Goal: Task Accomplishment & Management: Use online tool/utility

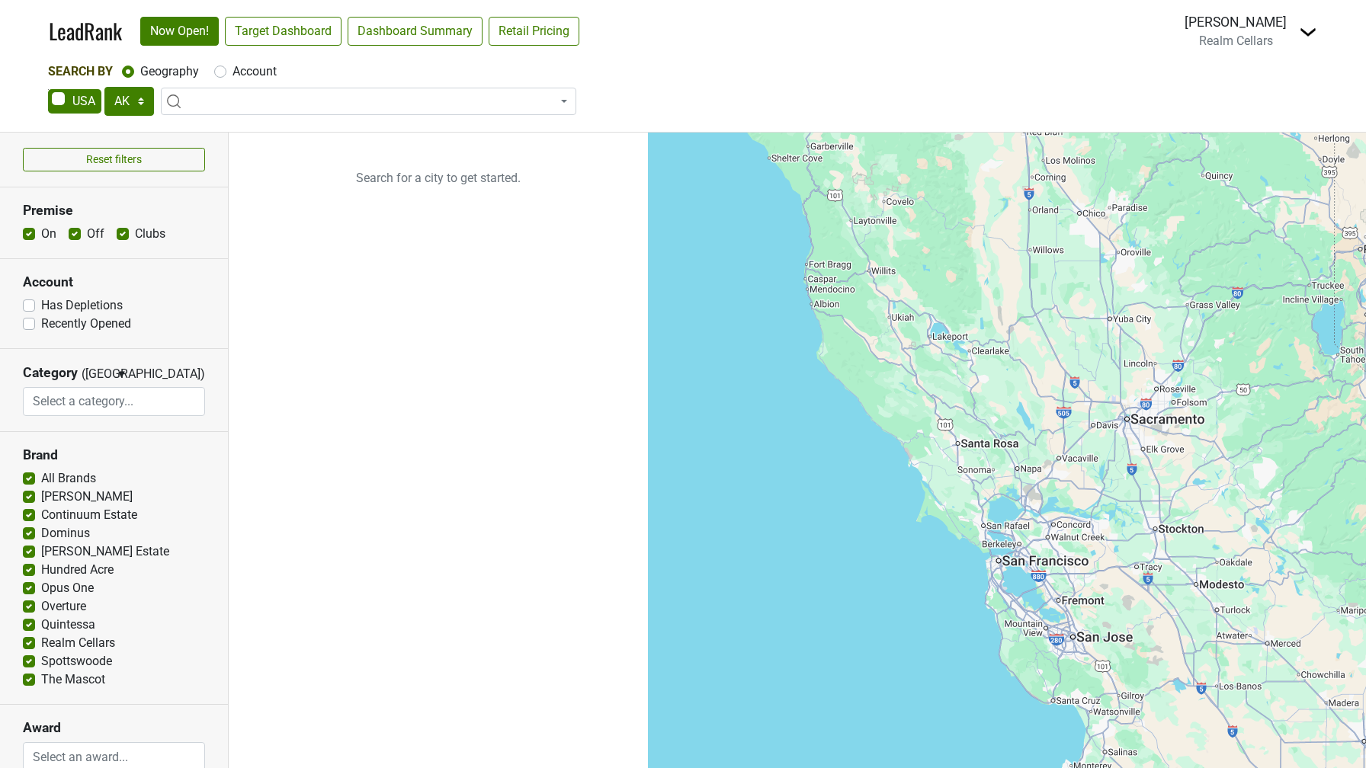
select select "[GEOGRAPHIC_DATA]"
select select
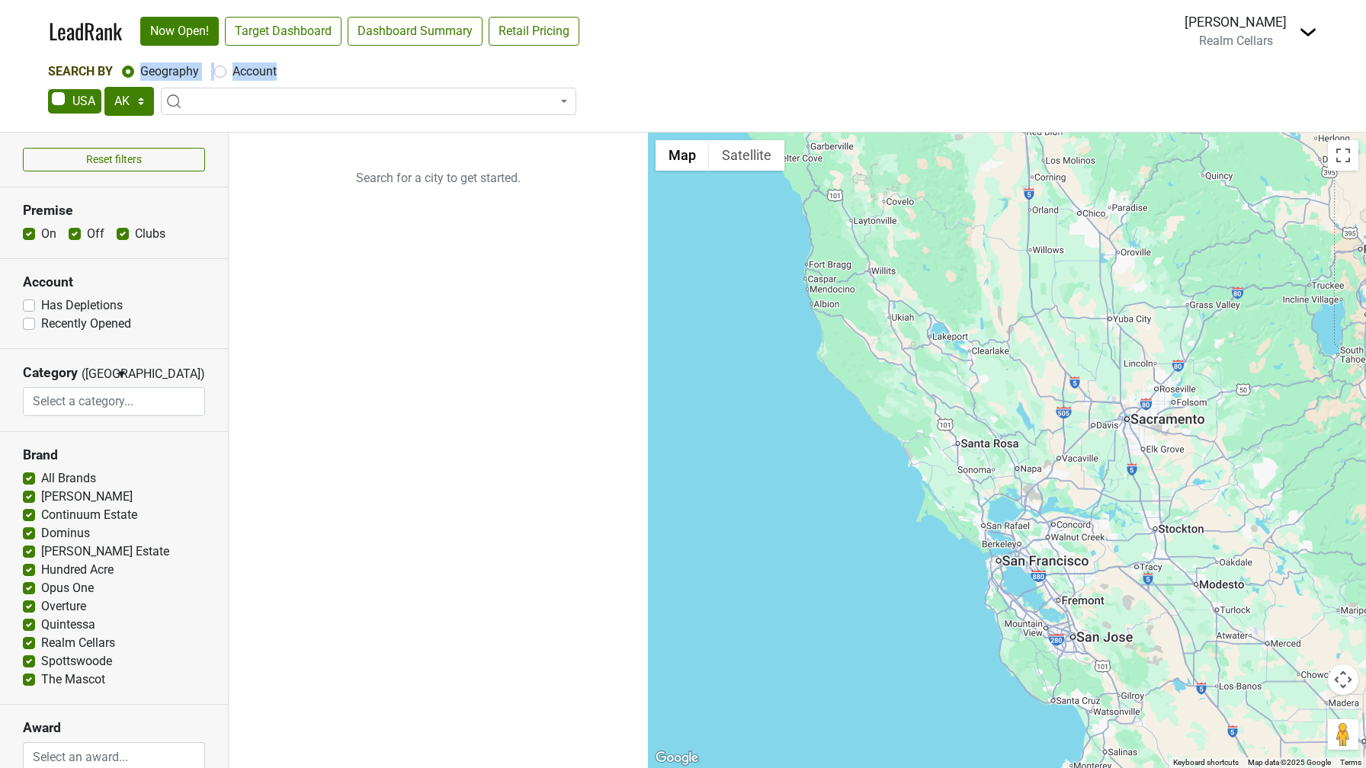
drag, startPoint x: 279, startPoint y: 73, endPoint x: 138, endPoint y: 71, distance: 141.0
click at [138, 71] on div "Search By Geography Account" at bounding box center [683, 71] width 1270 height 18
click at [399, 27] on link "Dashboard Summary" at bounding box center [415, 31] width 135 height 29
click at [1305, 26] on img at bounding box center [1308, 32] width 18 height 18
click at [1262, 85] on link "Open Breakdown" at bounding box center [1252, 86] width 128 height 24
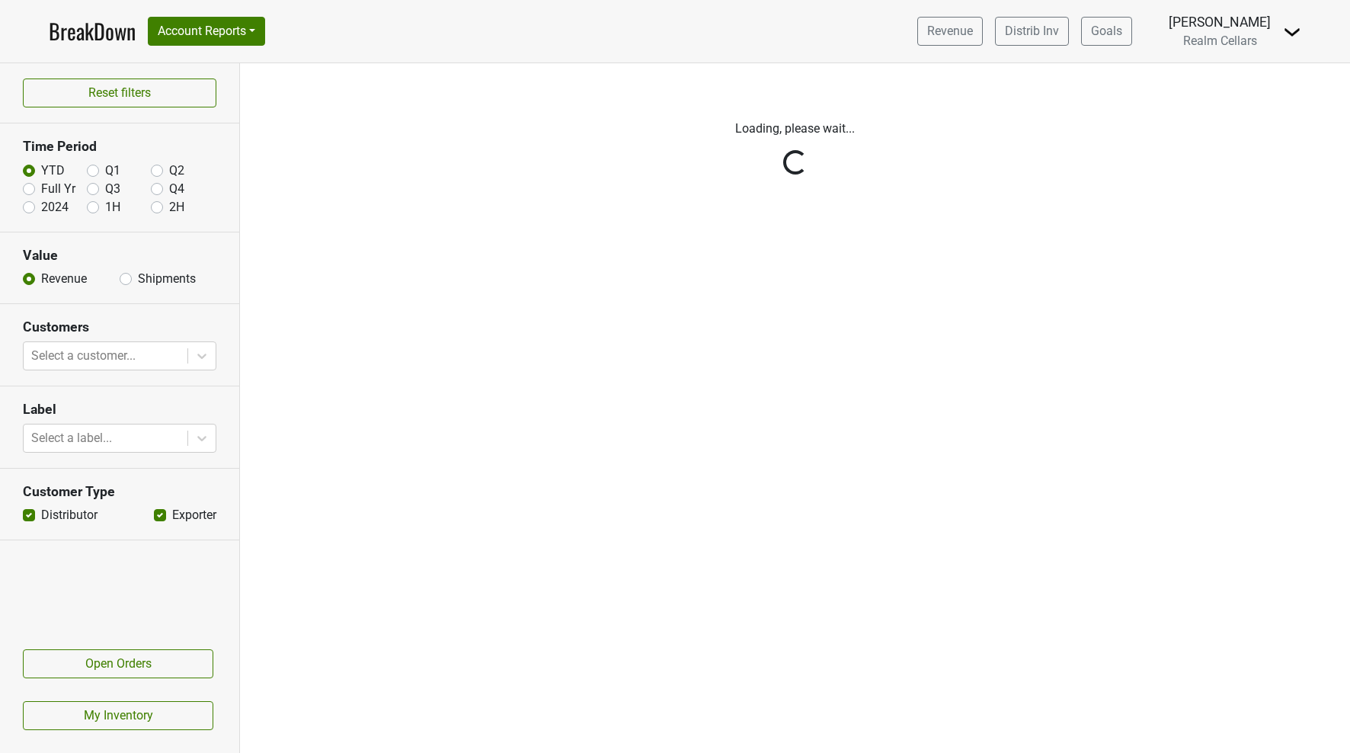
click at [102, 36] on link "BreakDown" at bounding box center [92, 31] width 87 height 32
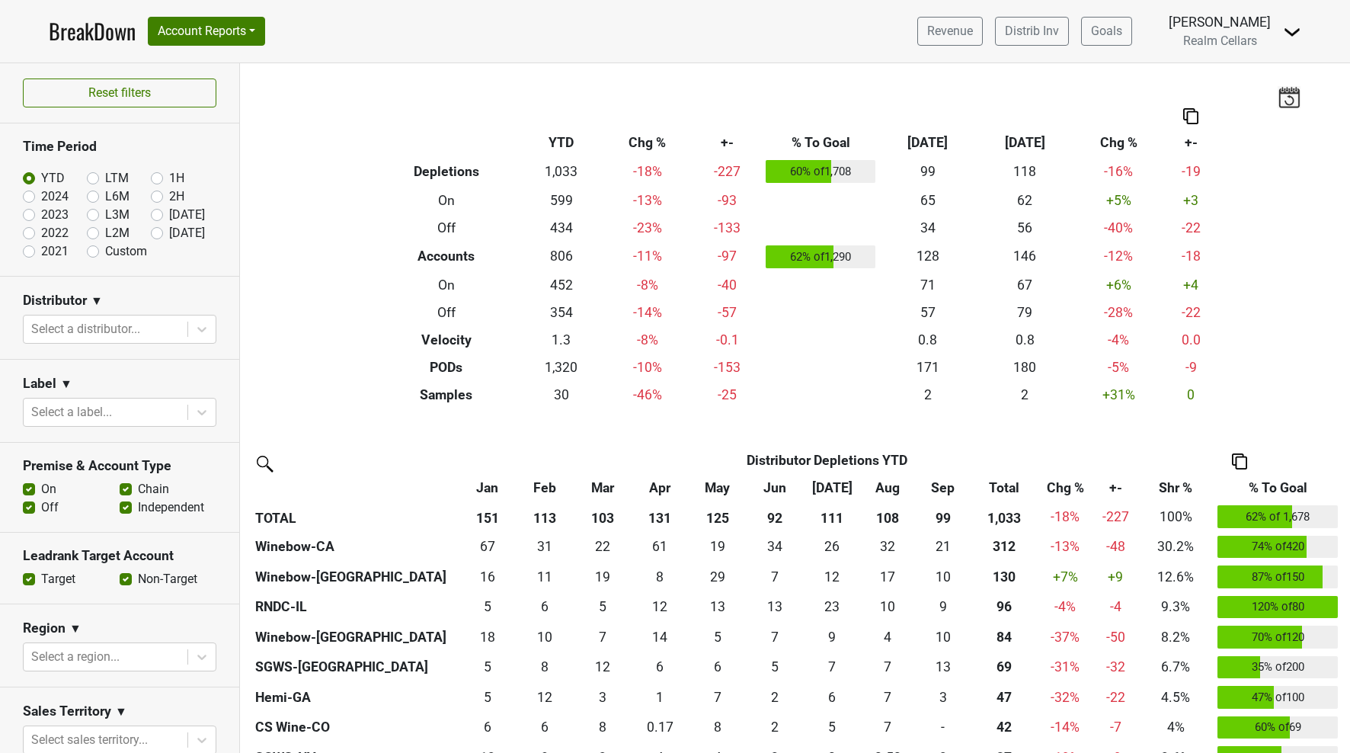
click at [41, 250] on label "2021" at bounding box center [54, 251] width 27 height 18
click at [28, 250] on input "2021" at bounding box center [53, 249] width 61 height 15
radio input "true"
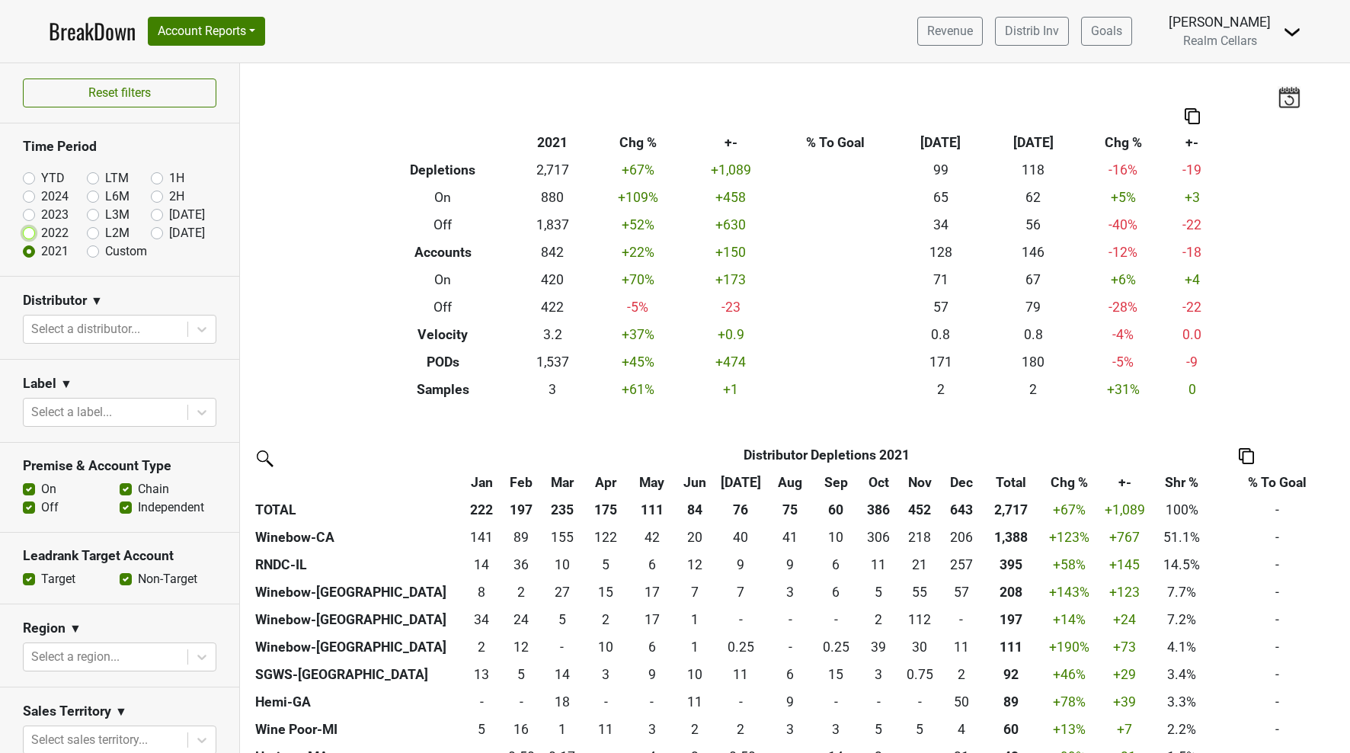
click at [28, 225] on input "2022" at bounding box center [53, 231] width 61 height 15
radio input "true"
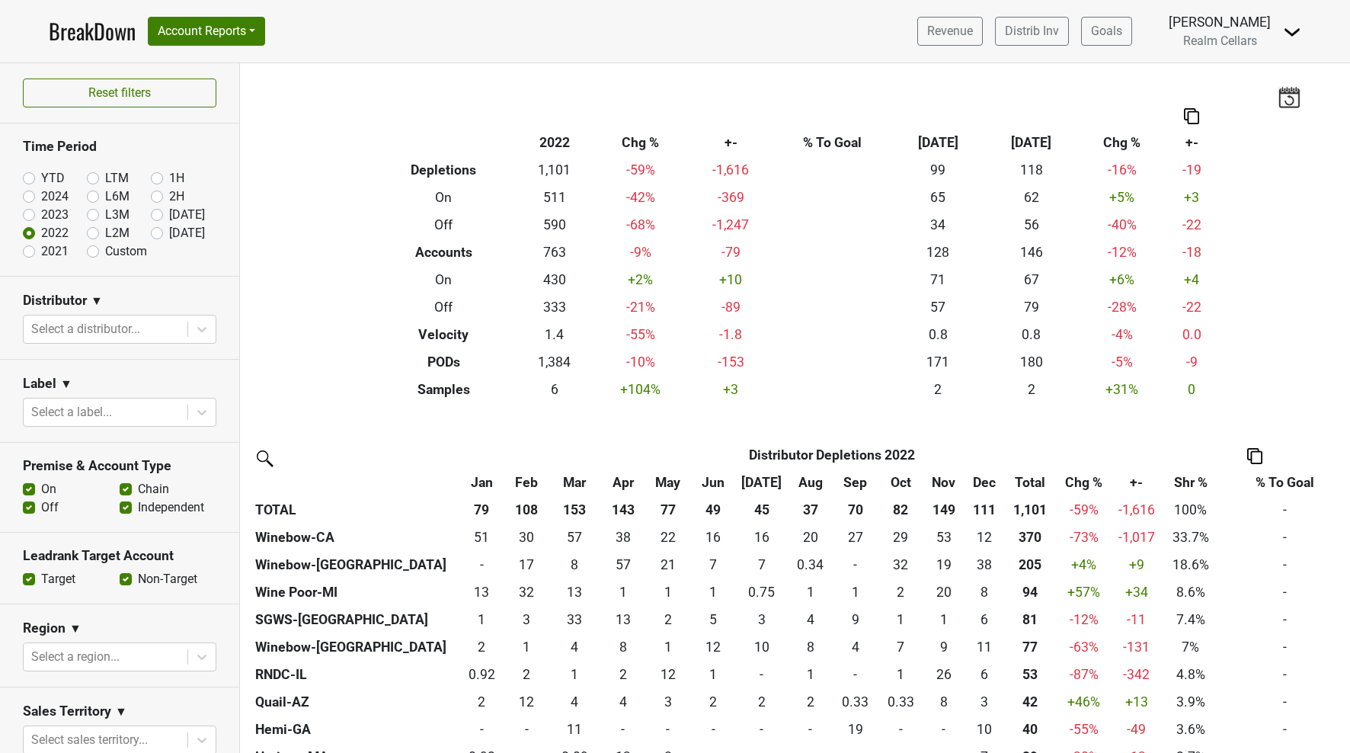
click at [41, 252] on label "2021" at bounding box center [54, 251] width 27 height 18
click at [30, 252] on input "2021" at bounding box center [53, 249] width 61 height 15
radio input "true"
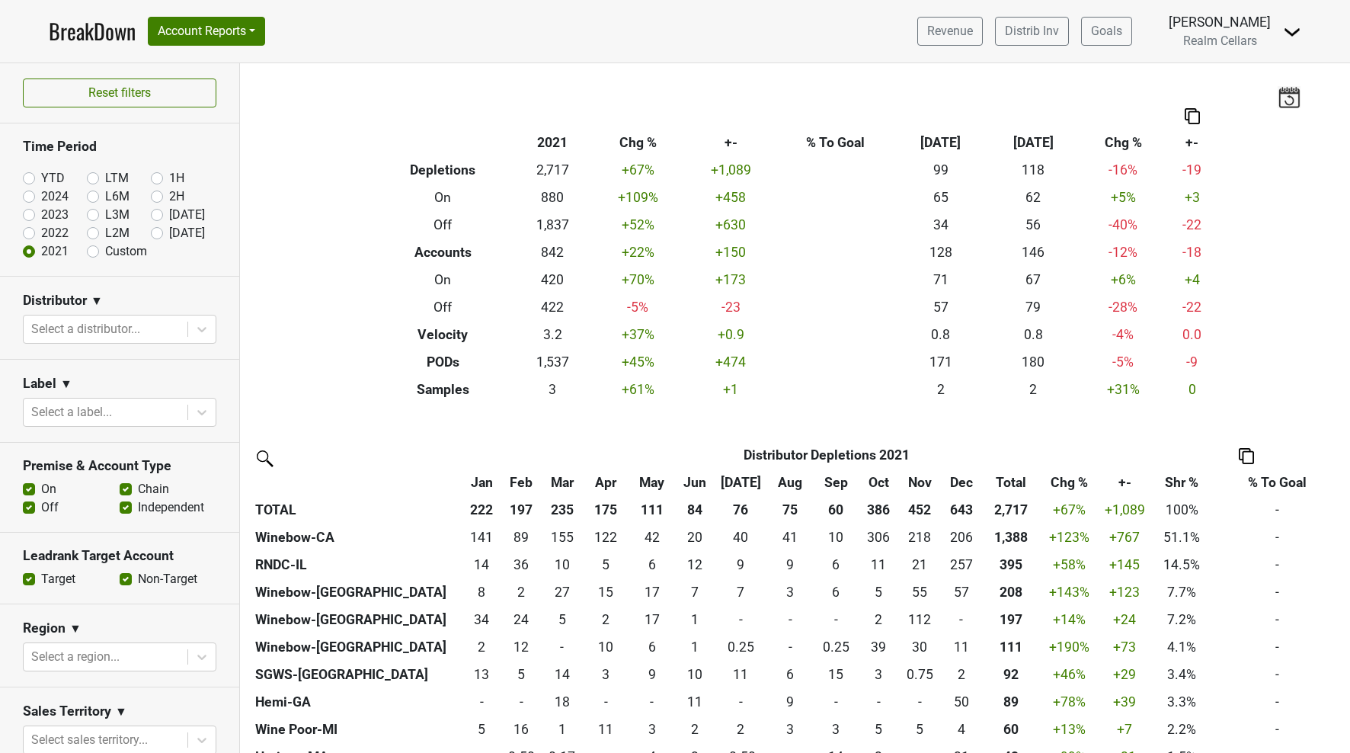
click at [41, 231] on label "2022" at bounding box center [54, 233] width 27 height 18
click at [30, 231] on input "2022" at bounding box center [53, 231] width 61 height 15
radio input "true"
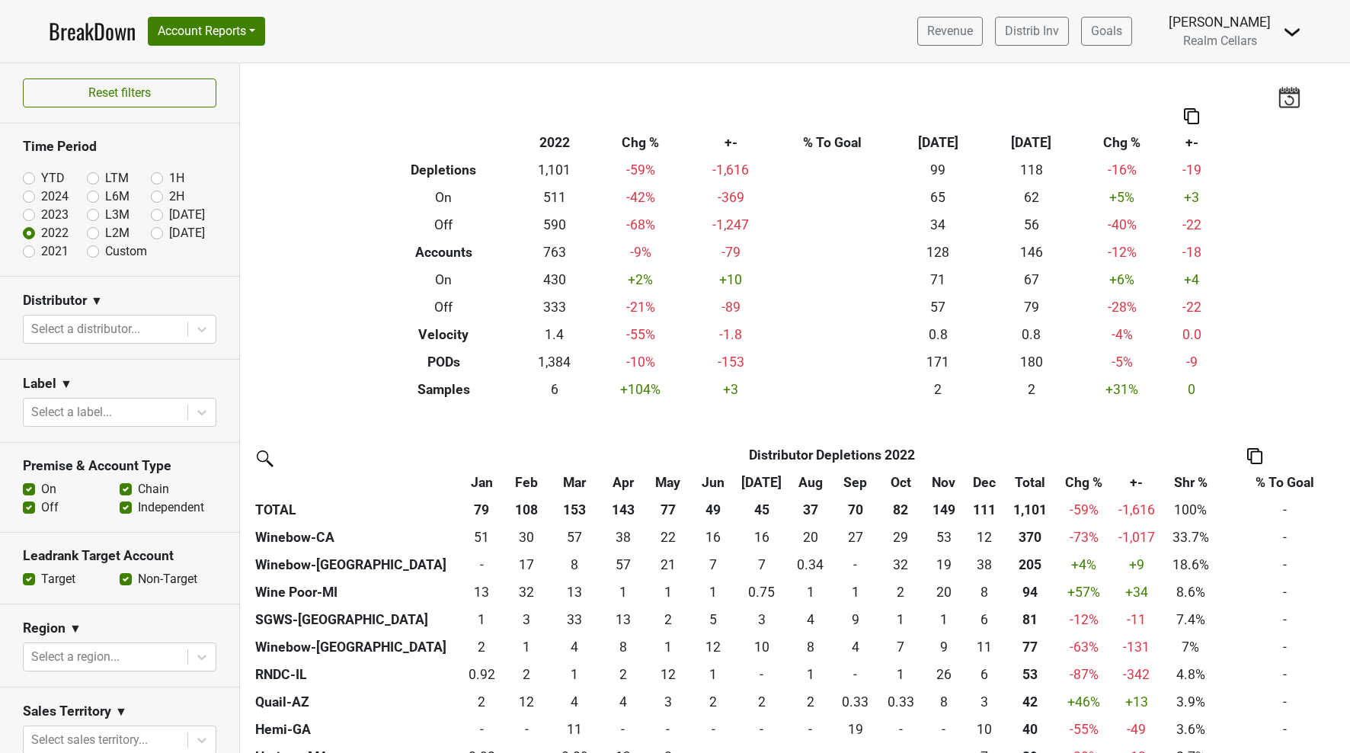
click at [41, 214] on label "2023" at bounding box center [54, 215] width 27 height 18
click at [30, 214] on input "2023" at bounding box center [53, 213] width 61 height 15
radio input "true"
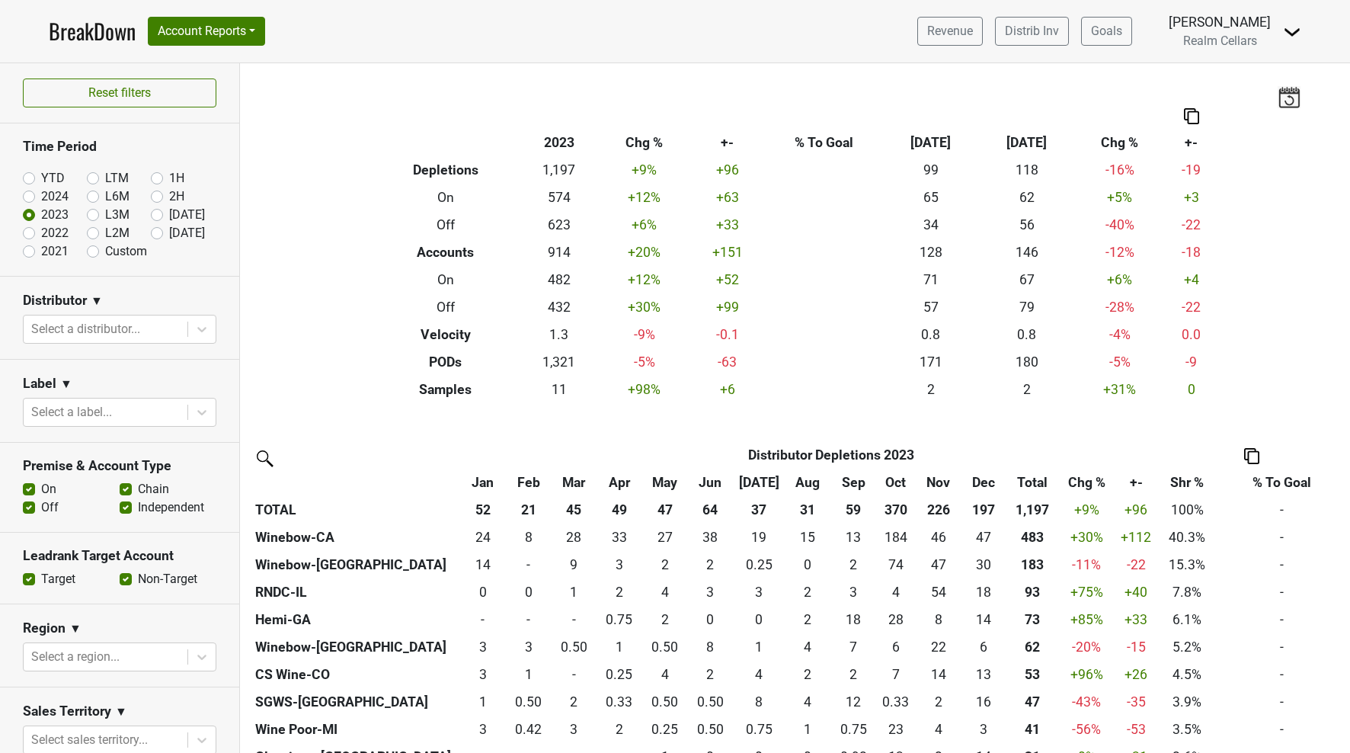
click at [41, 194] on label "2024" at bounding box center [54, 196] width 27 height 18
click at [28, 194] on input "2024" at bounding box center [53, 194] width 61 height 15
radio input "true"
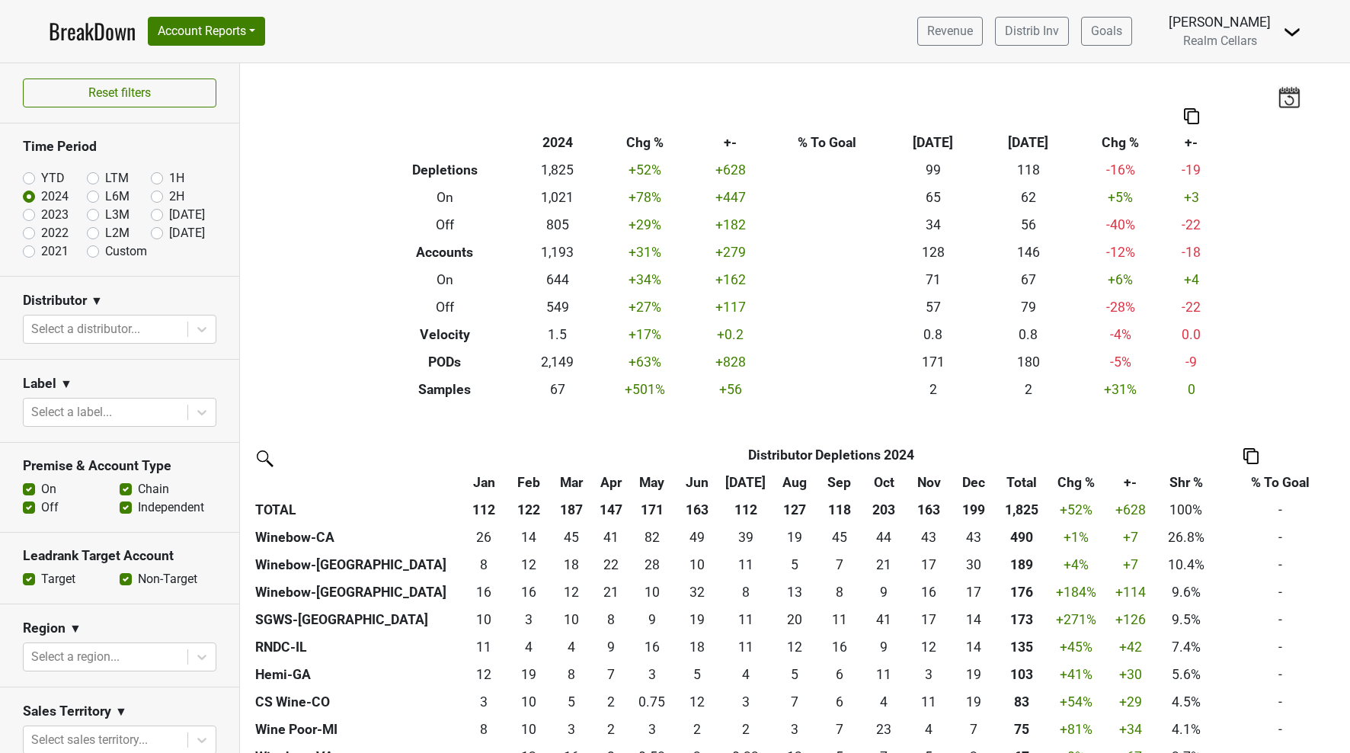
click at [41, 178] on label "YTD" at bounding box center [53, 178] width 24 height 18
click at [27, 178] on input "YTD" at bounding box center [53, 176] width 61 height 15
radio input "true"
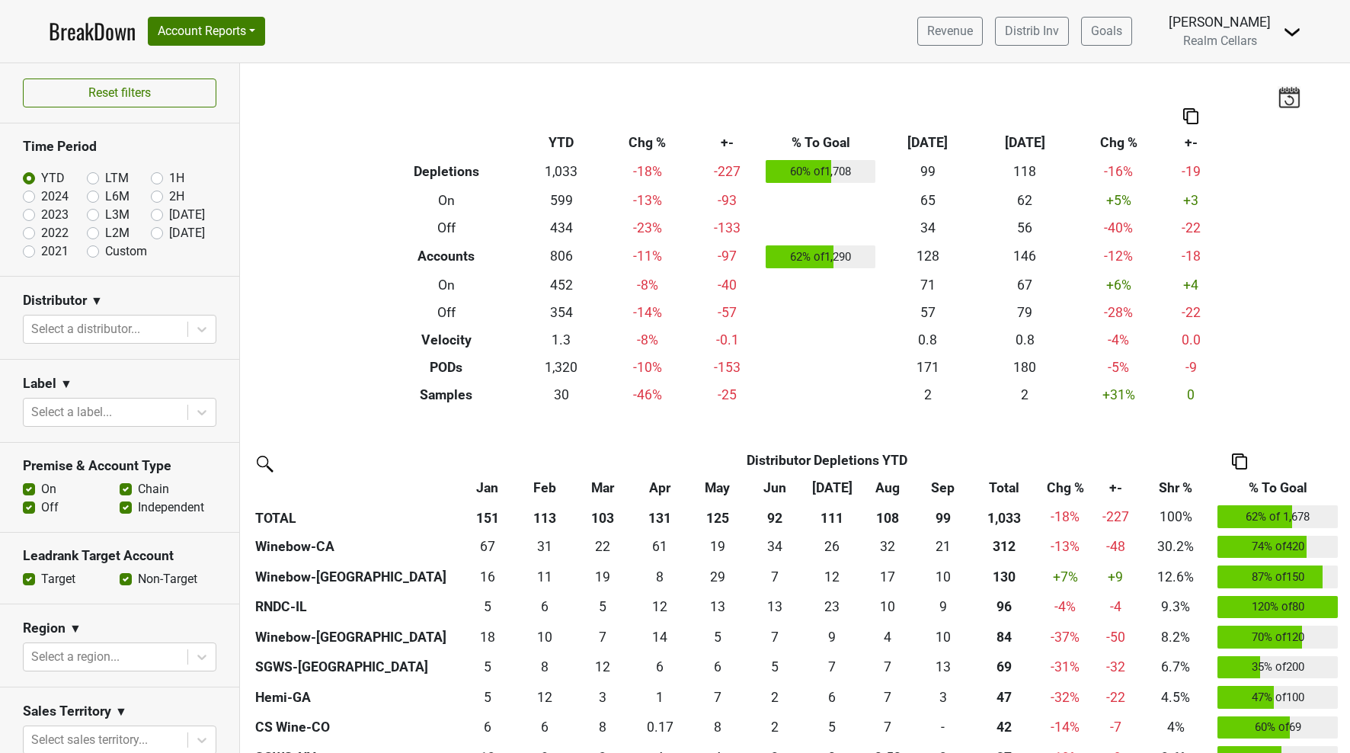
click at [105, 174] on label "LTM" at bounding box center [117, 178] width 24 height 18
click at [92, 174] on input "LTM" at bounding box center [117, 176] width 61 height 15
radio input "true"
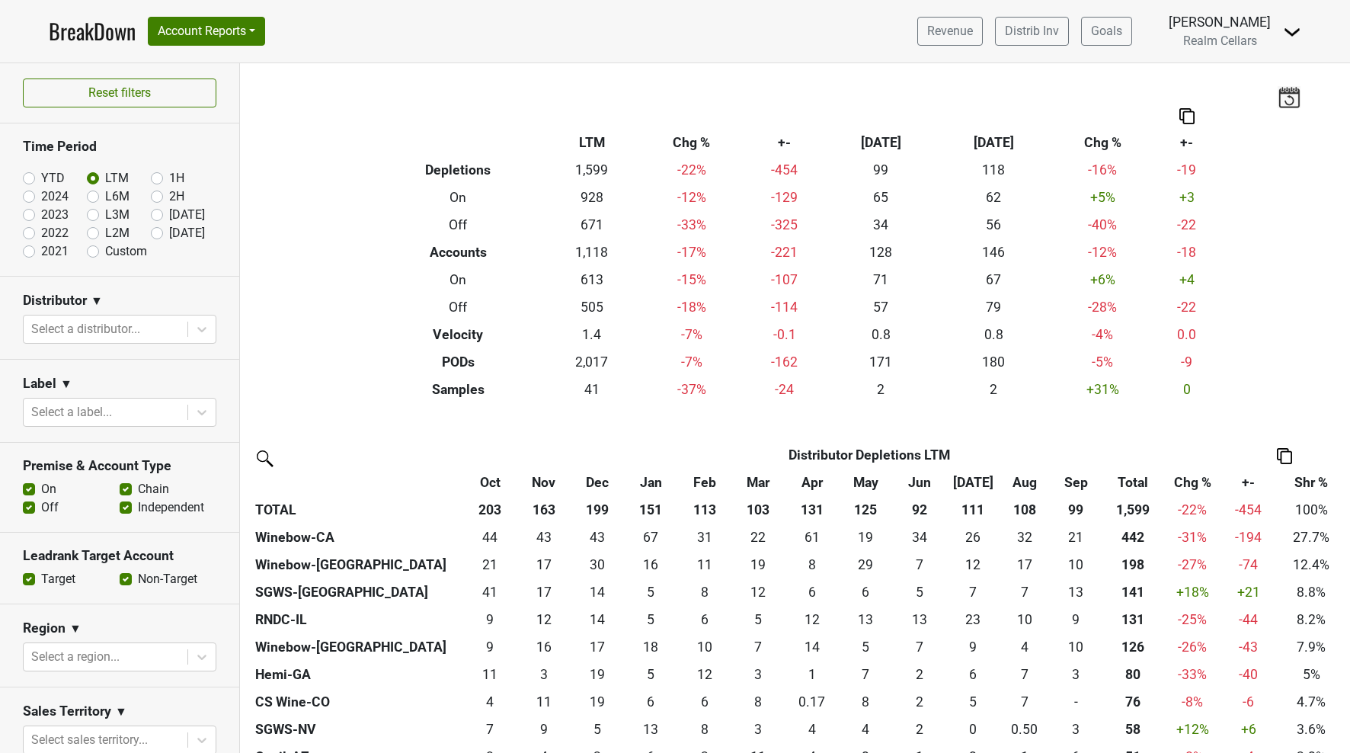
click at [41, 194] on label "2024" at bounding box center [54, 196] width 27 height 18
click at [28, 194] on input "2024" at bounding box center [53, 194] width 61 height 15
radio input "true"
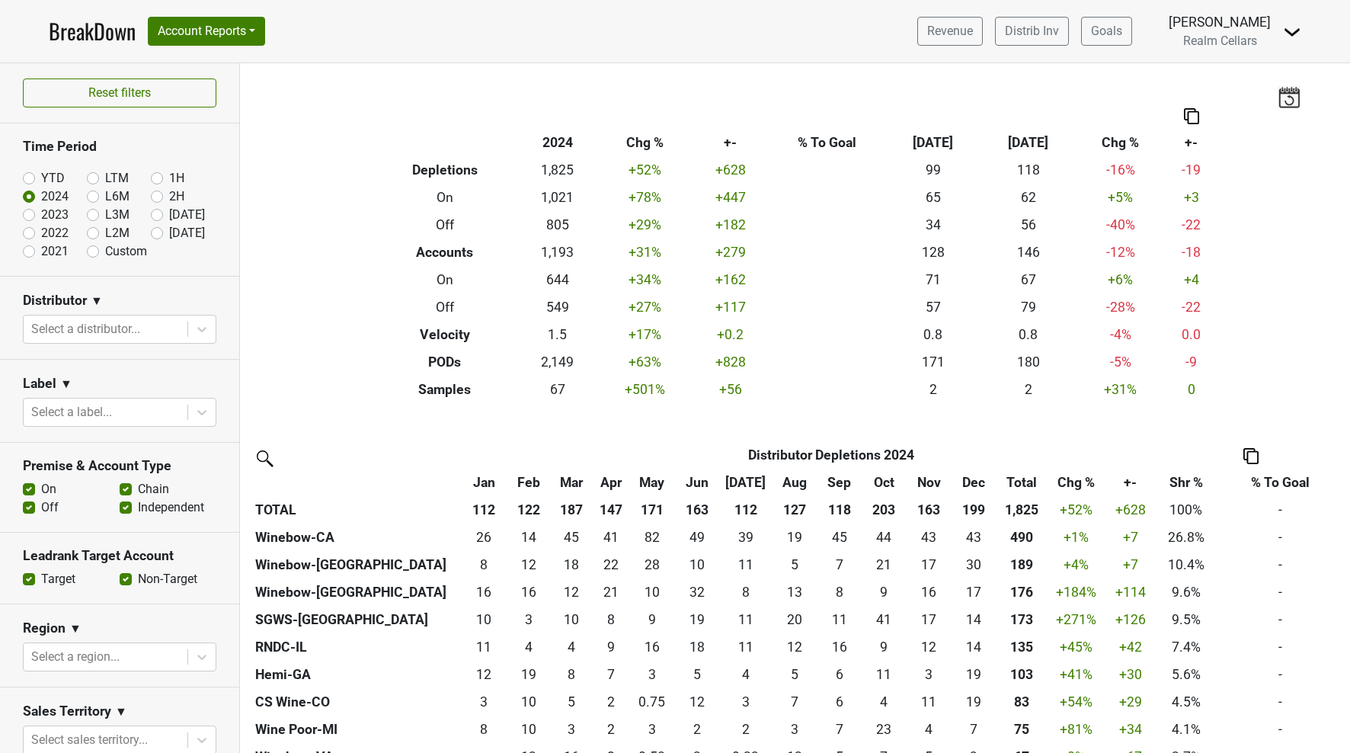
click at [41, 236] on label "2022" at bounding box center [54, 233] width 27 height 18
click at [30, 236] on input "2022" at bounding box center [53, 231] width 61 height 15
radio input "true"
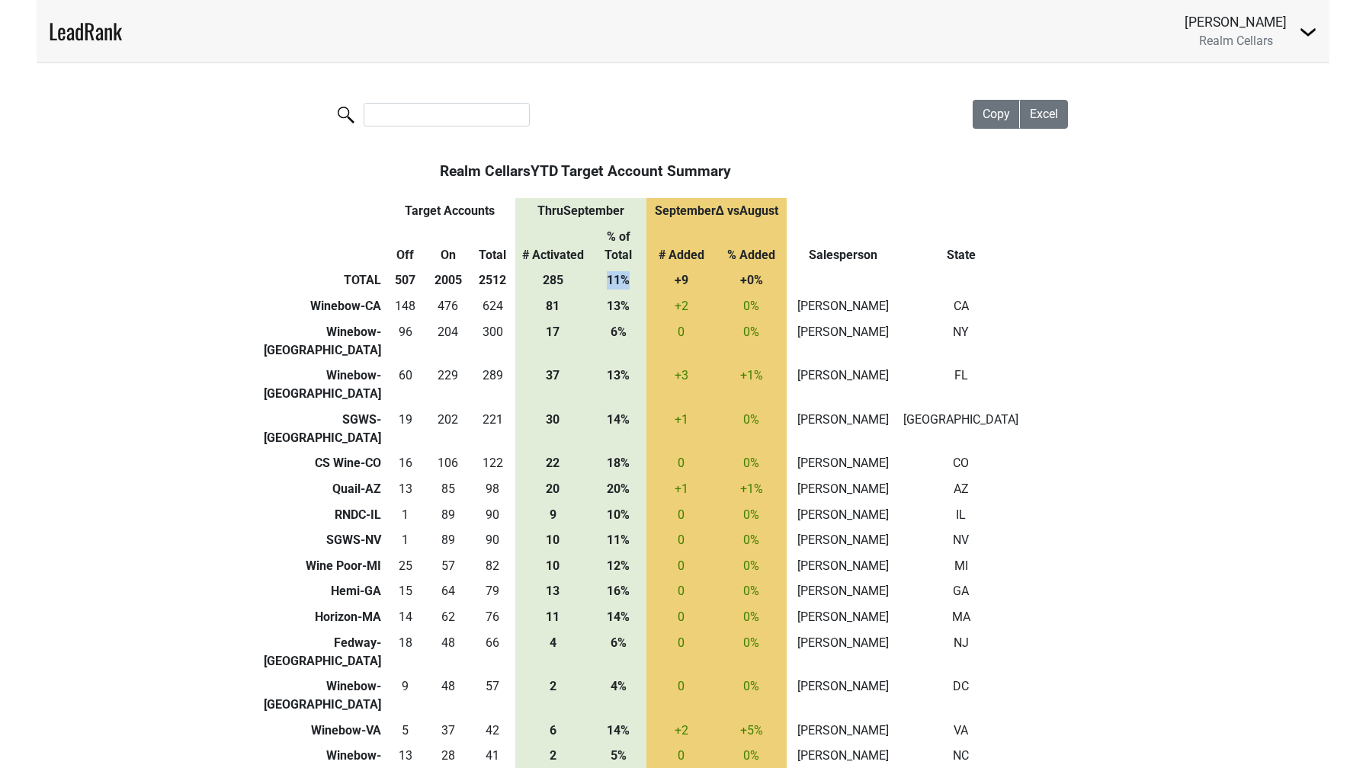
drag, startPoint x: 609, startPoint y: 266, endPoint x: 629, endPoint y: 266, distance: 20.6
click at [629, 268] on th "11%" at bounding box center [618, 281] width 56 height 26
drag, startPoint x: 758, startPoint y: 175, endPoint x: 428, endPoint y: 175, distance: 330.0
click at [428, 175] on th "Realm Cellars YTD Target Account Summary" at bounding box center [586, 171] width 402 height 53
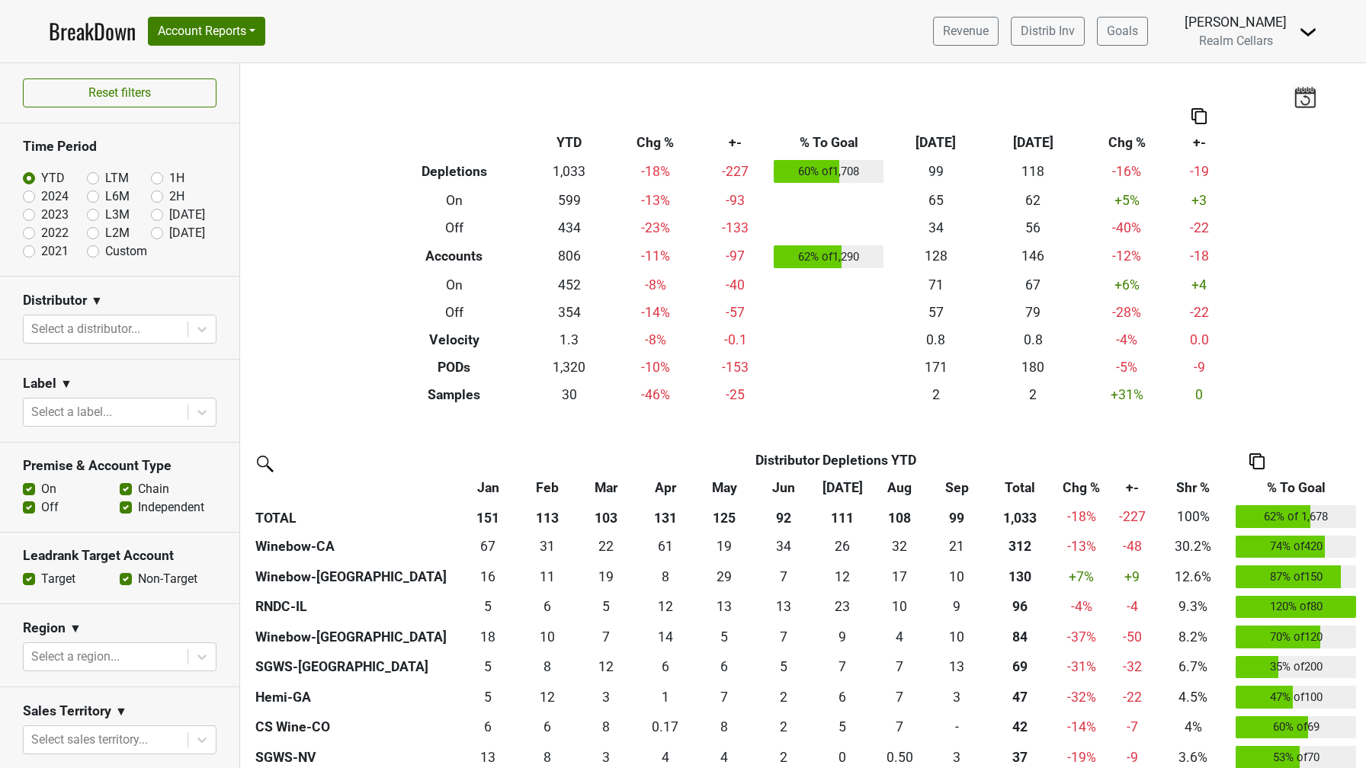
click at [138, 583] on label "Non-Target" at bounding box center [167, 579] width 59 height 18
click at [124, 583] on input "Non-Target" at bounding box center [126, 577] width 12 height 15
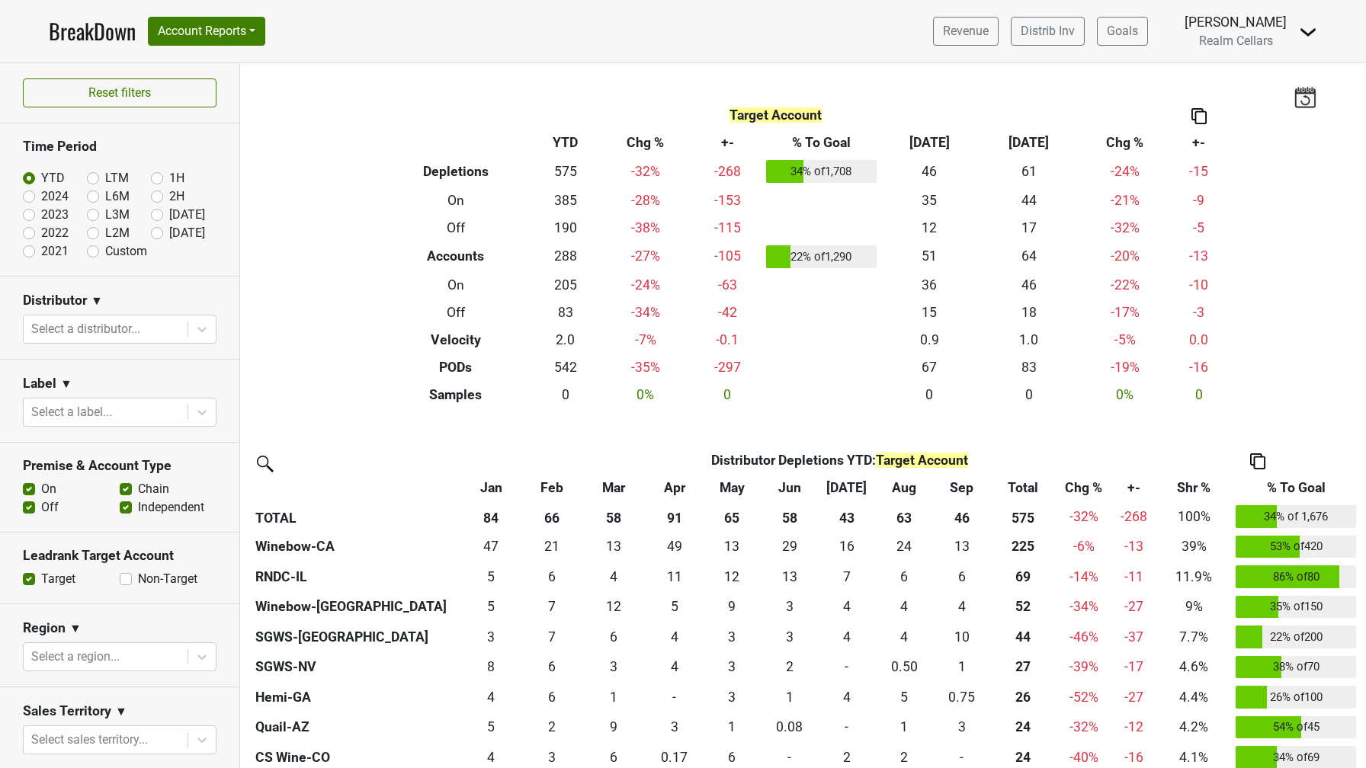
click at [138, 582] on label "Non-Target" at bounding box center [167, 579] width 59 height 18
click at [127, 582] on input "Non-Target" at bounding box center [126, 577] width 12 height 15
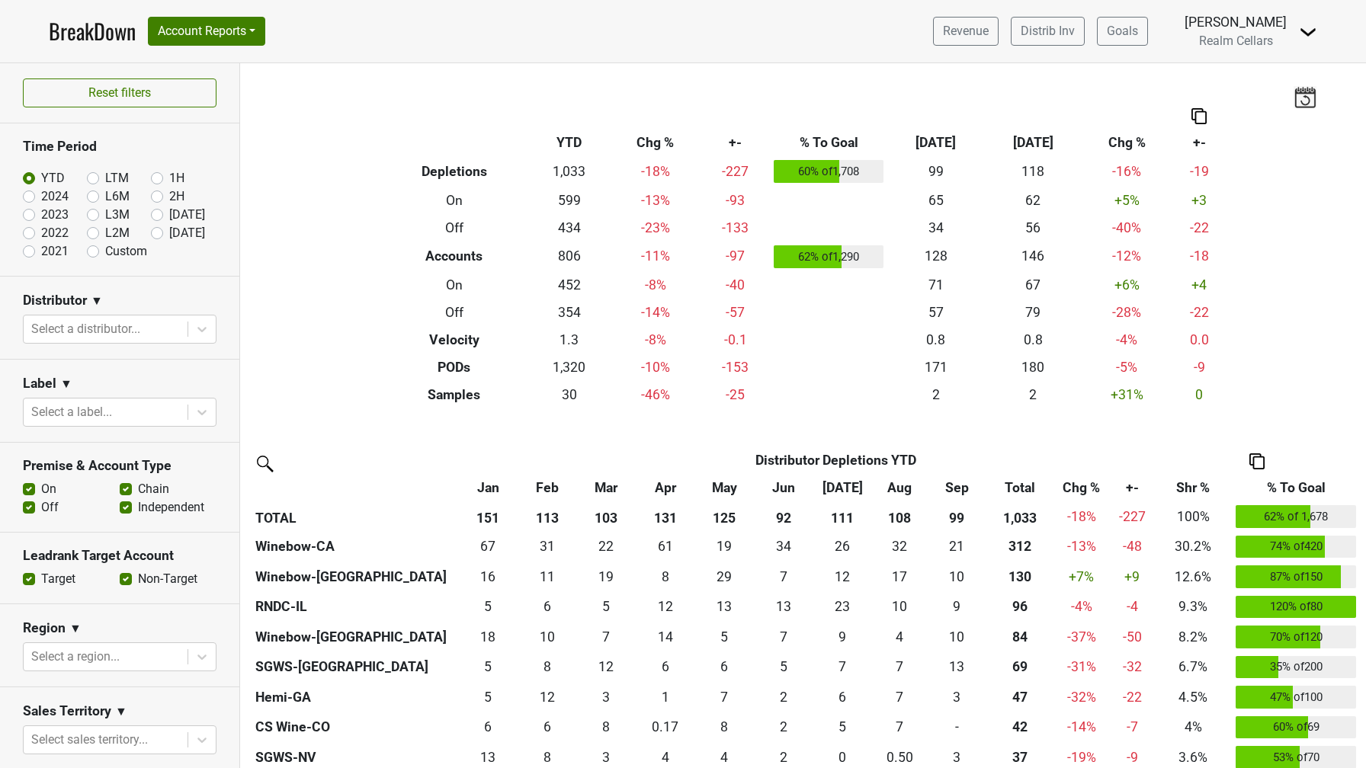
click at [101, 579] on div "Target" at bounding box center [71, 579] width 97 height 18
click at [138, 584] on label "Non-Target" at bounding box center [167, 579] width 59 height 18
click at [125, 584] on input "Non-Target" at bounding box center [126, 577] width 12 height 15
checkbox input "false"
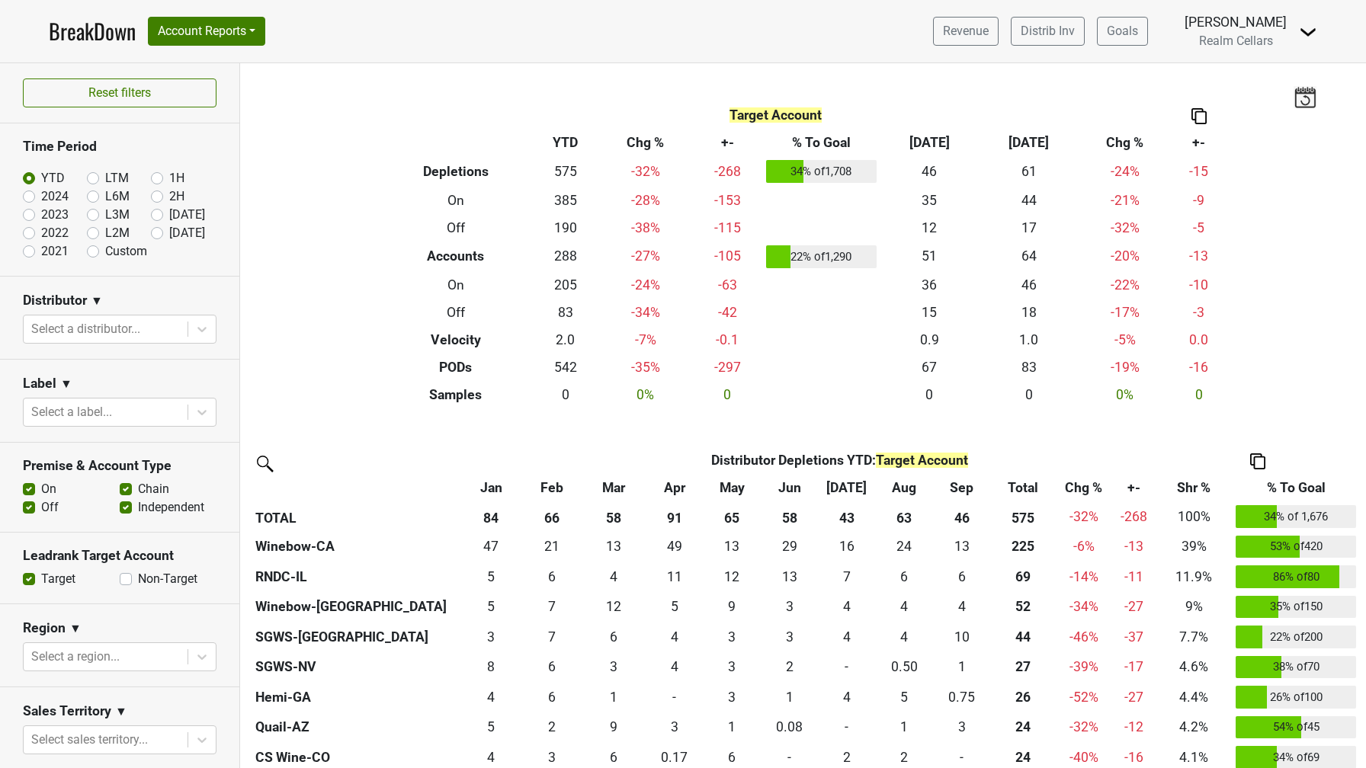
click at [41, 202] on label "2024" at bounding box center [54, 196] width 27 height 18
click at [27, 202] on input "2024" at bounding box center [53, 194] width 61 height 15
radio input "true"
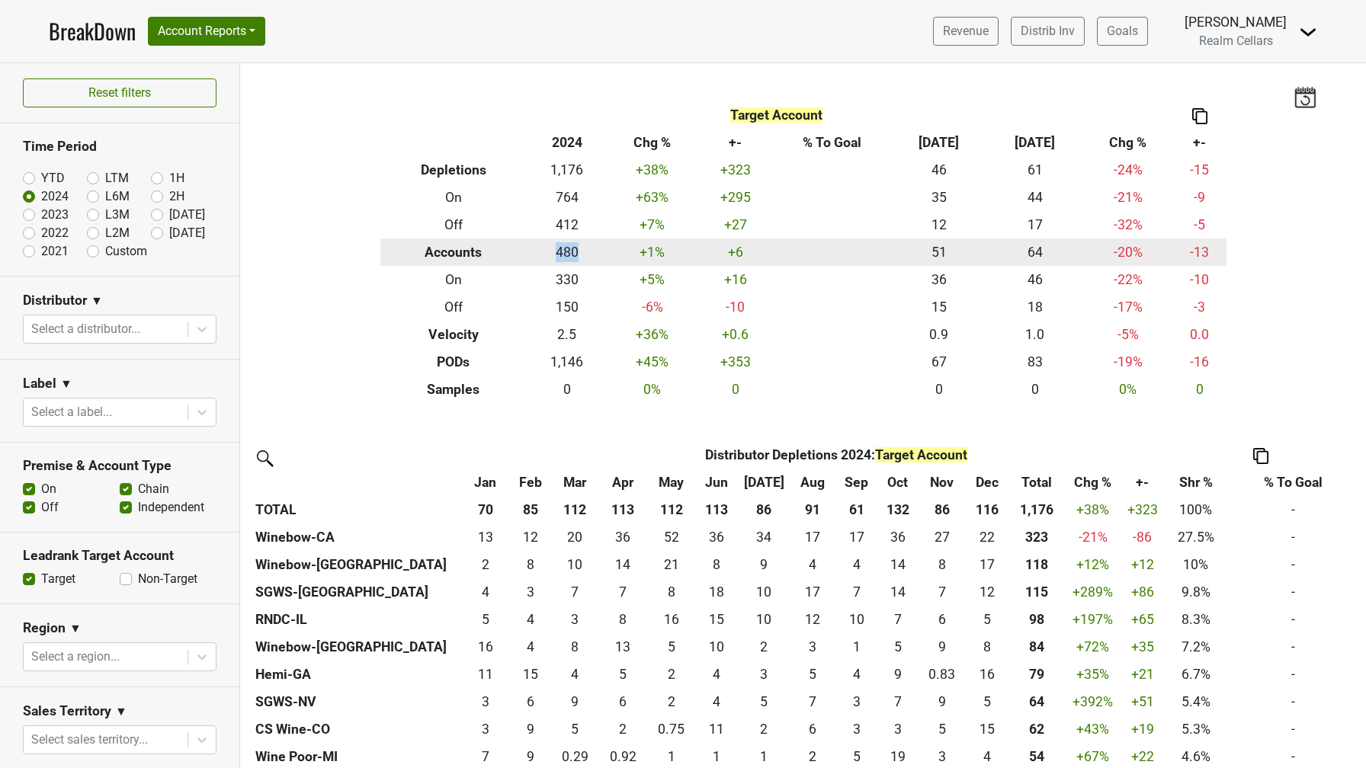
drag, startPoint x: 547, startPoint y: 253, endPoint x: 578, endPoint y: 252, distance: 30.5
click at [578, 252] on td "480" at bounding box center [567, 252] width 81 height 27
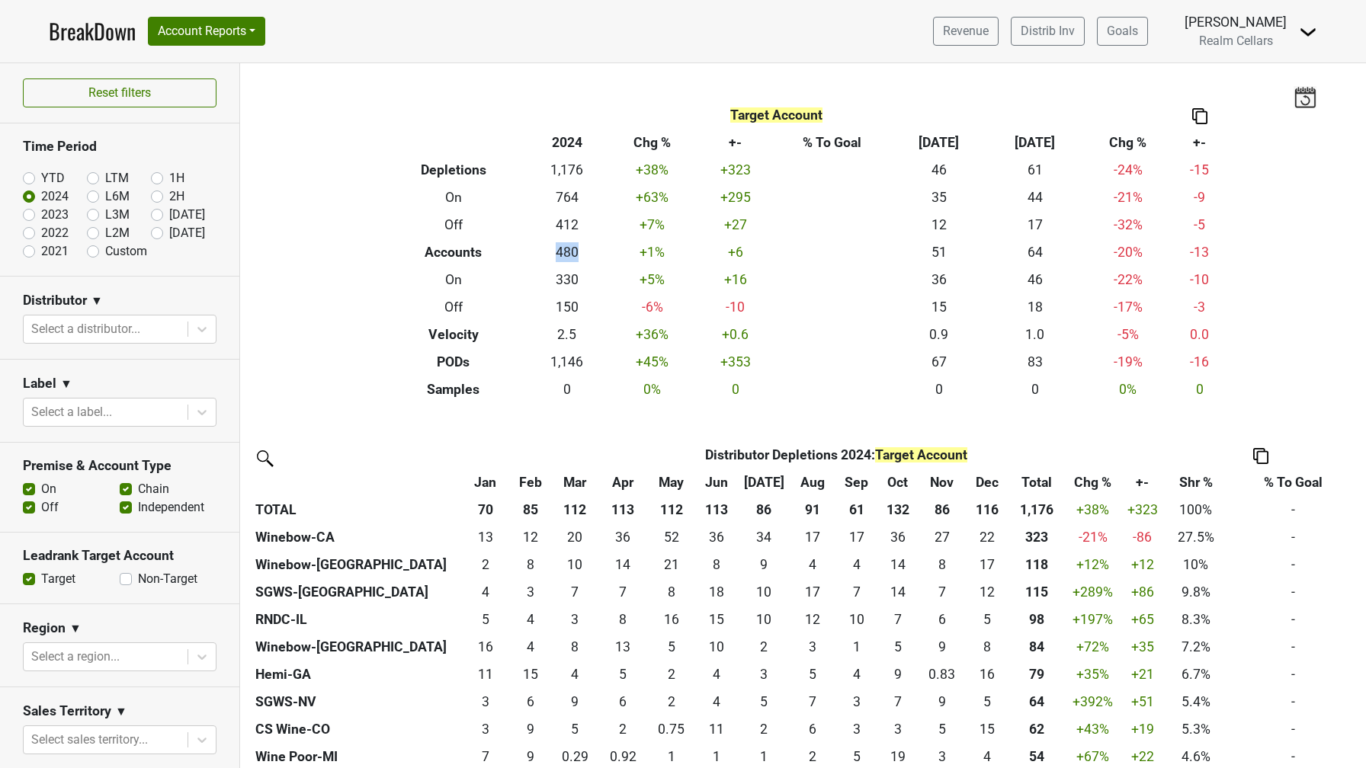
click at [138, 581] on label "Non-Target" at bounding box center [167, 579] width 59 height 18
click at [126, 581] on input "Non-Target" at bounding box center [126, 577] width 12 height 15
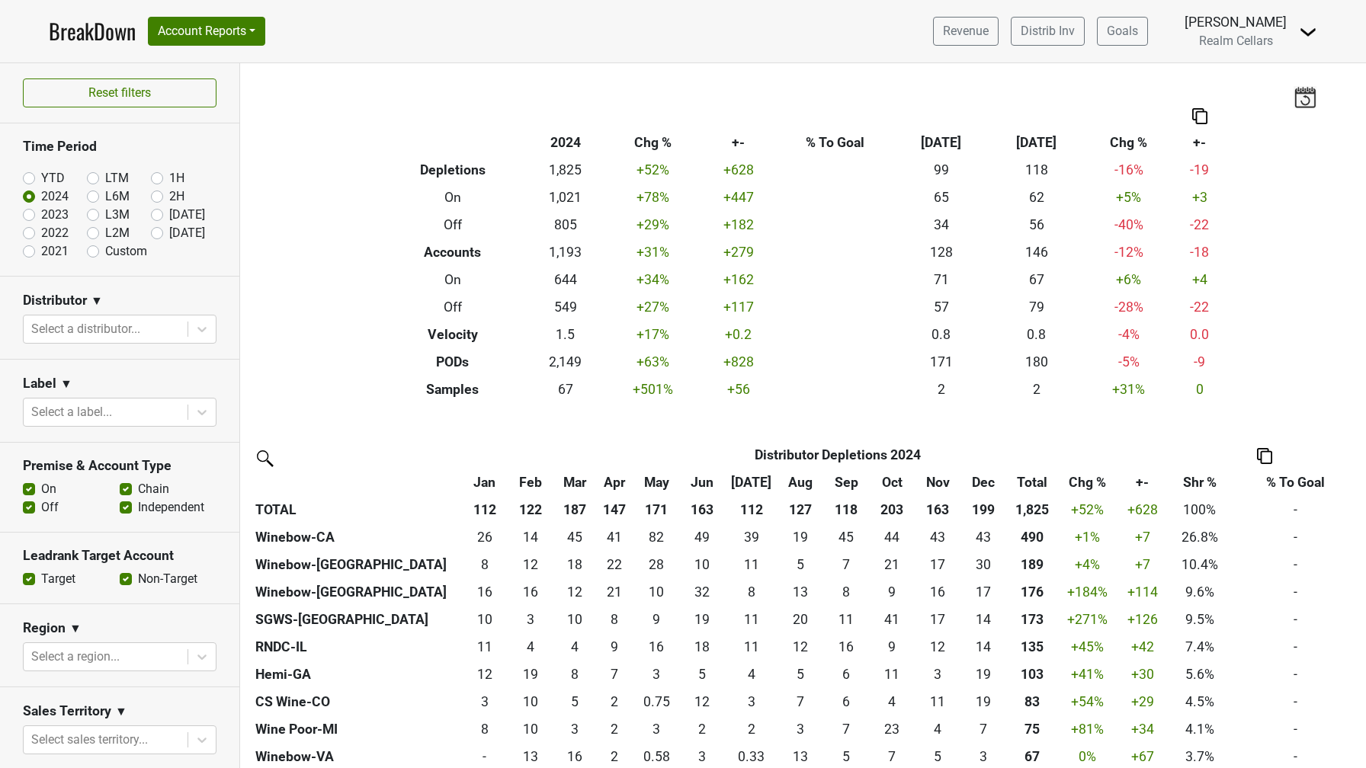
click at [138, 581] on label "Non-Target" at bounding box center [167, 579] width 59 height 18
click at [124, 581] on input "Non-Target" at bounding box center [126, 577] width 12 height 15
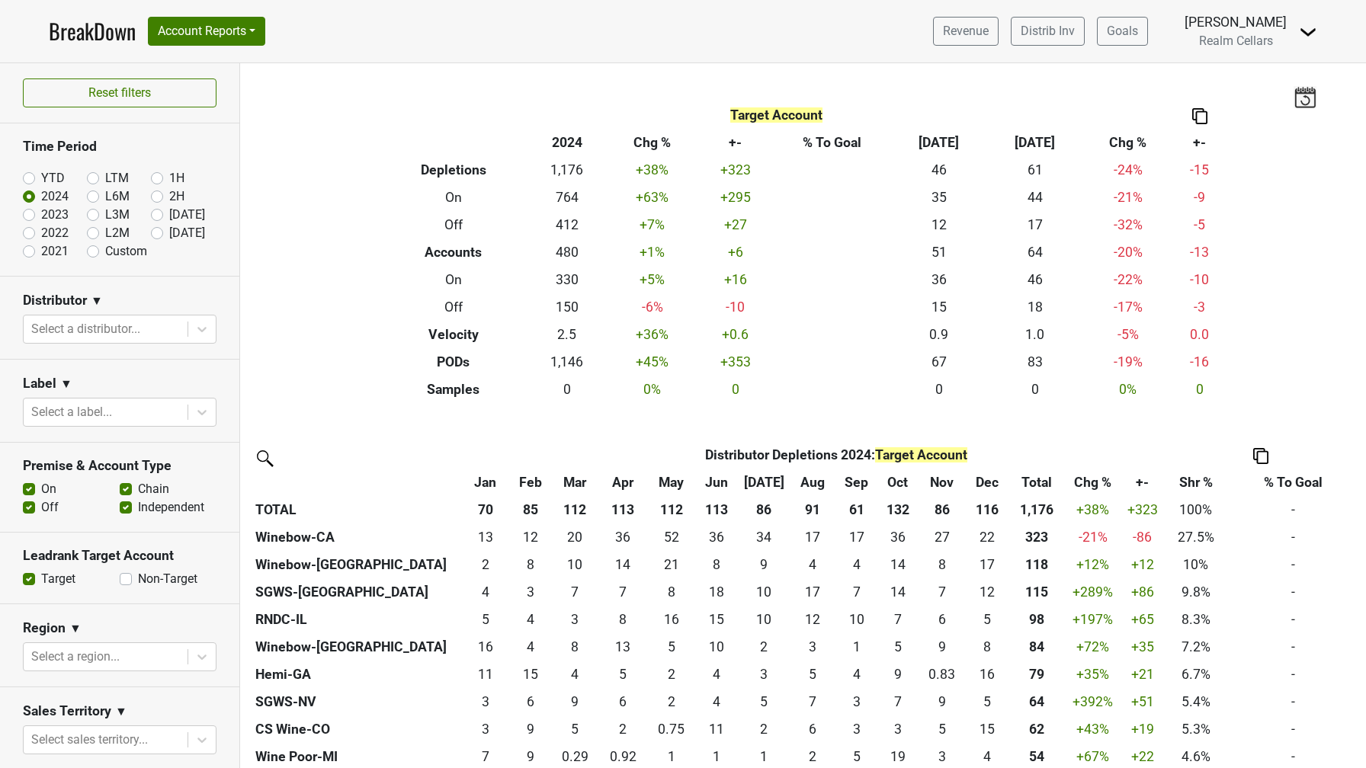
click at [138, 581] on label "Non-Target" at bounding box center [167, 579] width 59 height 18
click at [121, 581] on input "Non-Target" at bounding box center [126, 577] width 12 height 15
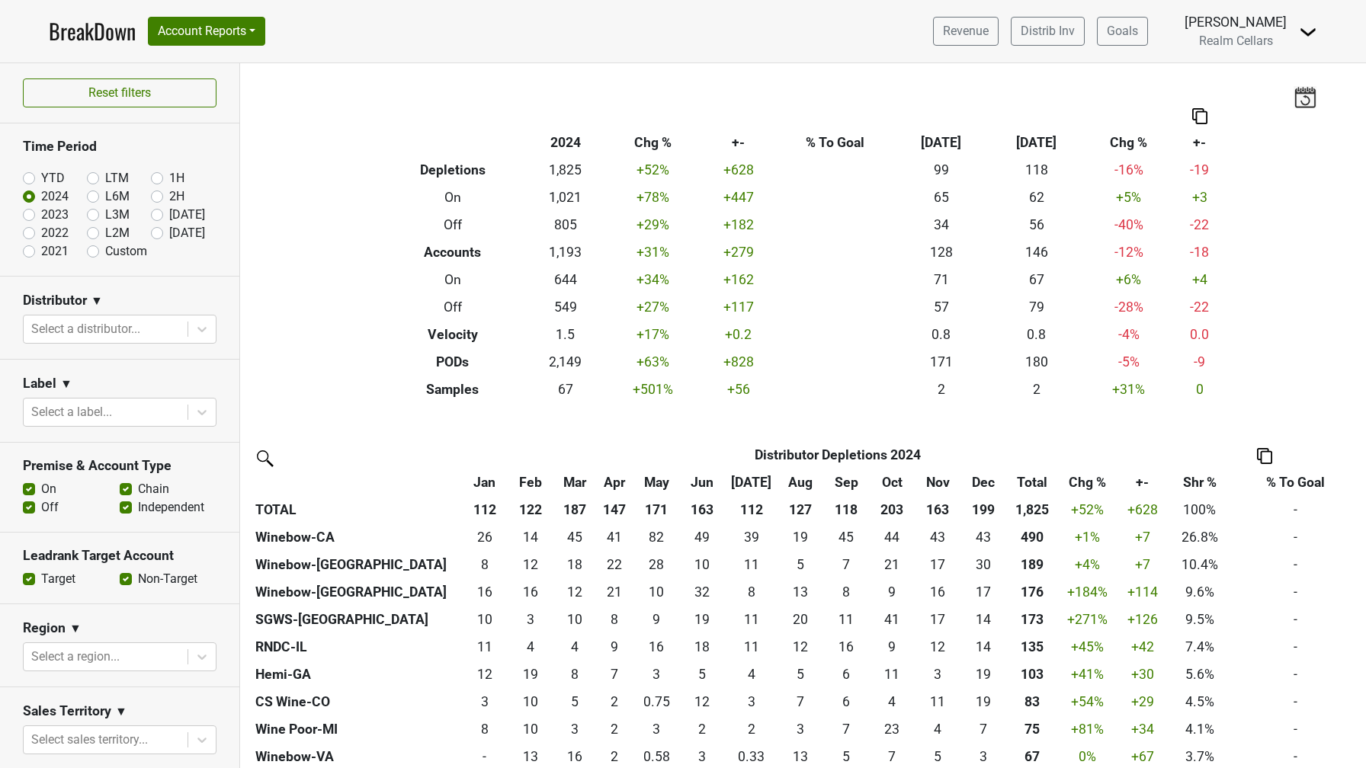
click at [138, 581] on label "Non-Target" at bounding box center [167, 579] width 59 height 18
click at [120, 581] on input "Non-Target" at bounding box center [126, 577] width 12 height 15
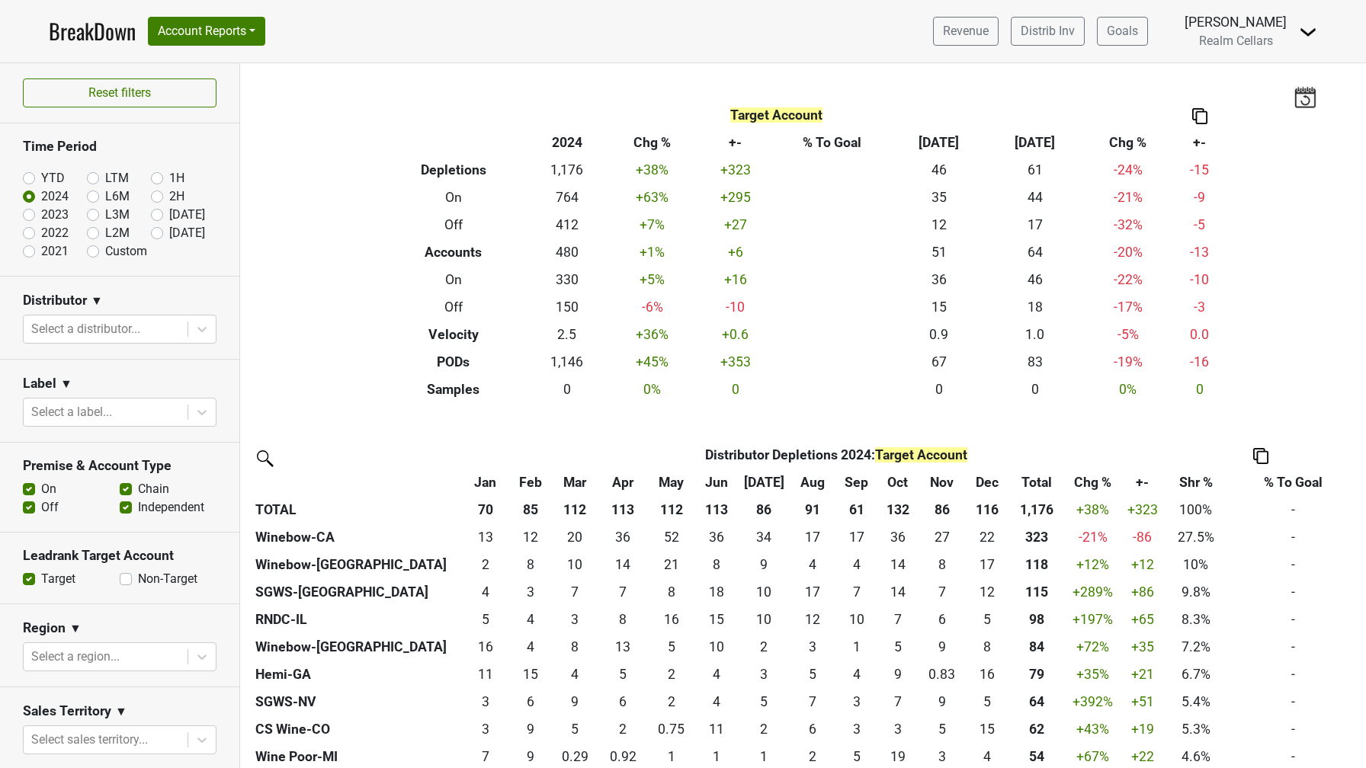
click at [101, 594] on section "Leadrank Target Account Target Non-Target" at bounding box center [119, 569] width 239 height 72
click at [138, 578] on label "Non-Target" at bounding box center [167, 579] width 59 height 18
click at [126, 578] on input "Non-Target" at bounding box center [126, 577] width 12 height 15
checkbox input "true"
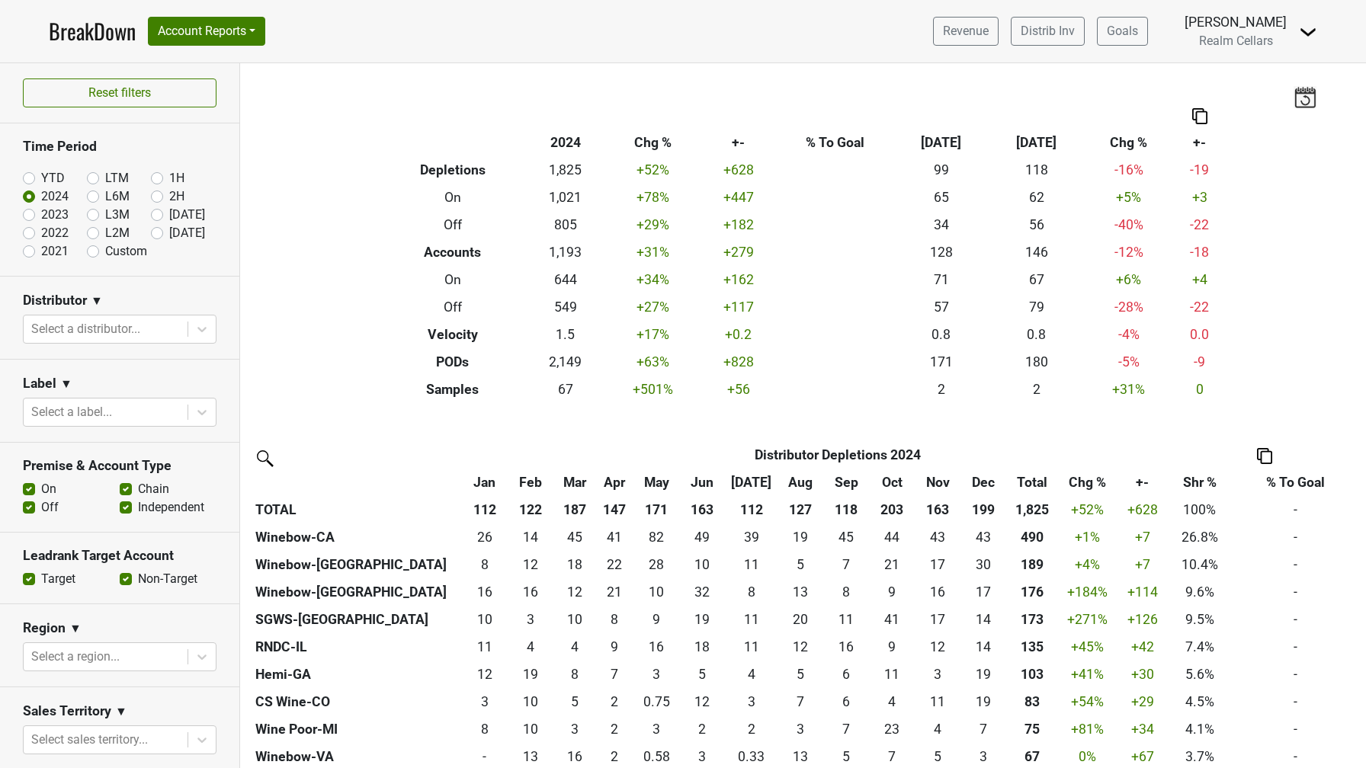
click at [119, 599] on section "Leadrank Target Account Target Non-Target" at bounding box center [119, 569] width 239 height 72
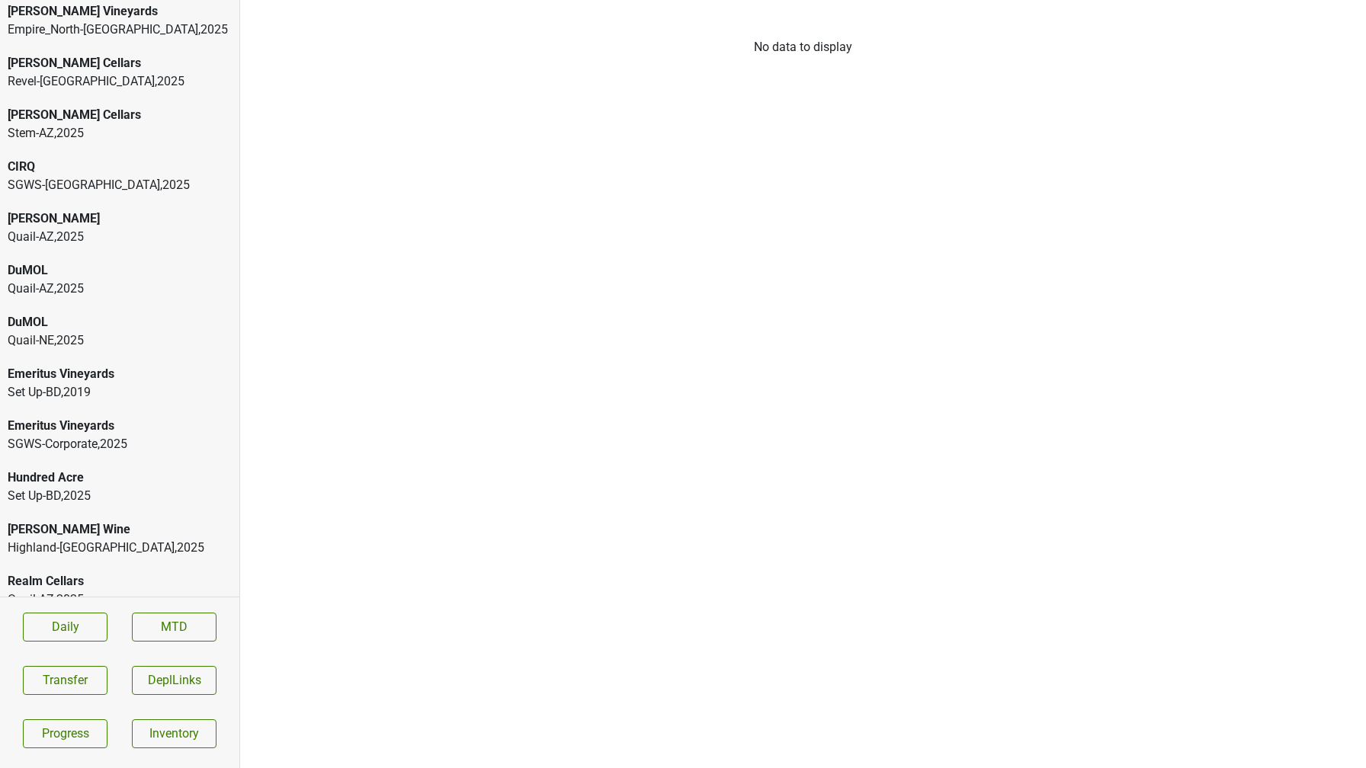
scroll to position [388, 0]
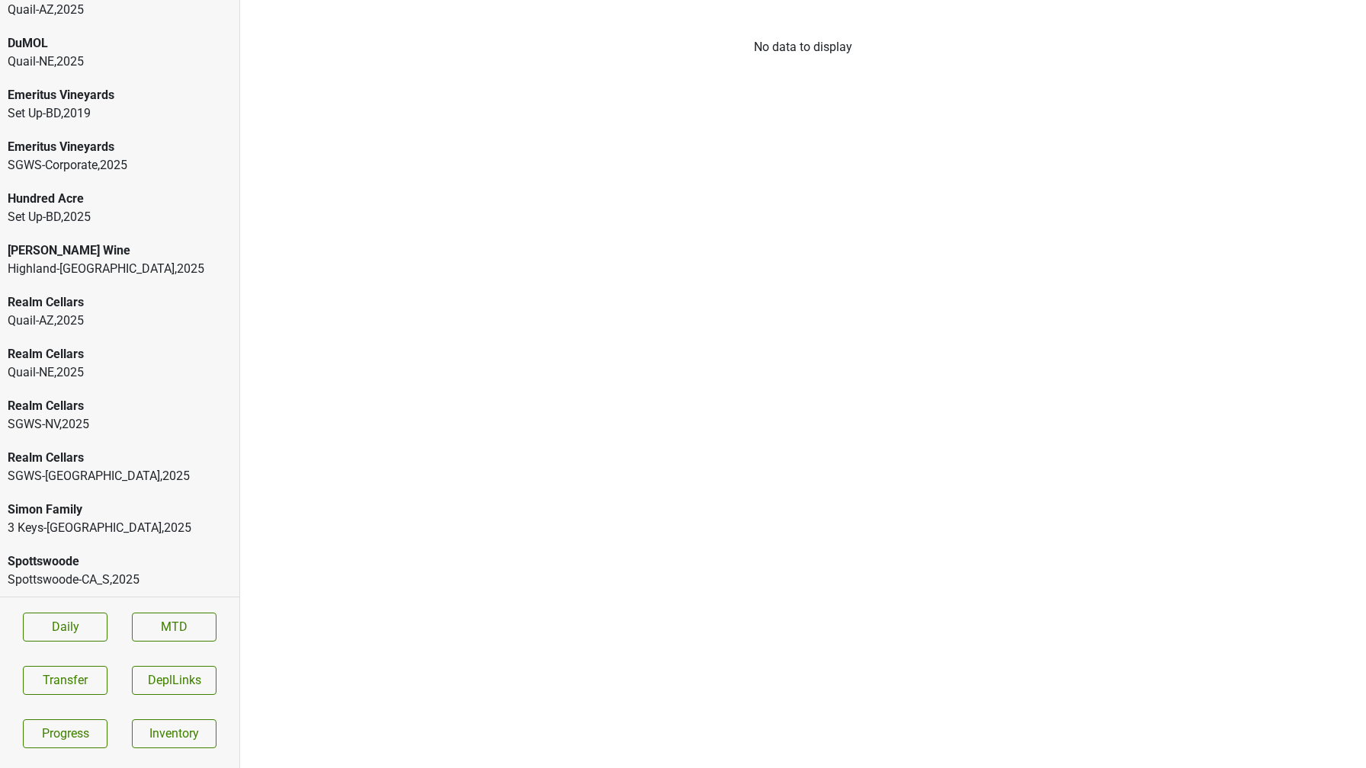
click at [89, 414] on div "Realm Cellars" at bounding box center [120, 406] width 224 height 18
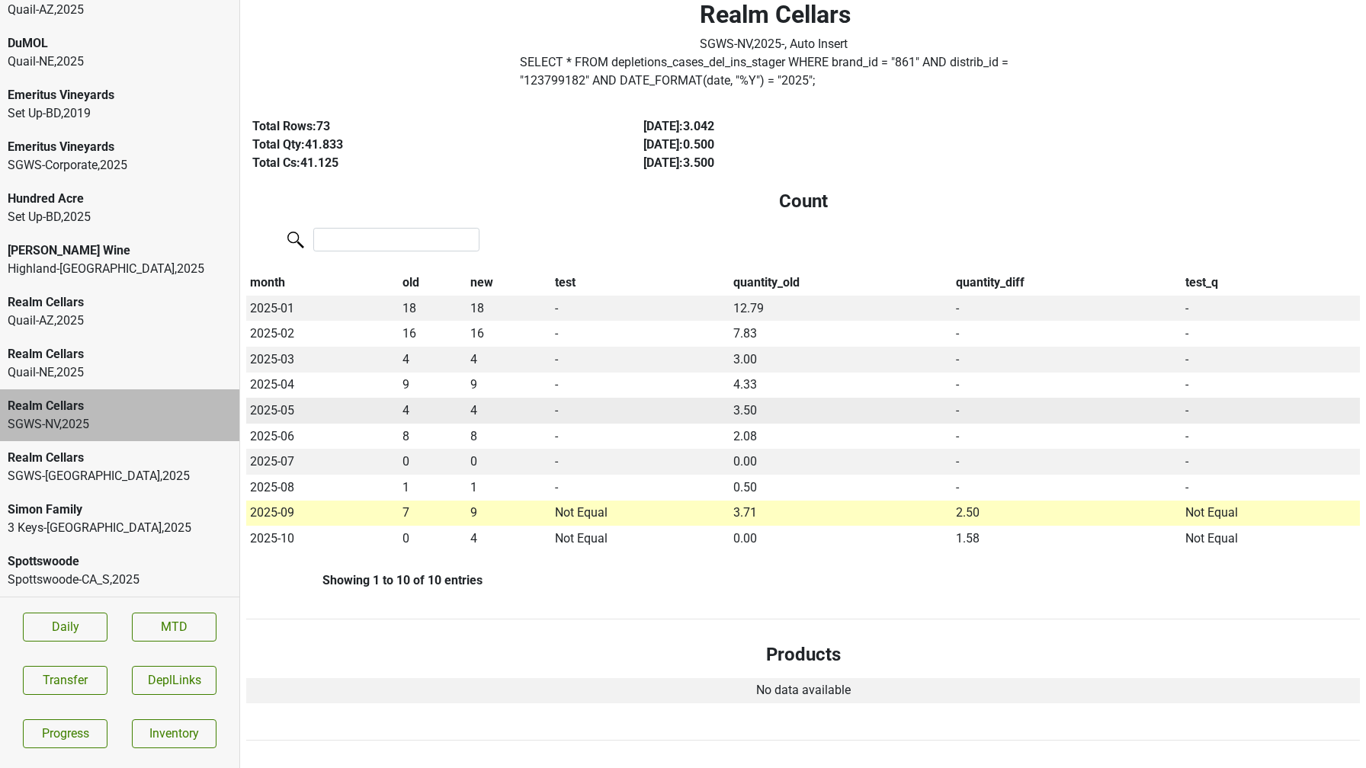
scroll to position [0, 0]
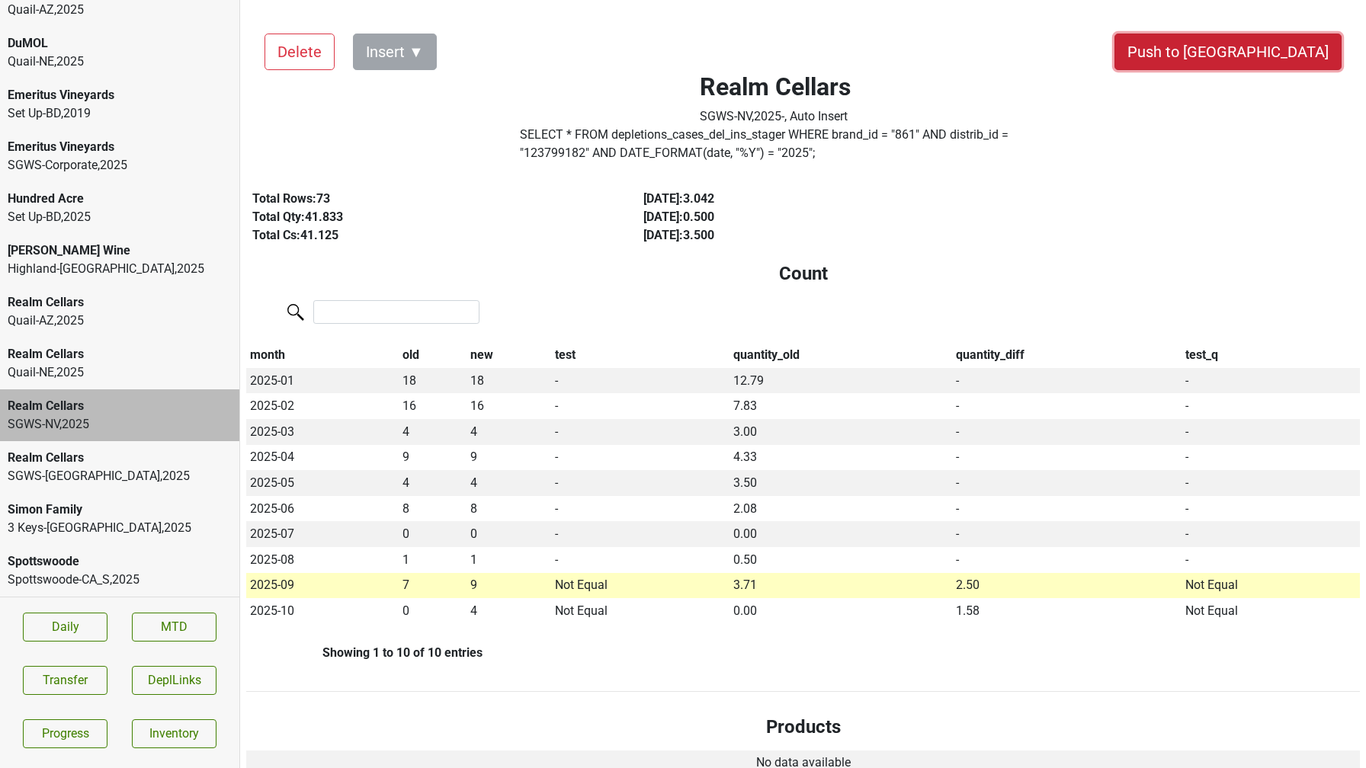
click at [1296, 63] on button "Push to [GEOGRAPHIC_DATA]" at bounding box center [1227, 52] width 227 height 37
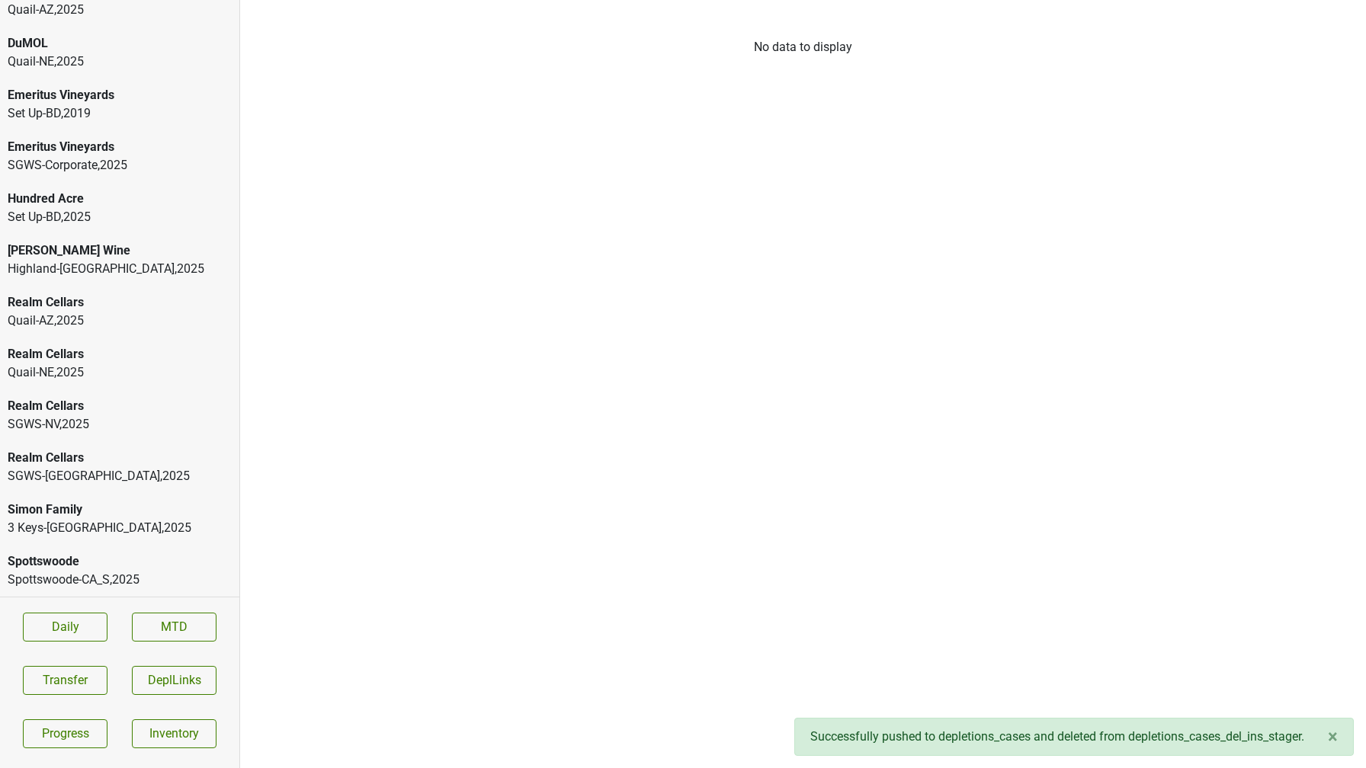
scroll to position [336, 0]
click at [117, 400] on div "Realm Cellars" at bounding box center [120, 406] width 224 height 18
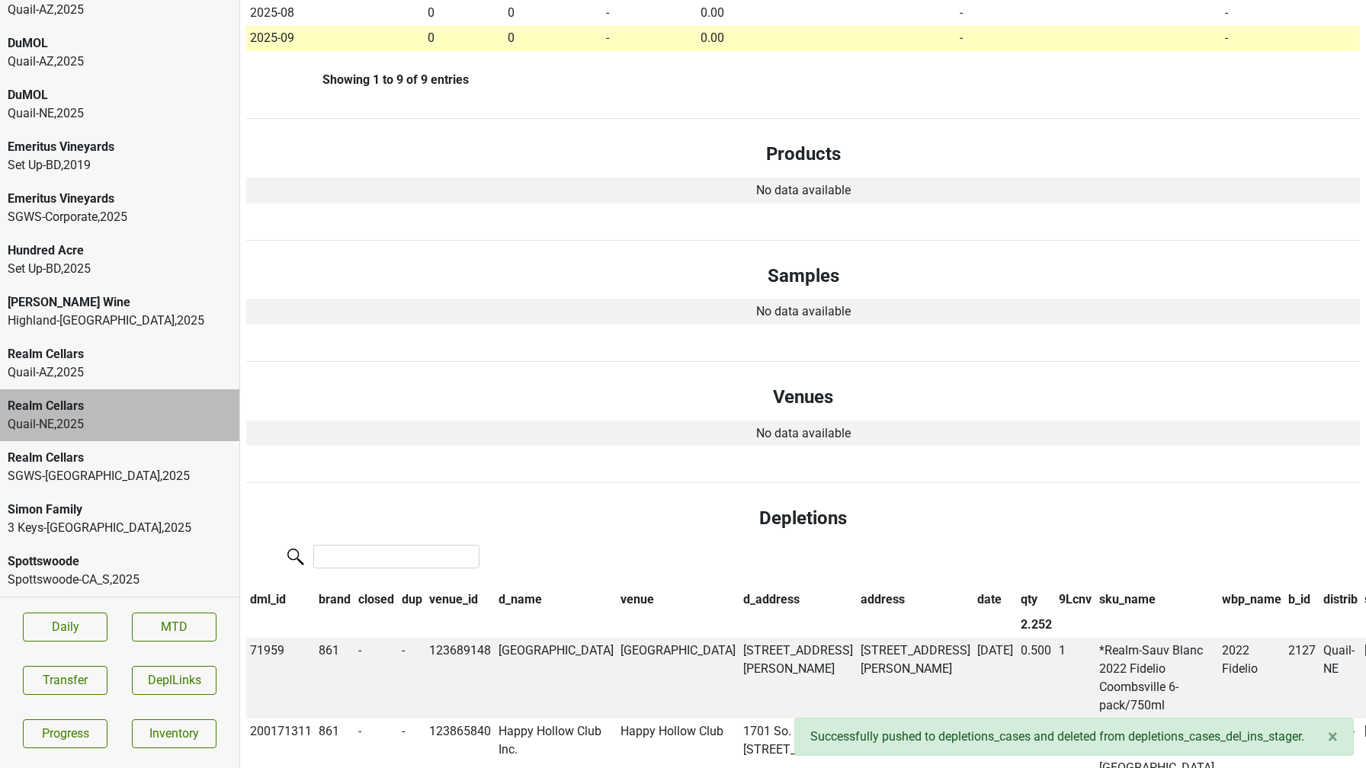
scroll to position [588, 0]
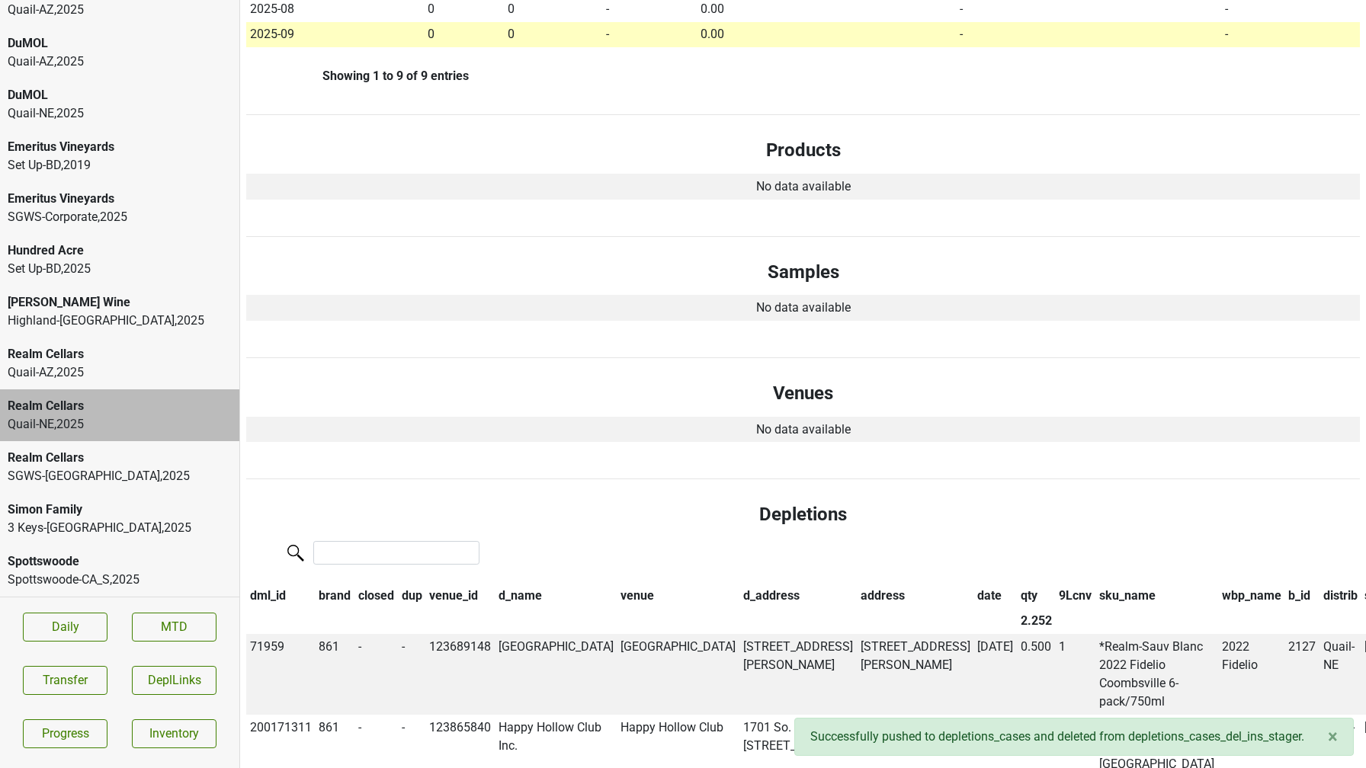
click at [130, 370] on div "Quail-AZ , 2025" at bounding box center [120, 373] width 224 height 18
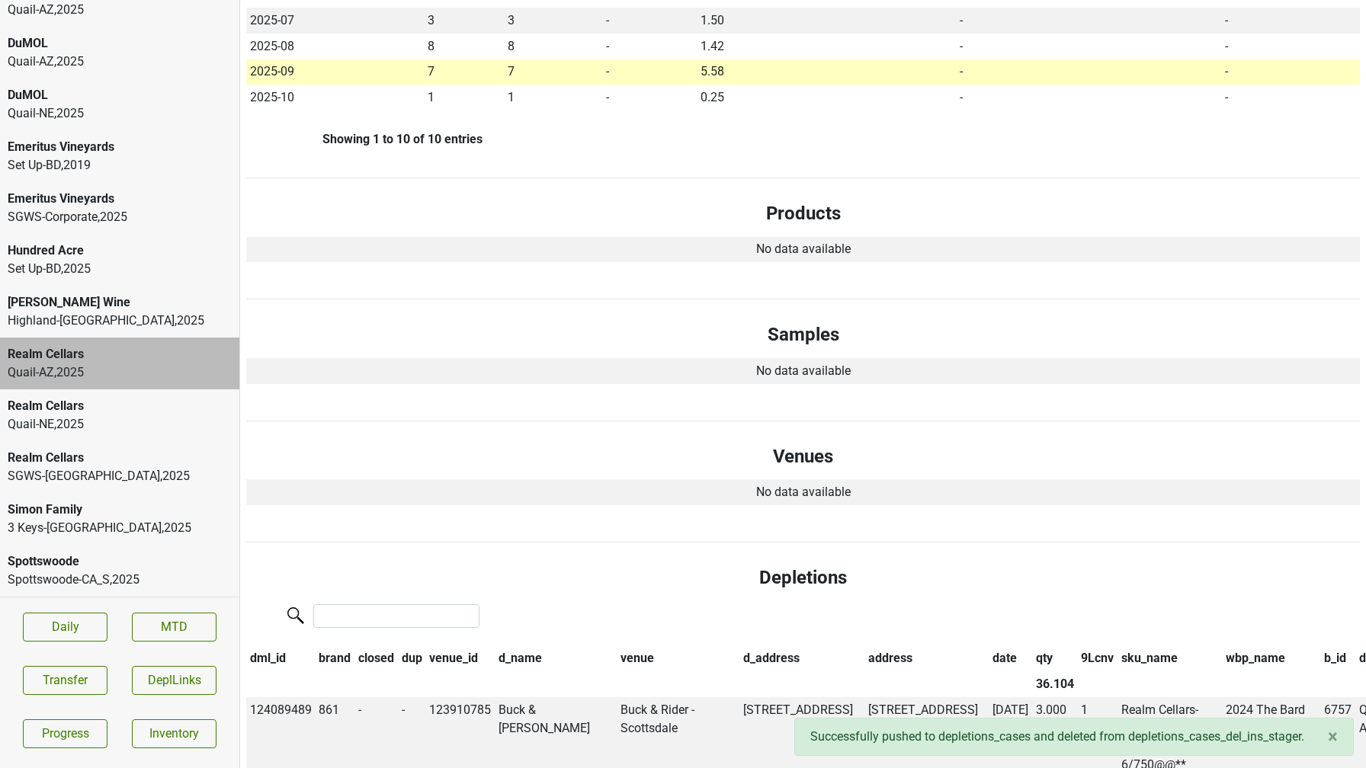
scroll to position [501, 0]
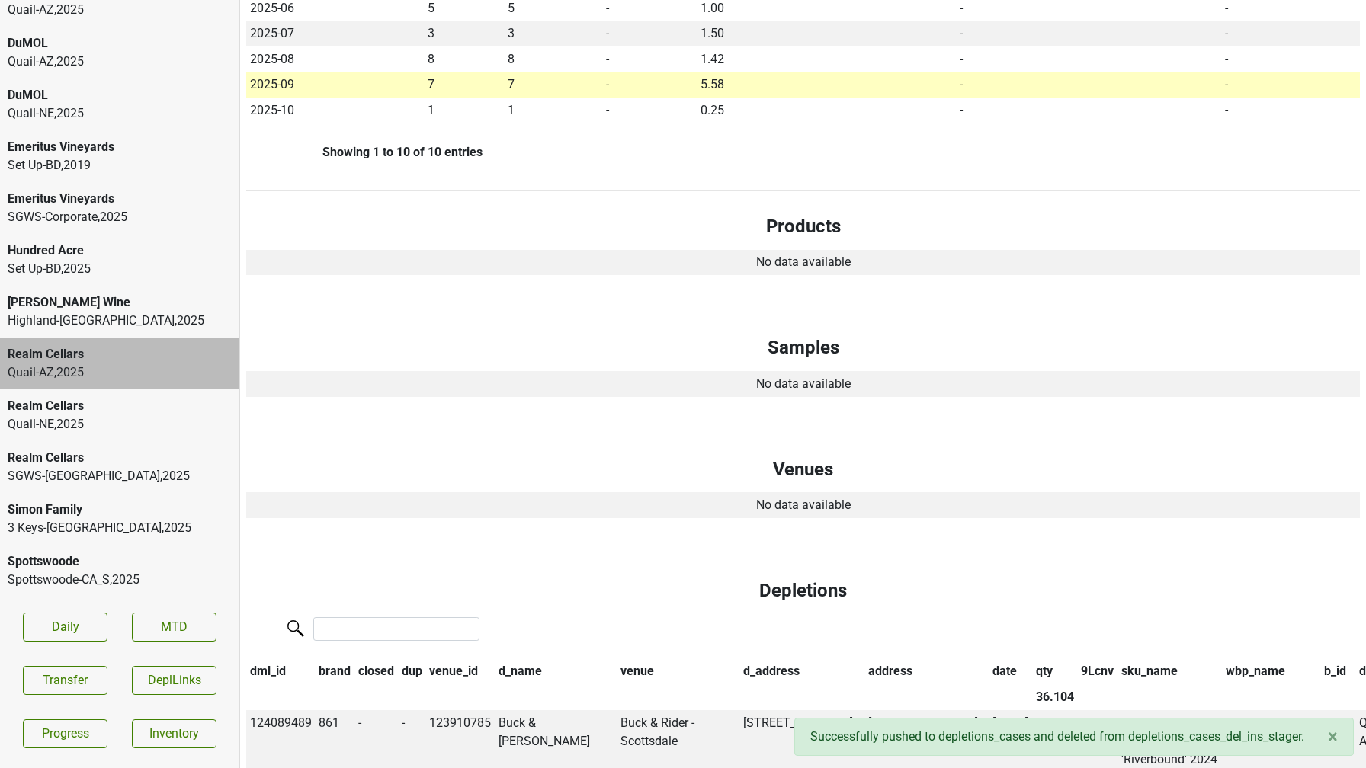
click at [20, 477] on div "SGWS-TX , 2025" at bounding box center [120, 476] width 224 height 18
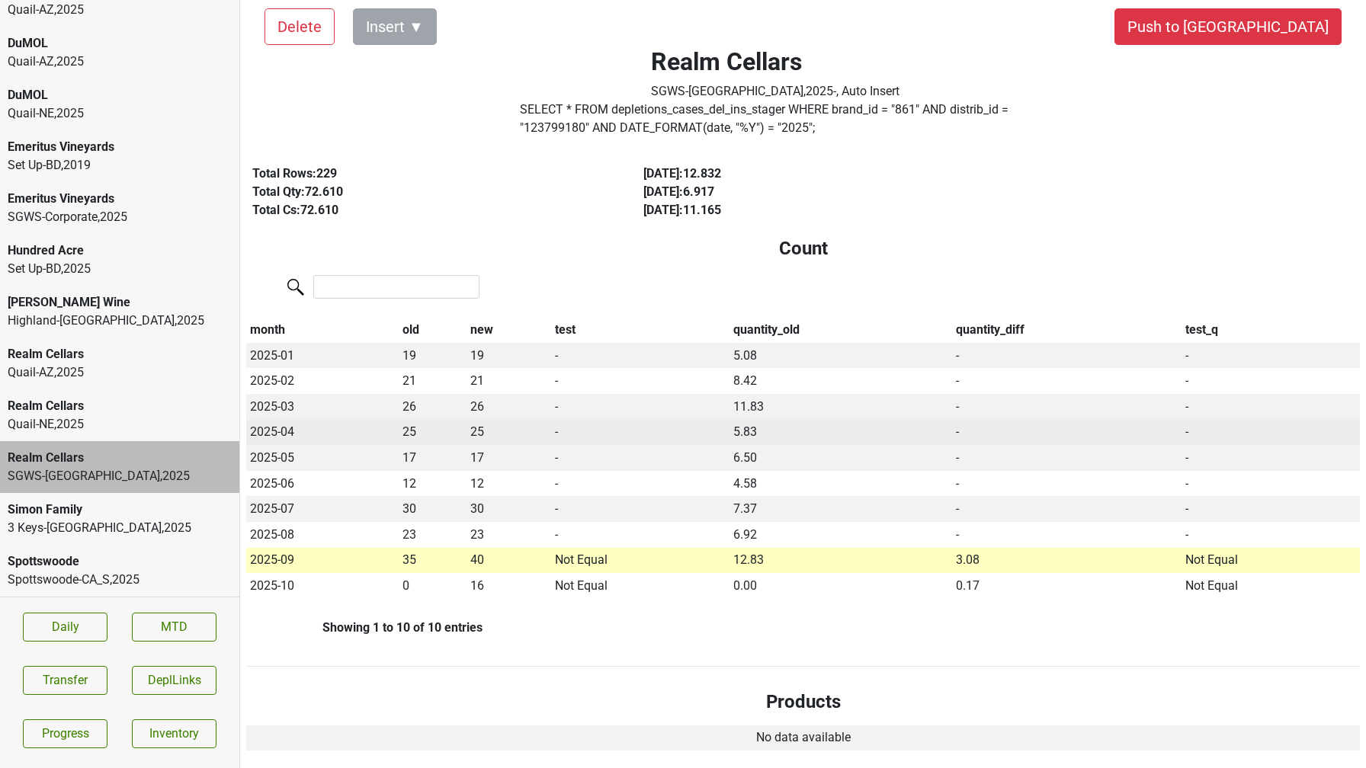
scroll to position [0, 0]
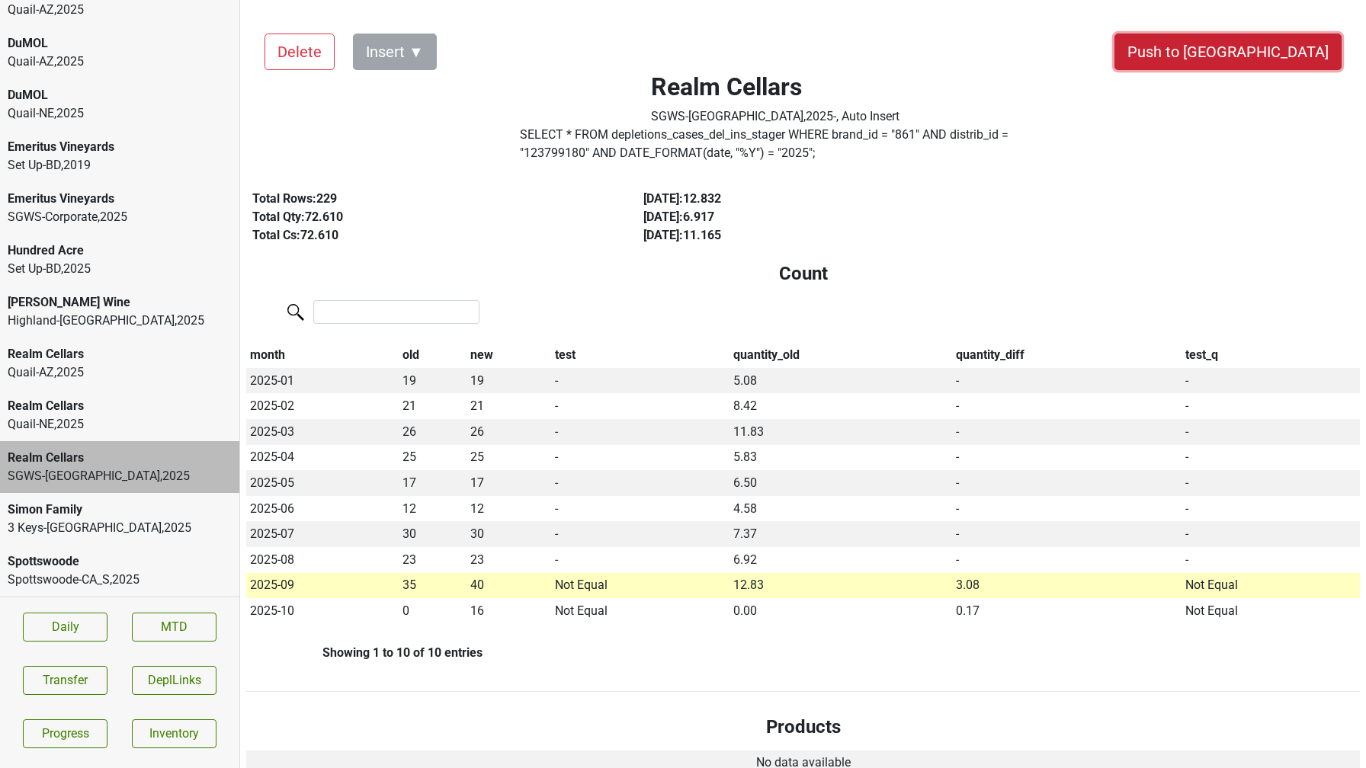
click at [1266, 65] on button "Push to [GEOGRAPHIC_DATA]" at bounding box center [1227, 52] width 227 height 37
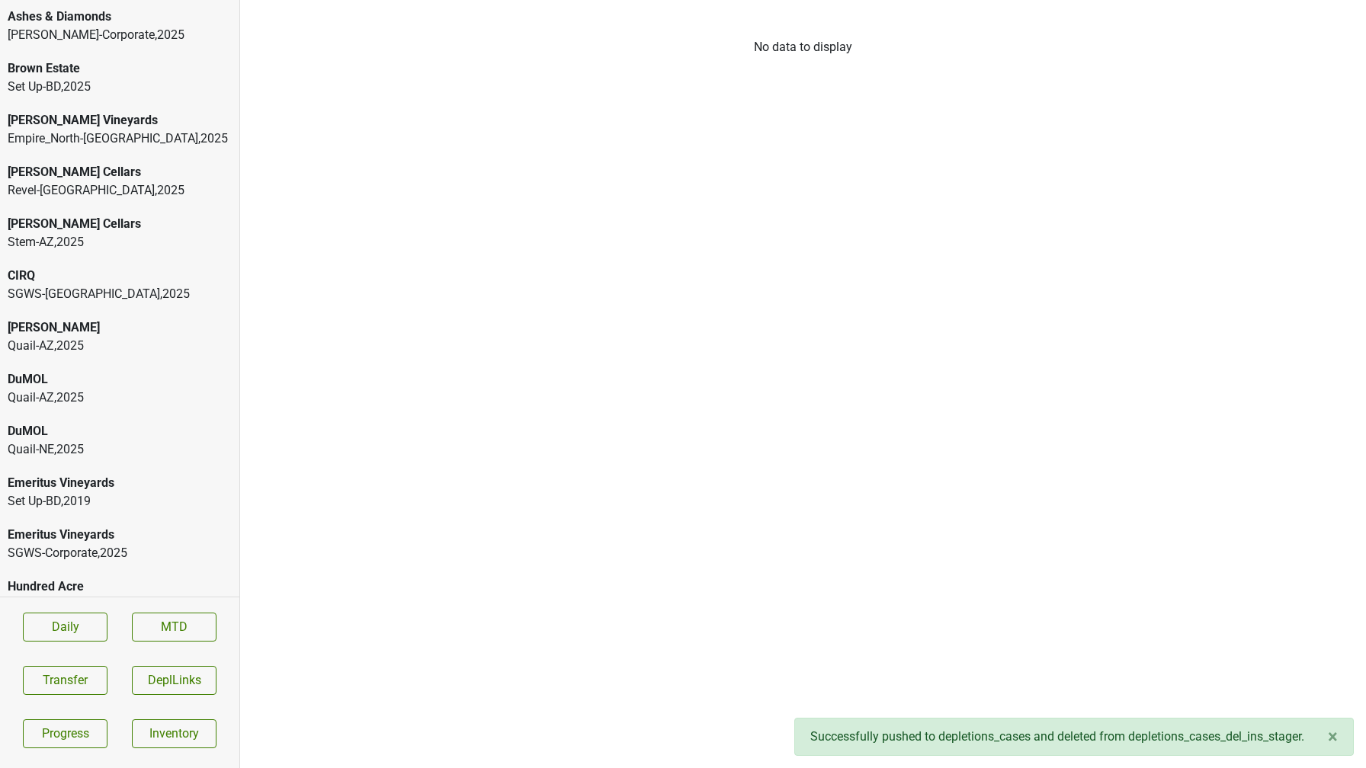
click at [70, 279] on div "CIRQ" at bounding box center [120, 276] width 224 height 18
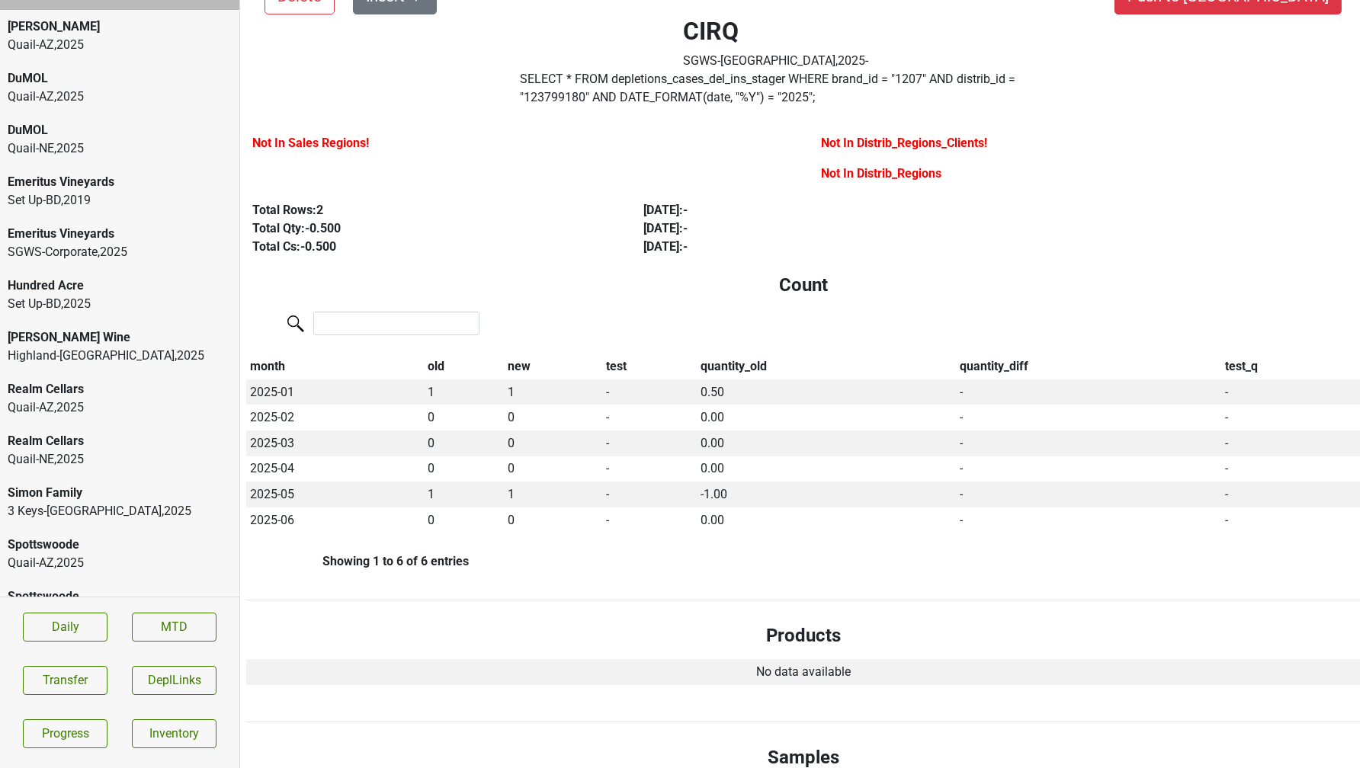
scroll to position [336, 0]
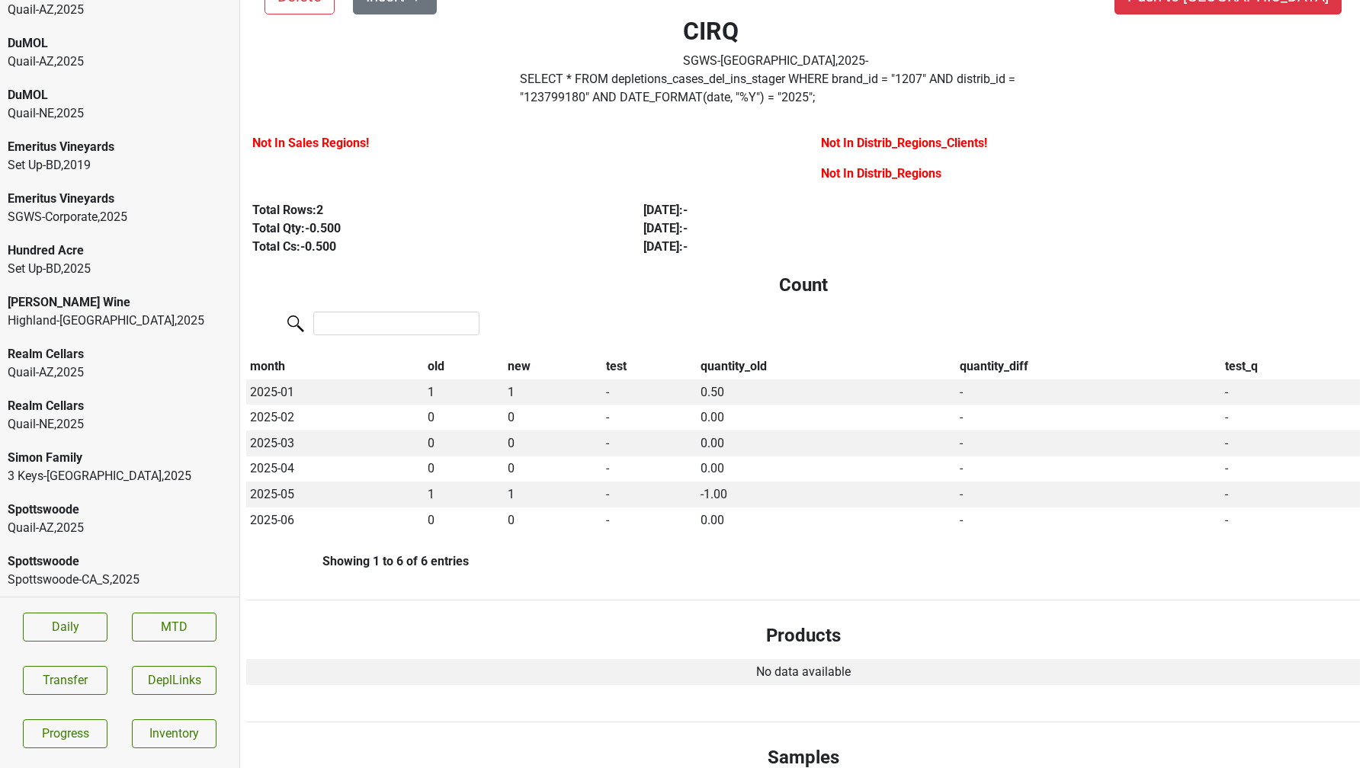
click at [75, 313] on div "Highland-CT , 2025" at bounding box center [120, 321] width 224 height 18
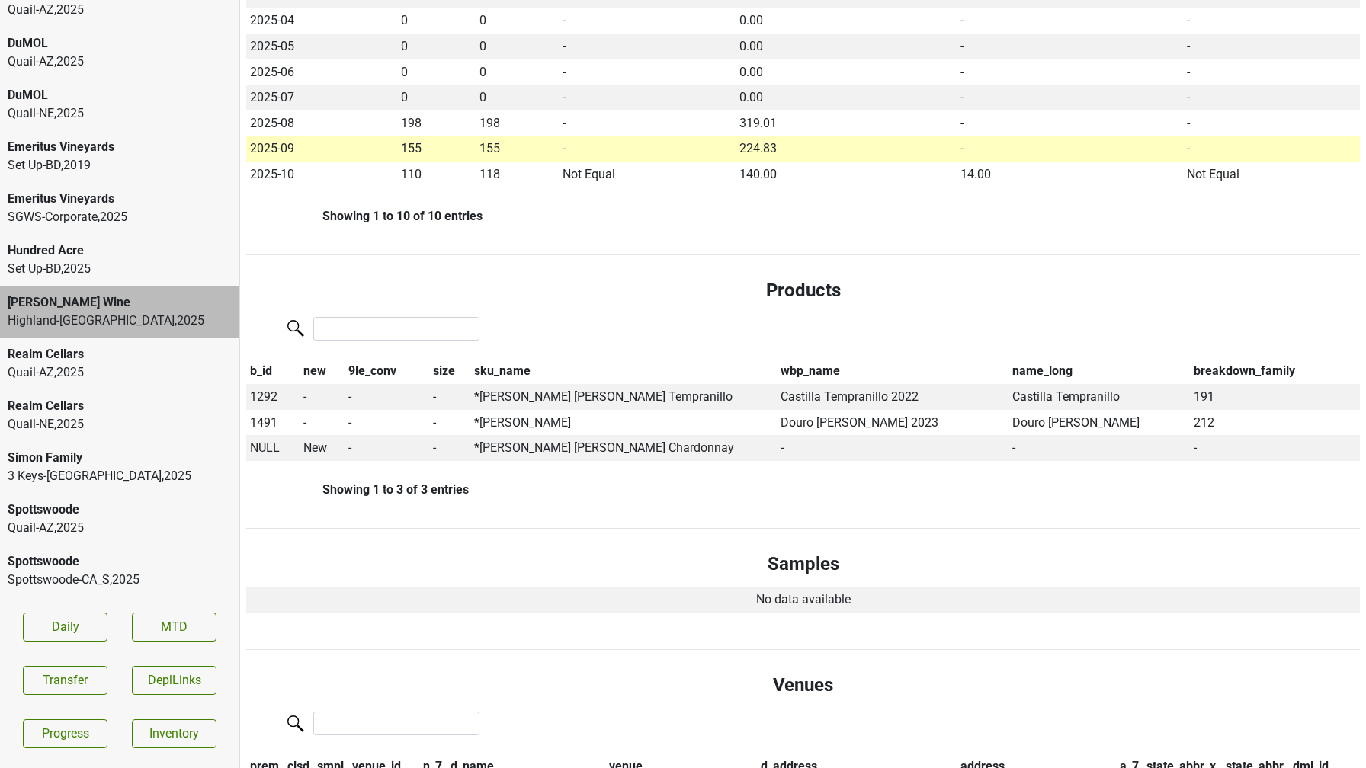
scroll to position [511, 0]
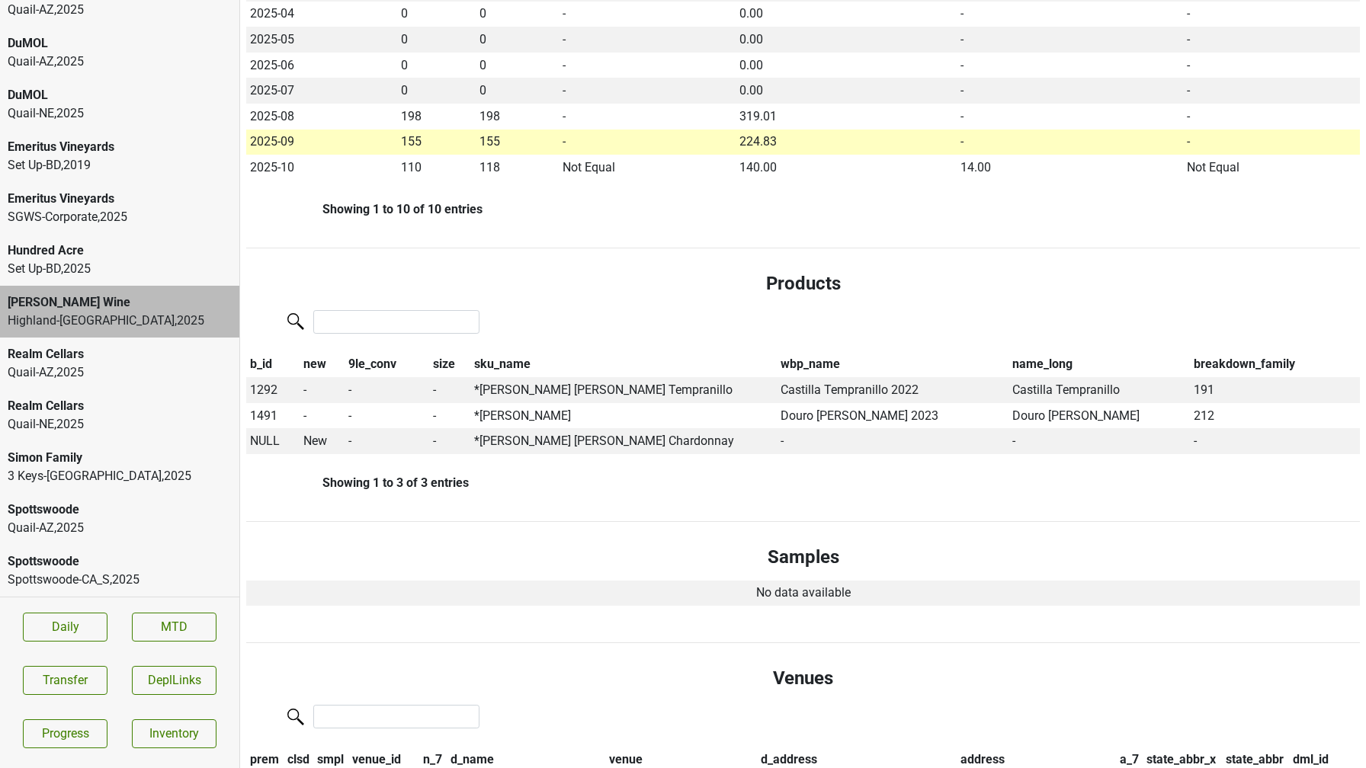
click at [88, 561] on div "Spottswoode" at bounding box center [120, 562] width 224 height 18
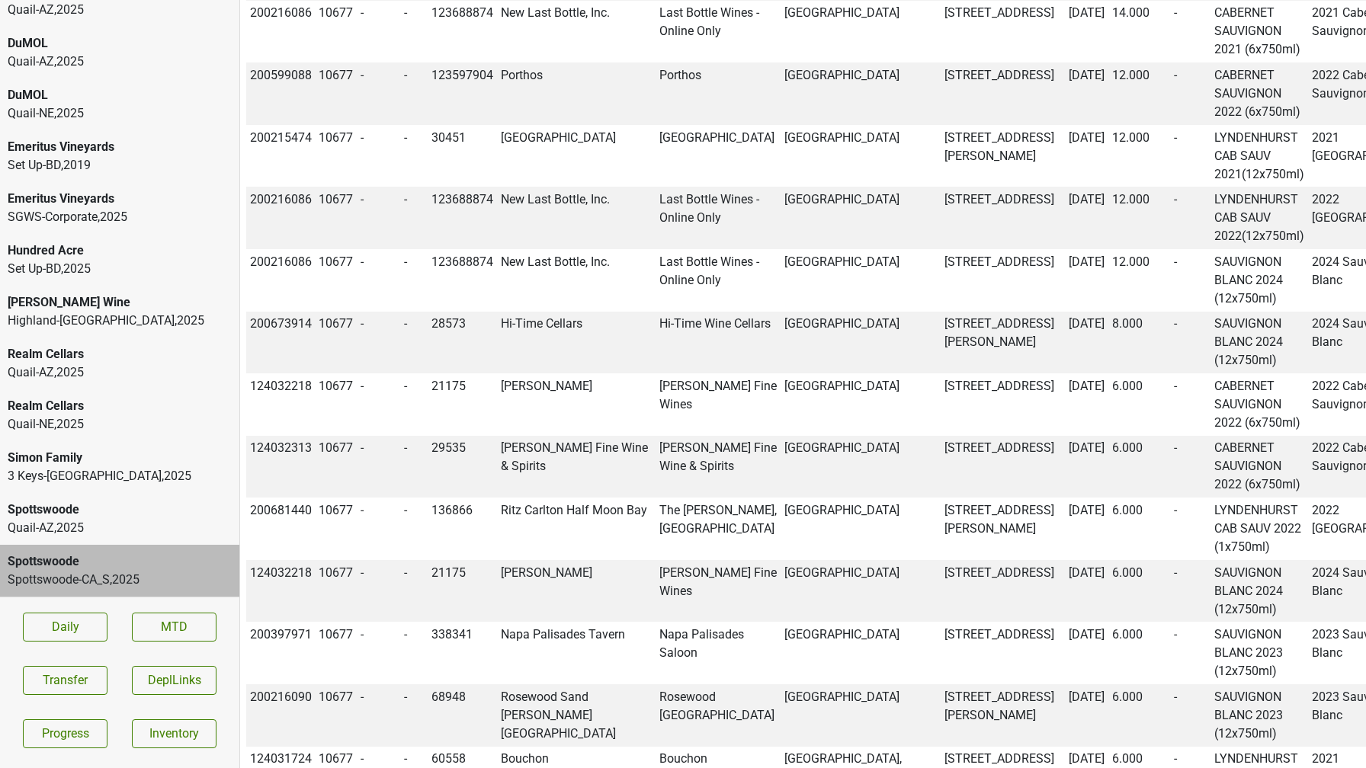
scroll to position [3387, 0]
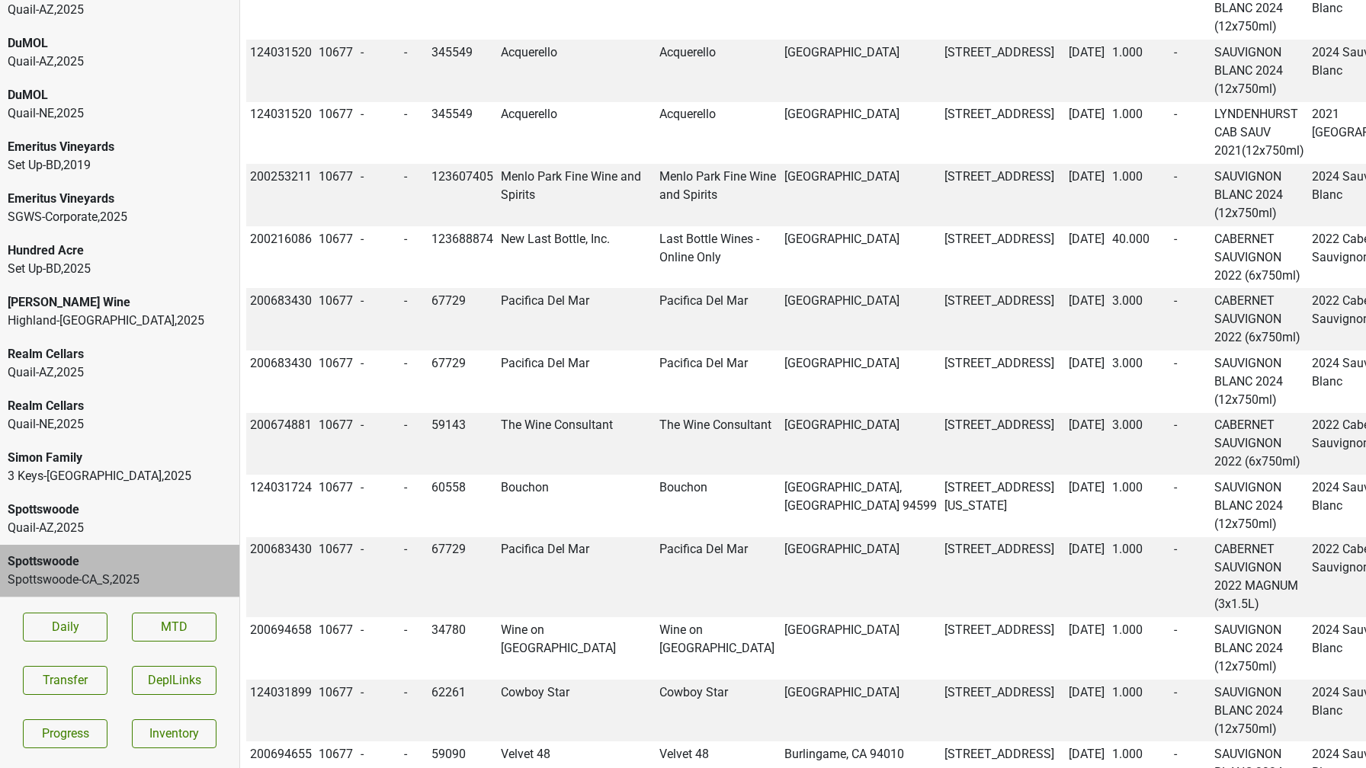
scroll to position [303, 0]
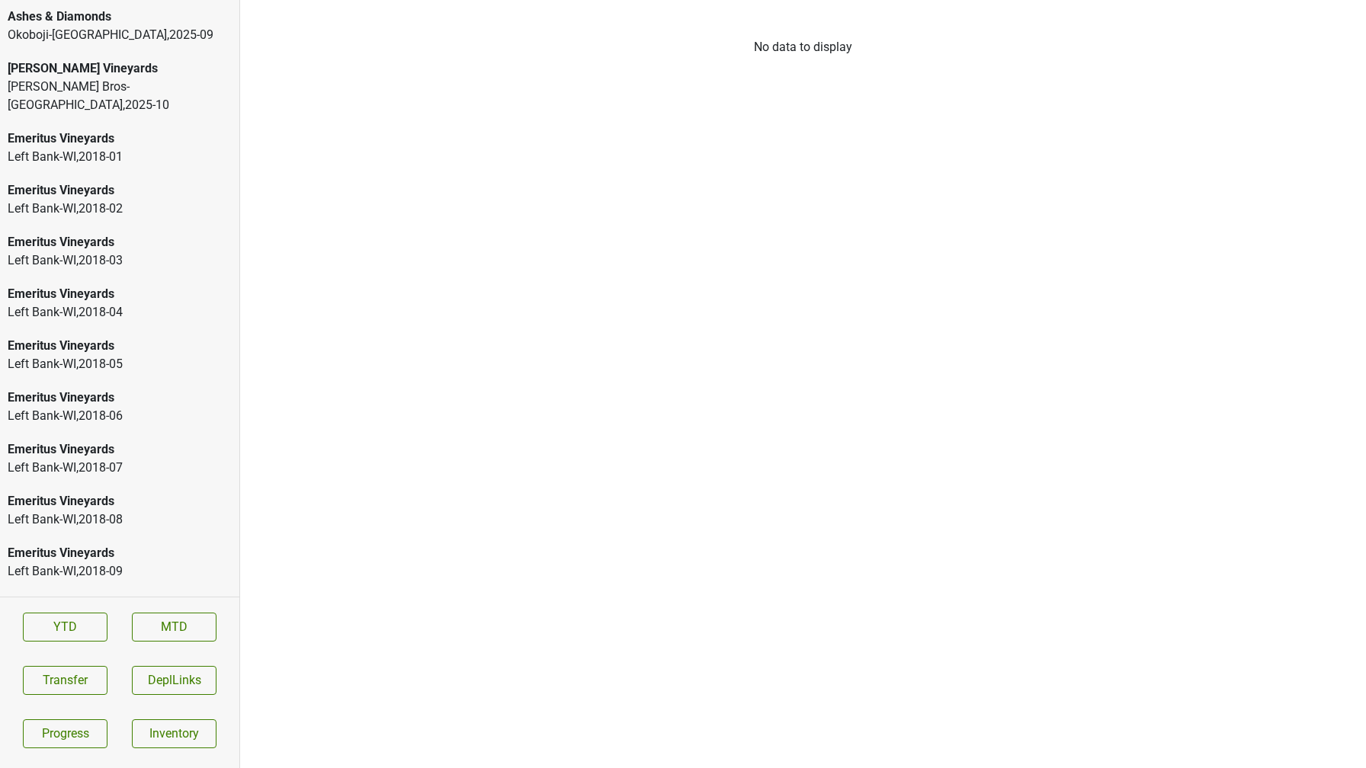
click at [129, 74] on div "[PERSON_NAME] Vineyards" at bounding box center [120, 68] width 224 height 18
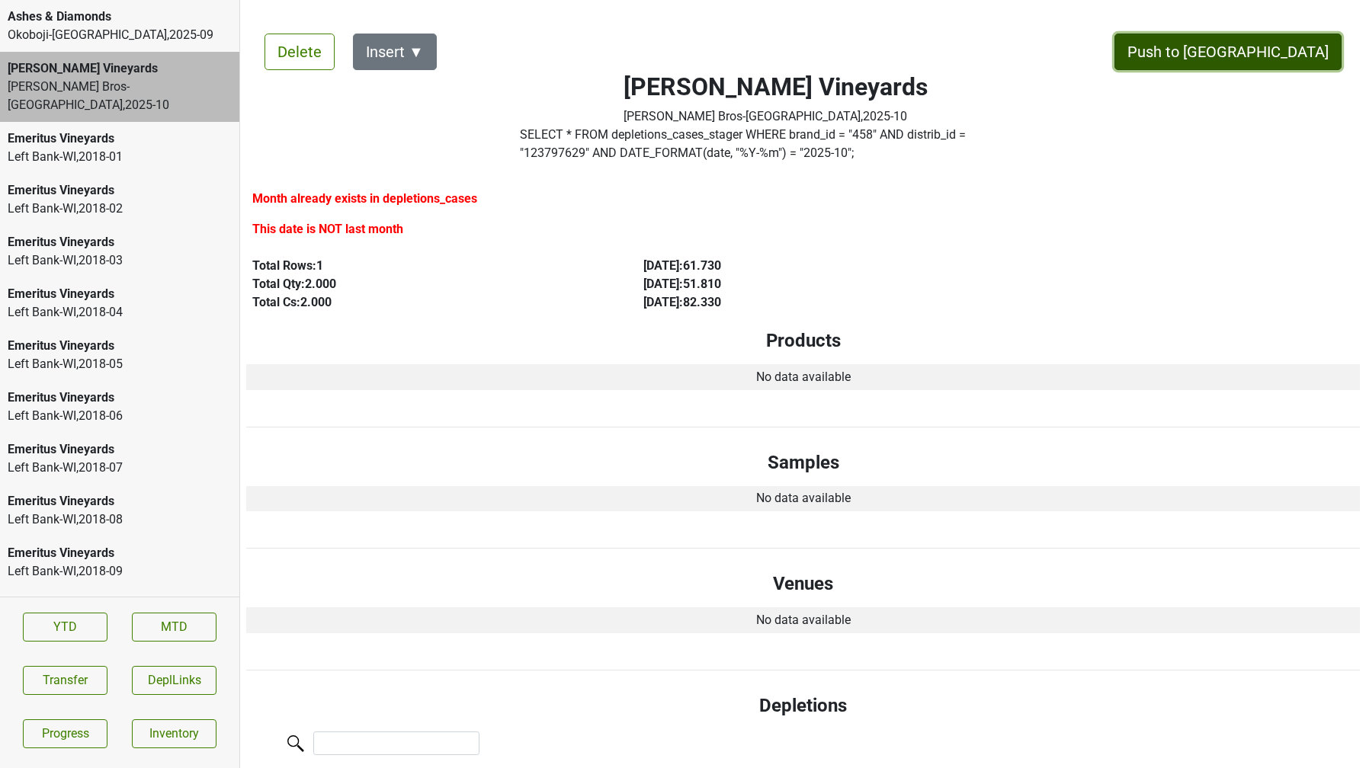
click at [1259, 61] on button "Push to [GEOGRAPHIC_DATA]" at bounding box center [1227, 52] width 227 height 37
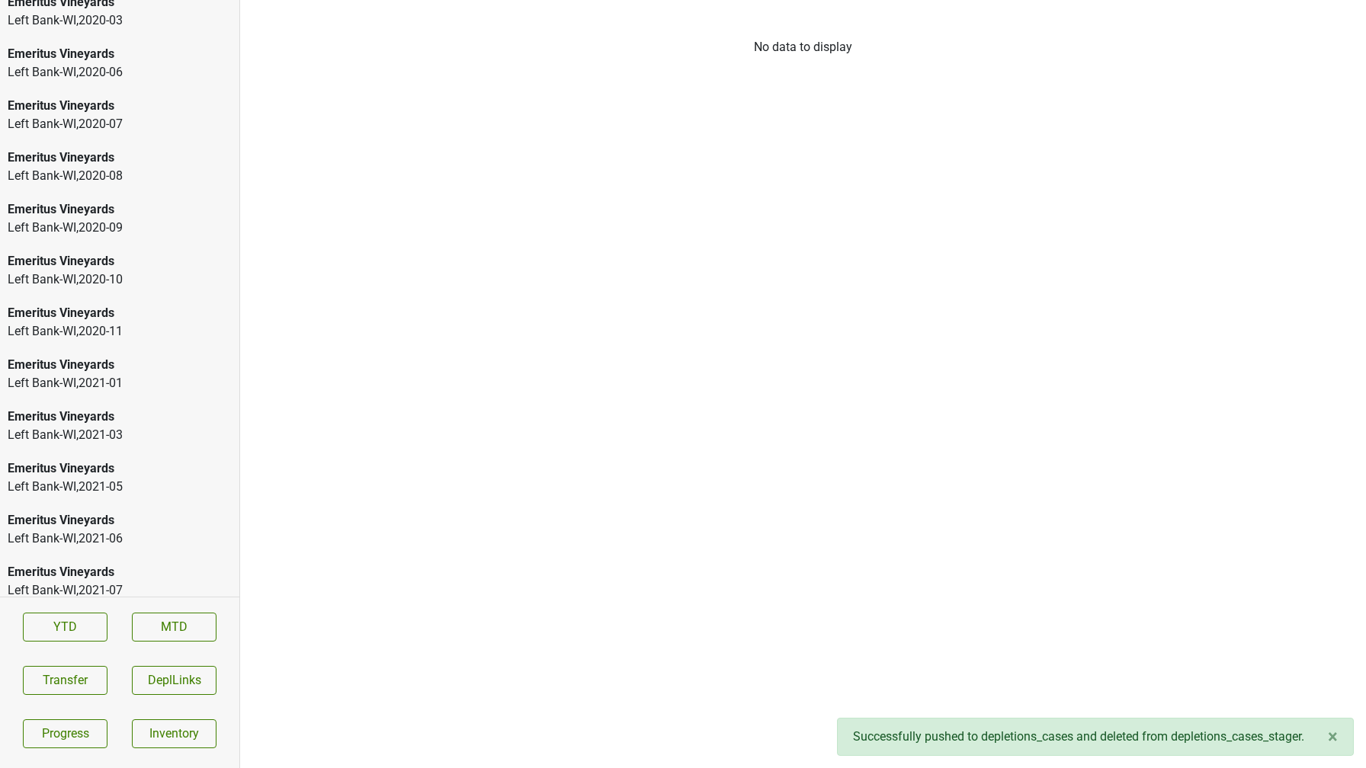
scroll to position [2202, 0]
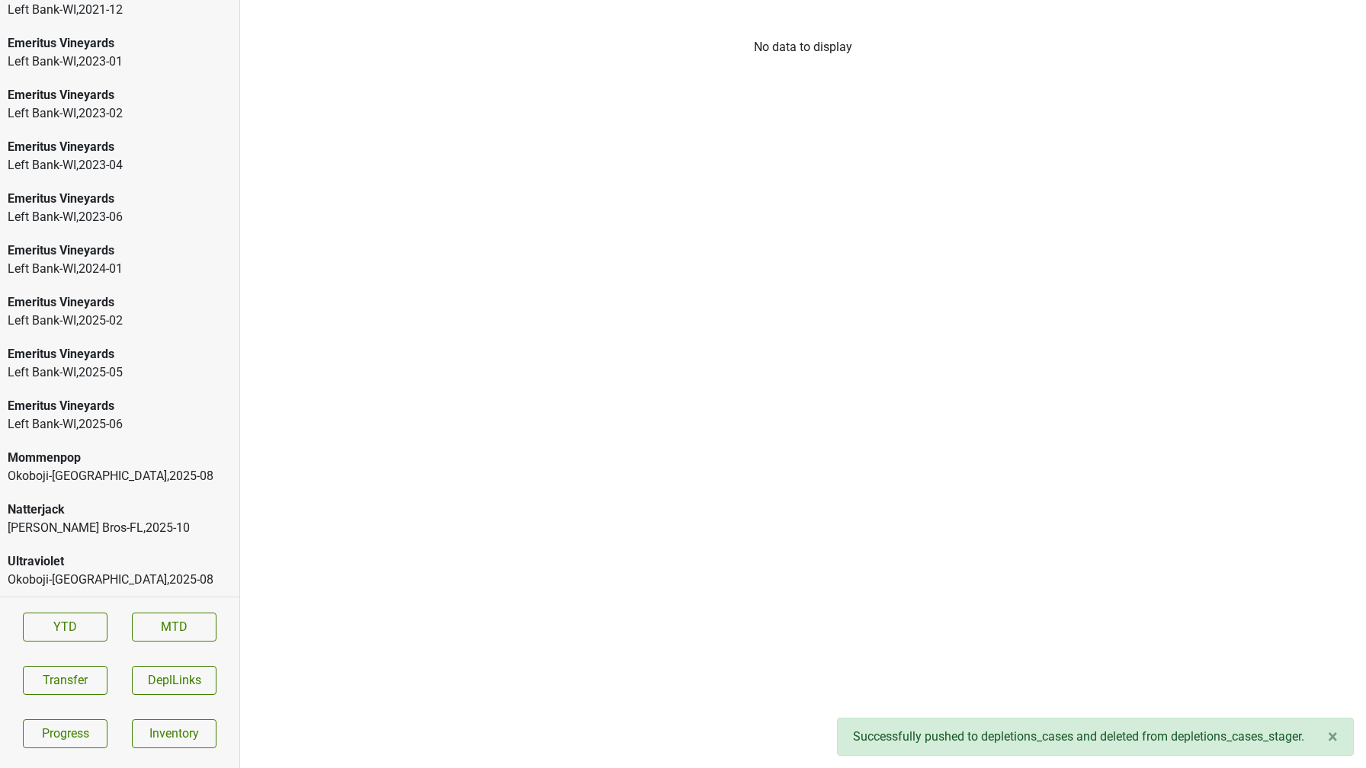
click at [141, 511] on div "Natterjack" at bounding box center [120, 510] width 224 height 18
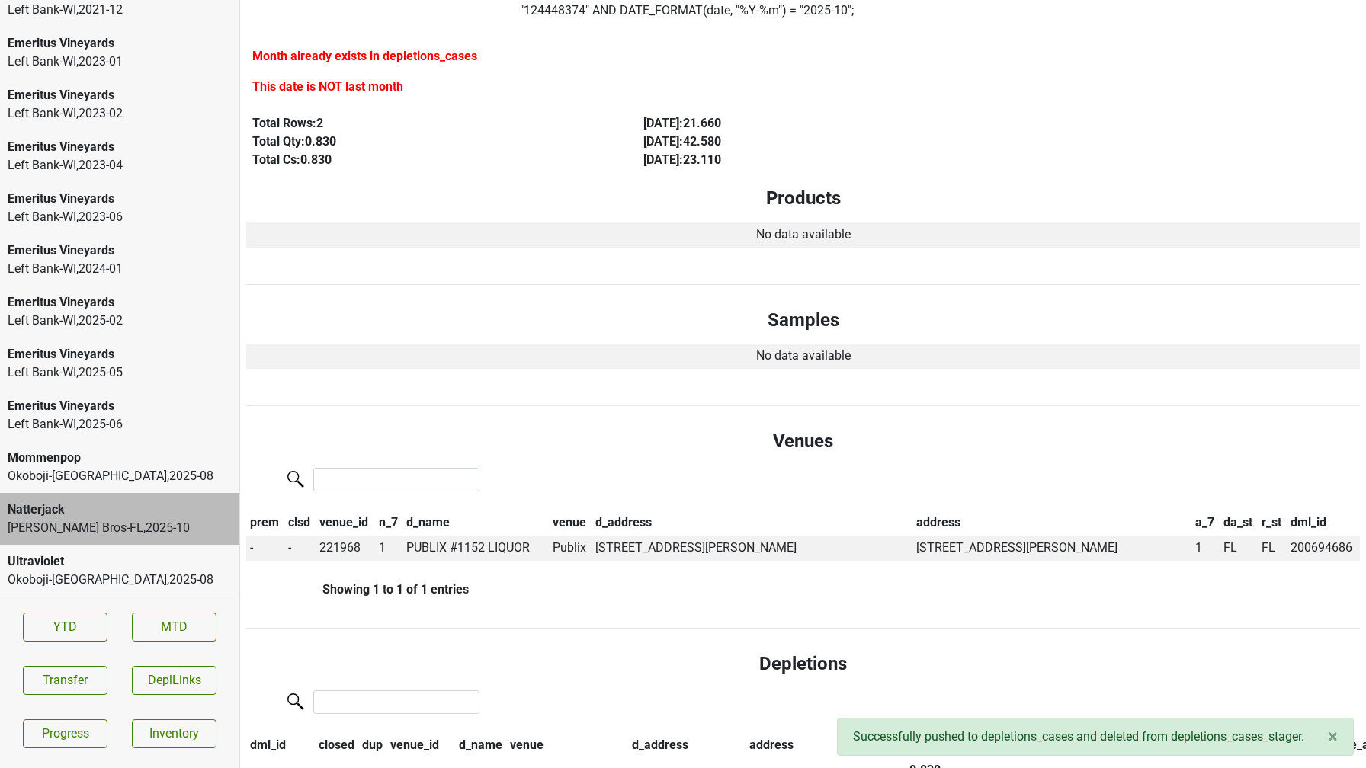
scroll to position [0, 0]
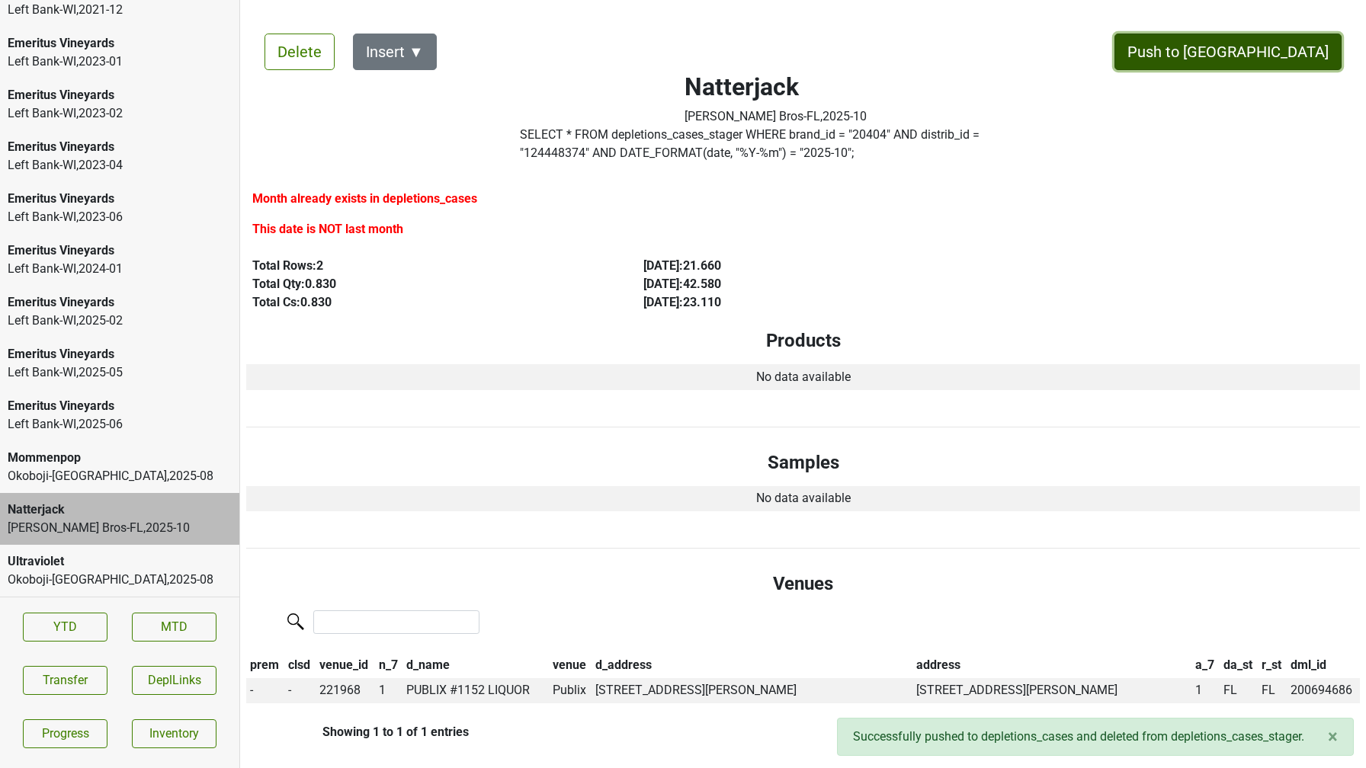
click at [1261, 52] on button "Push to [GEOGRAPHIC_DATA]" at bounding box center [1227, 52] width 227 height 37
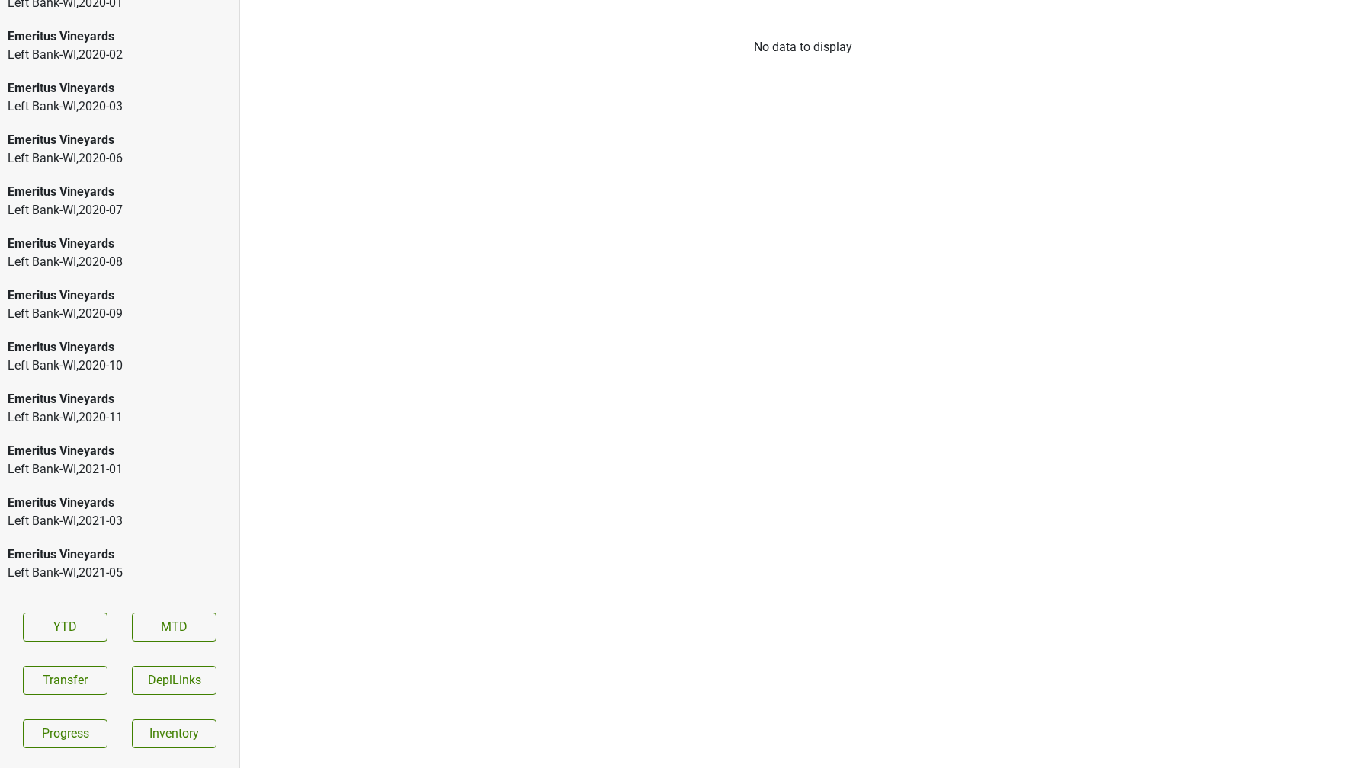
scroll to position [2150, 0]
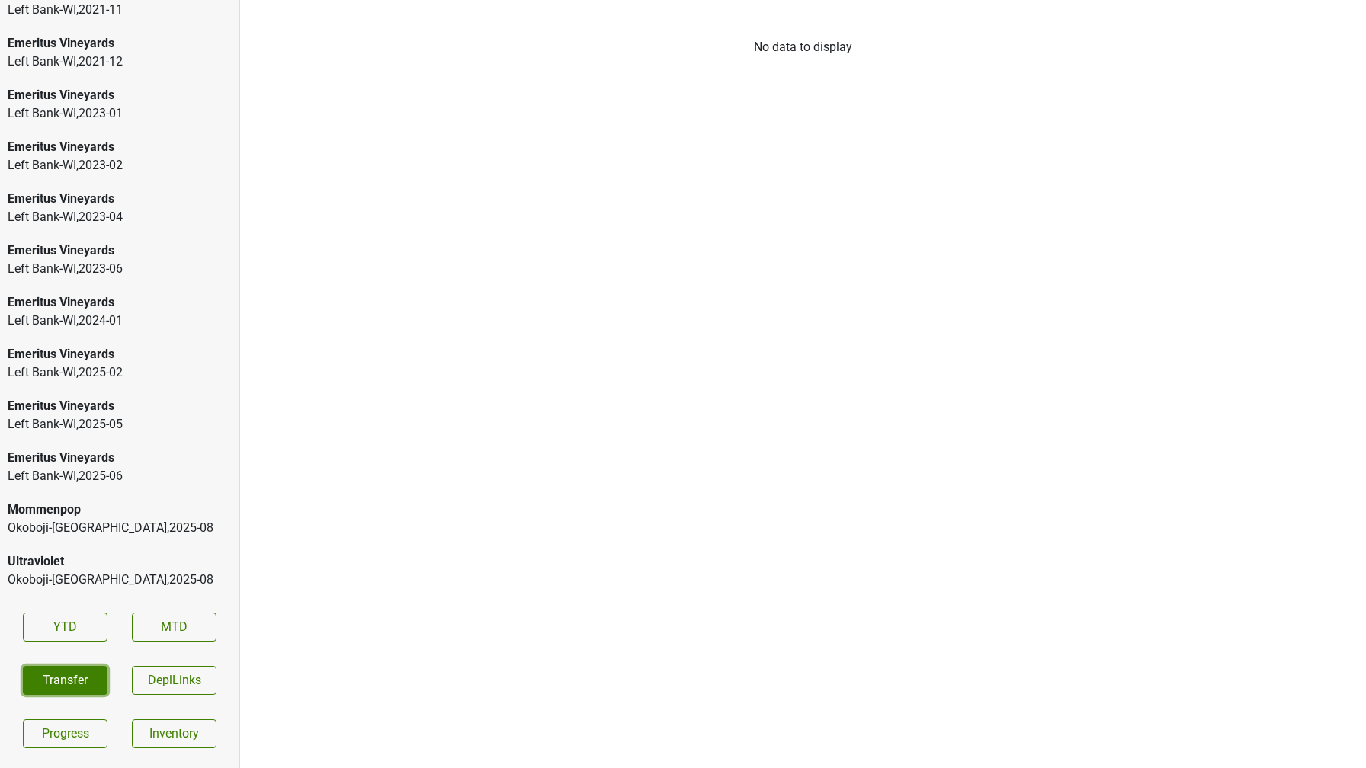
click at [55, 681] on button "Transfer" at bounding box center [65, 680] width 85 height 29
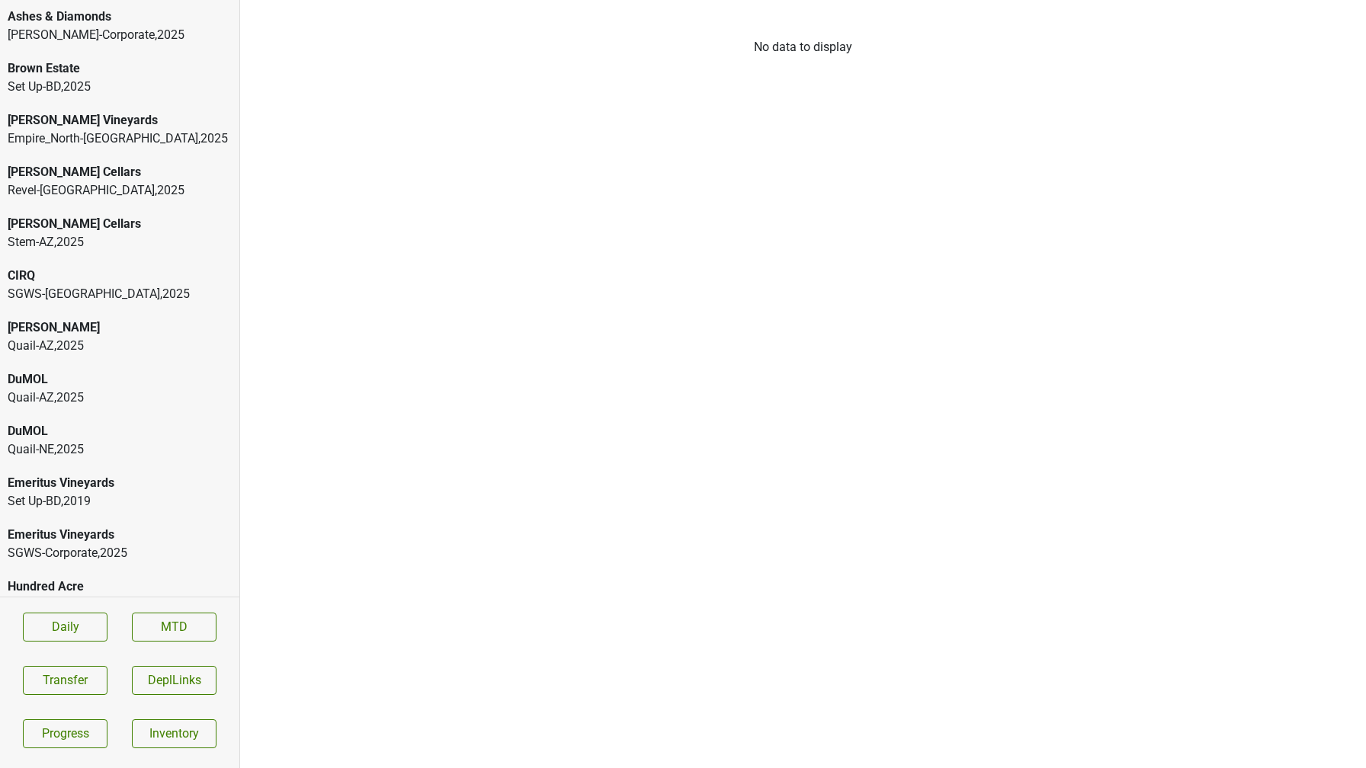
scroll to position [440, 0]
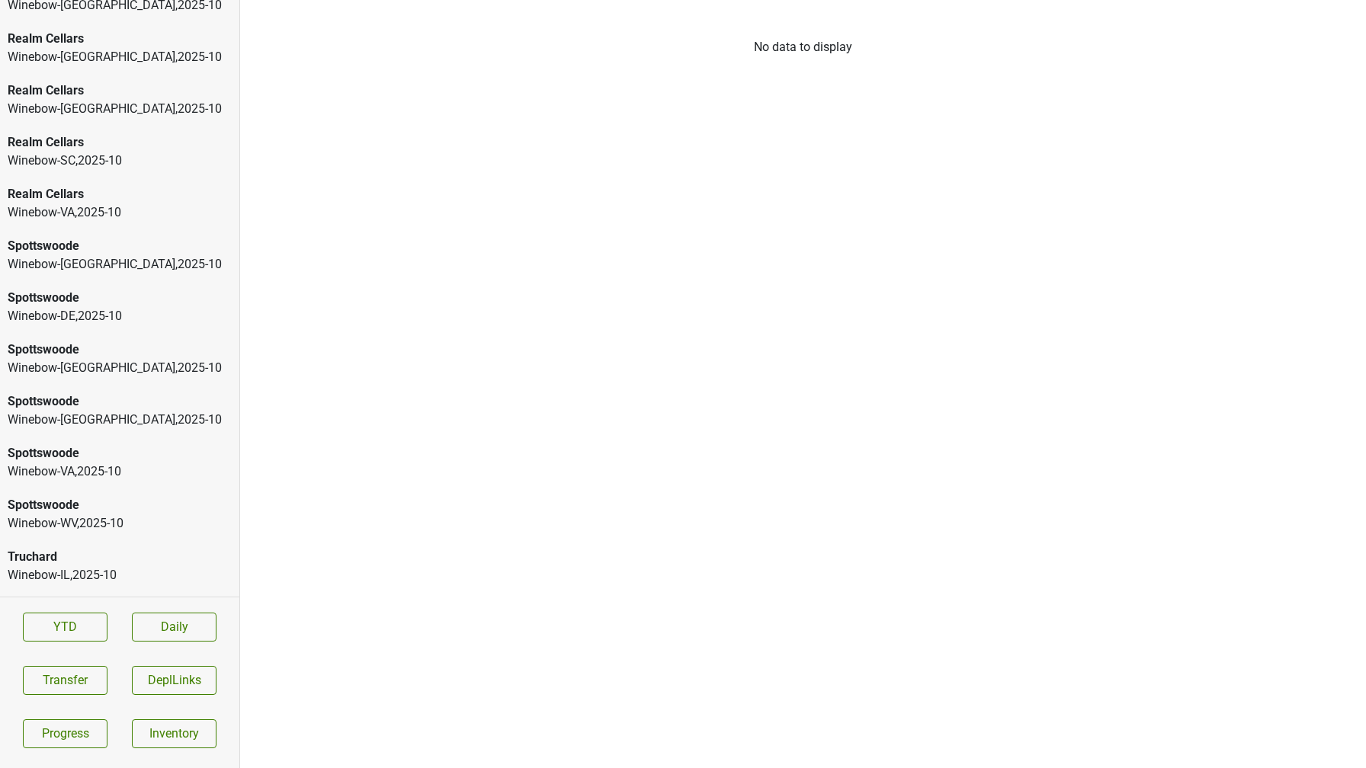
scroll to position [802, 0]
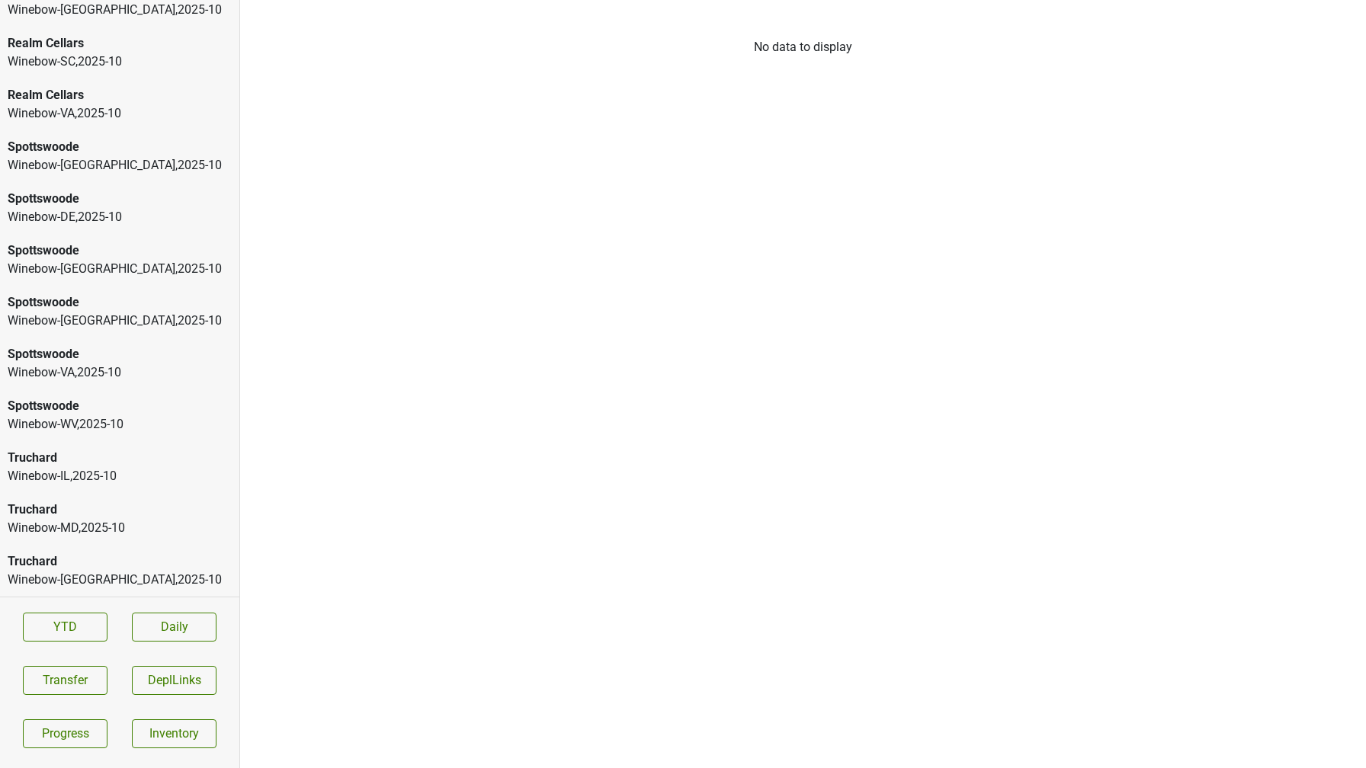
click at [102, 528] on div "Winebow-MD , 2025 - 10" at bounding box center [120, 528] width 224 height 18
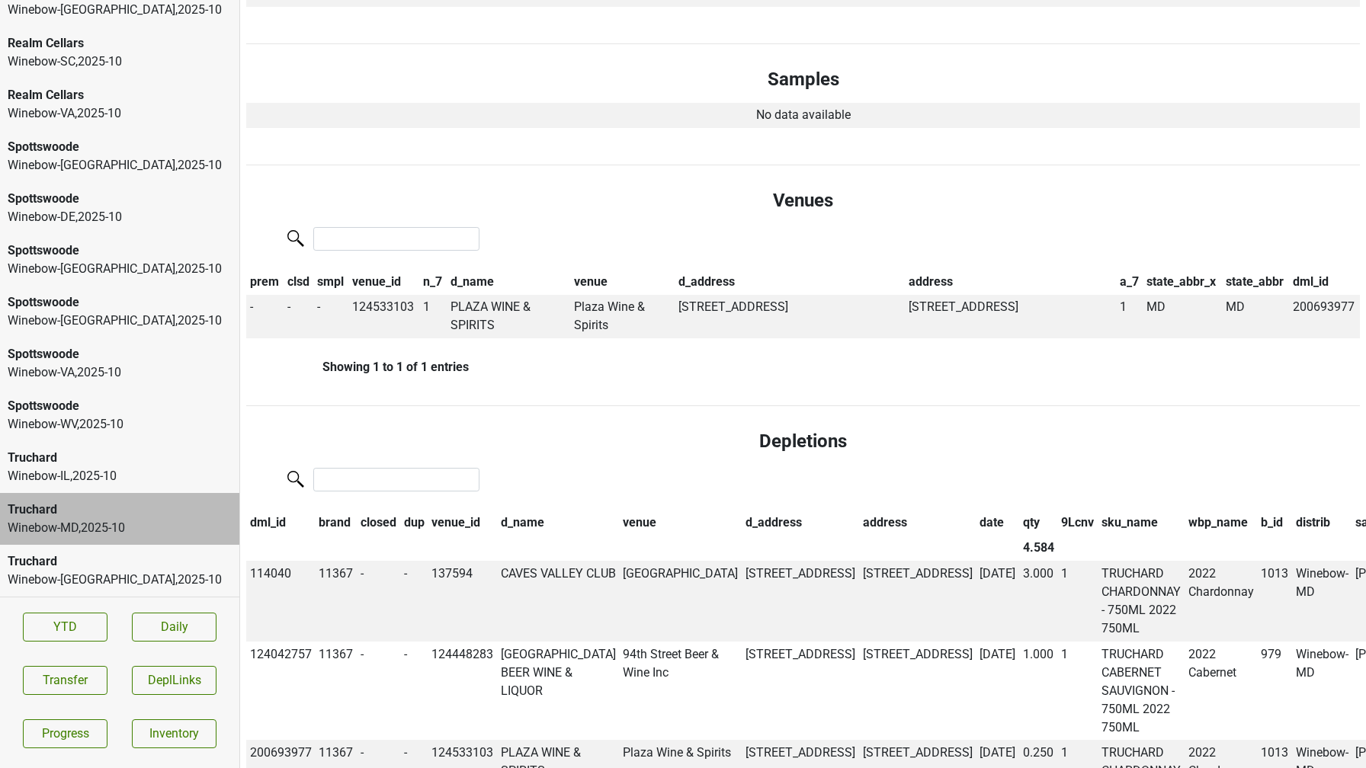
scroll to position [577, 0]
click at [50, 686] on button "Transfer" at bounding box center [65, 680] width 85 height 29
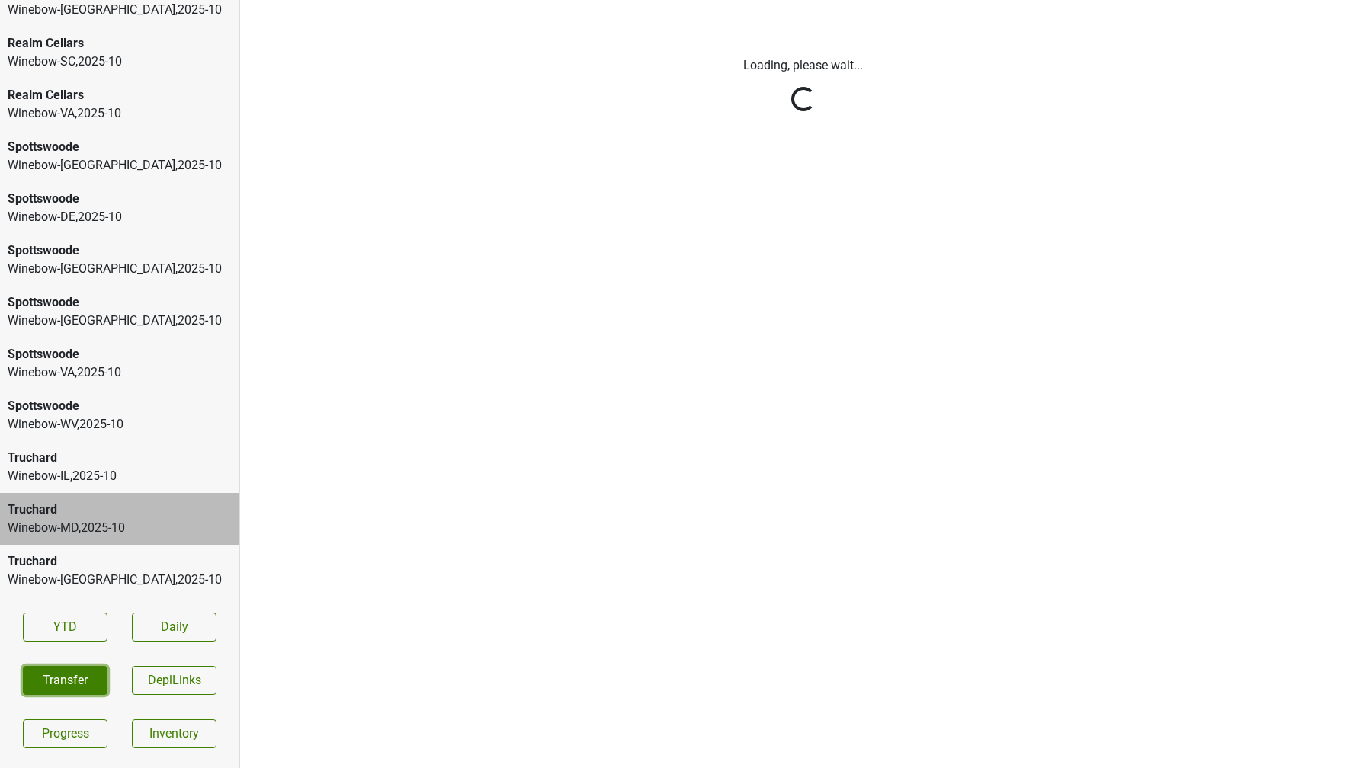
scroll to position [0, 0]
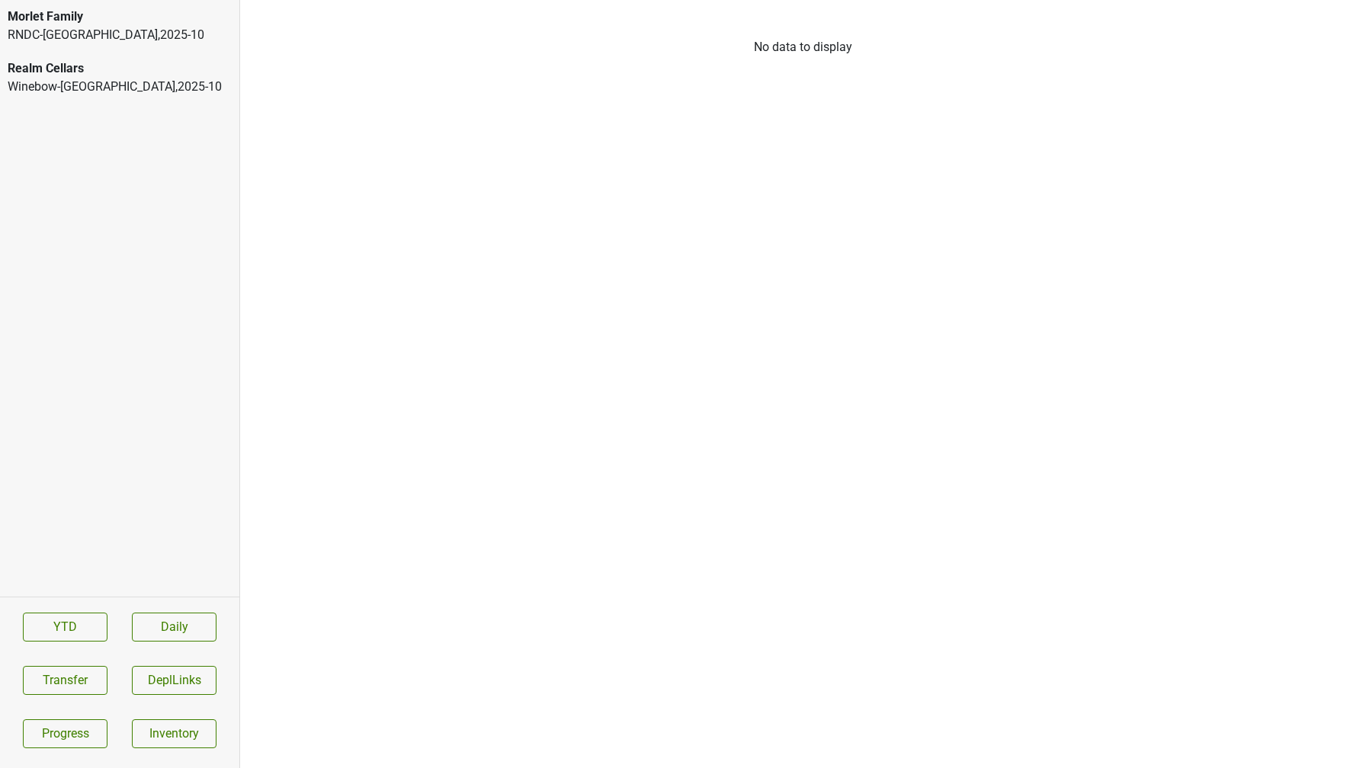
click at [146, 32] on div "RNDC-[GEOGRAPHIC_DATA] , 2025 - 10" at bounding box center [120, 35] width 224 height 18
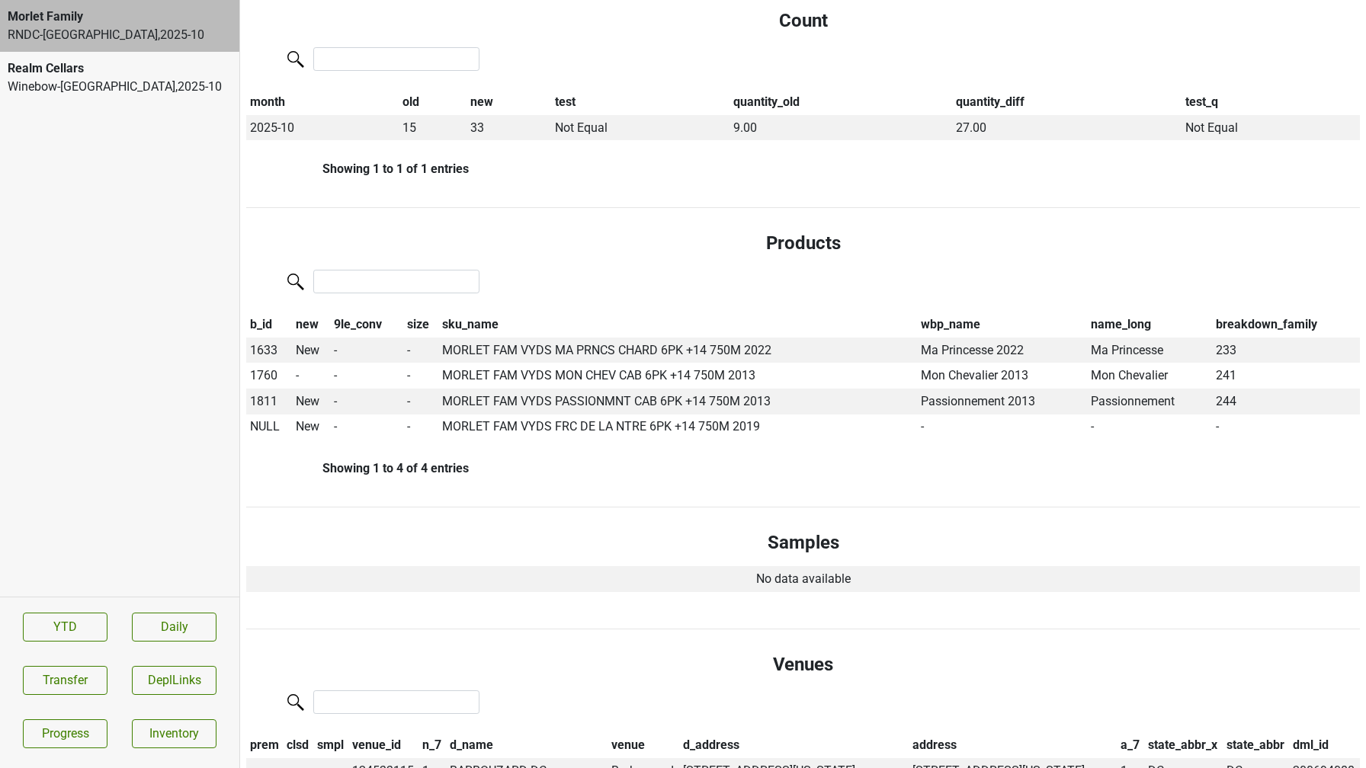
scroll to position [303, 0]
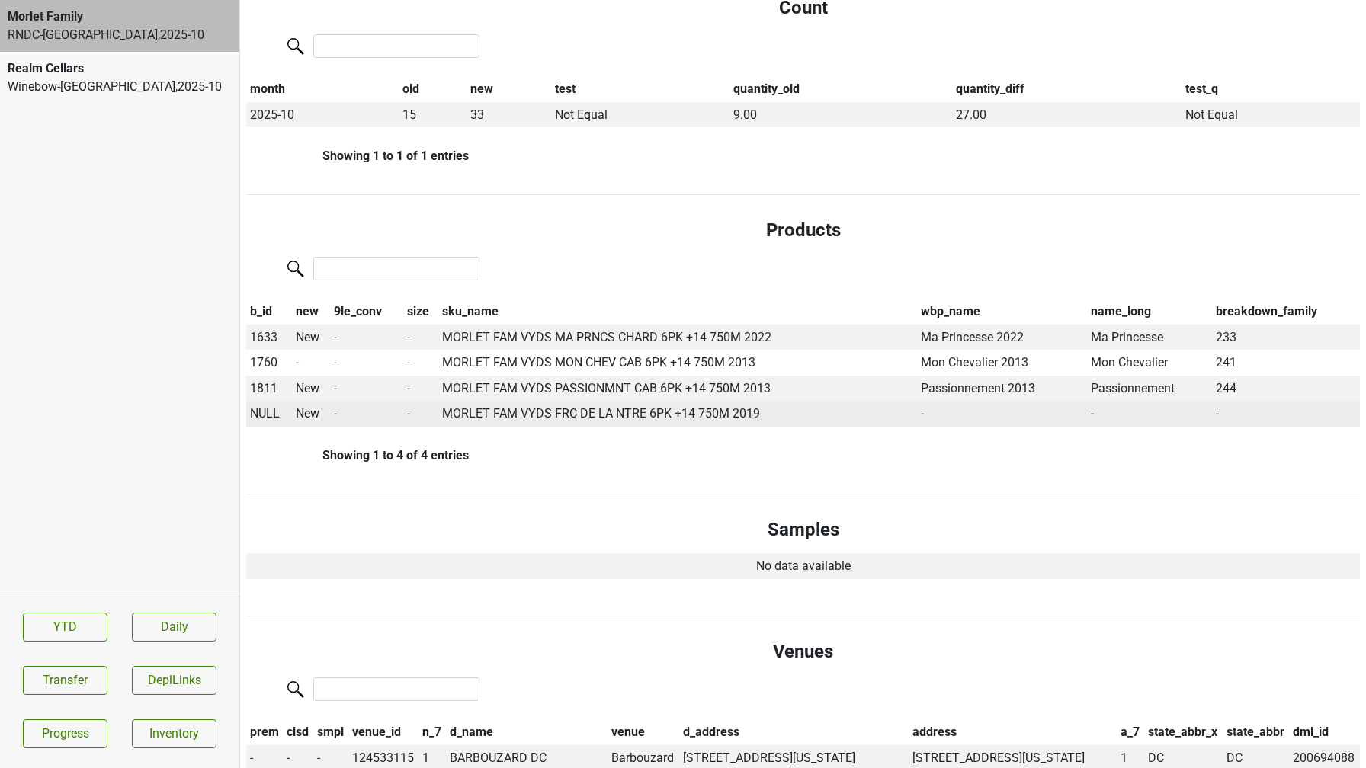
click at [267, 415] on span "NULL" at bounding box center [265, 413] width 30 height 14
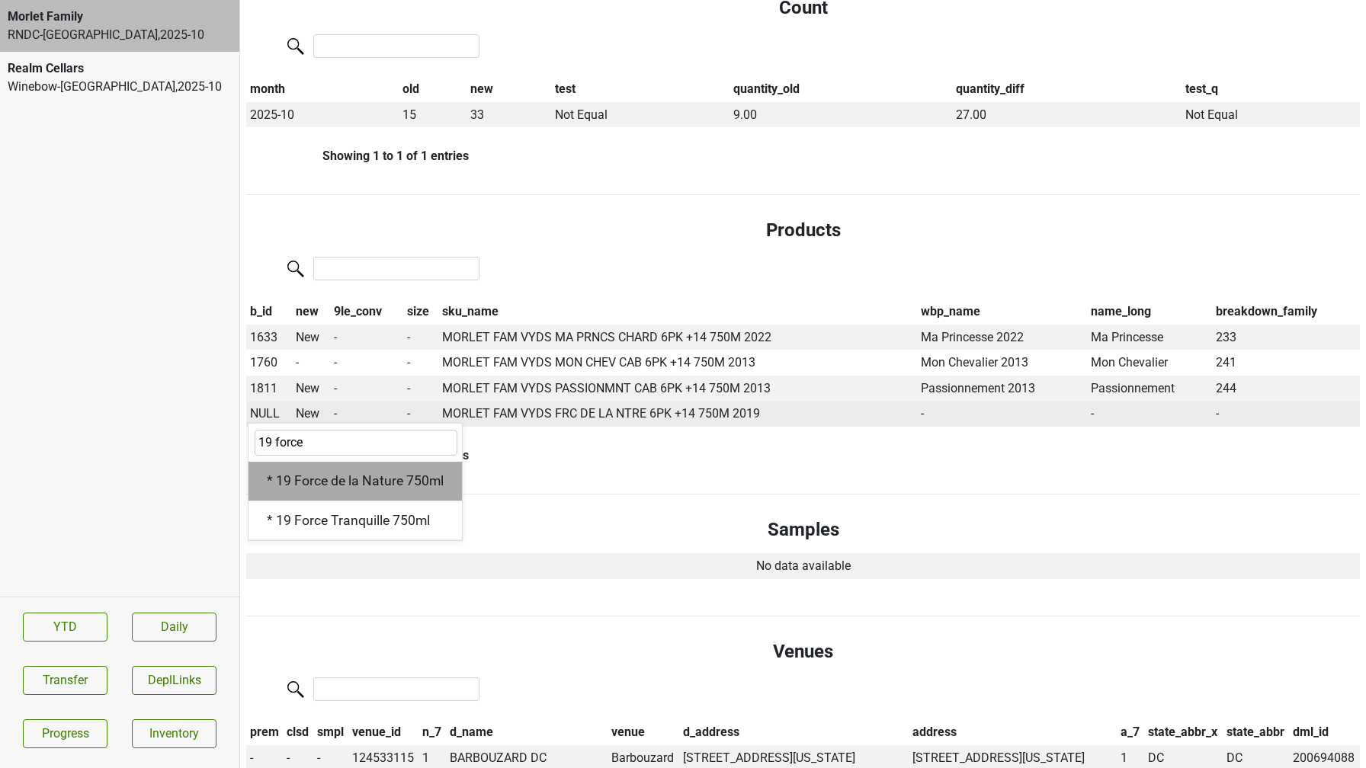
type input "19 force"
click at [301, 493] on div "* 19 Force de la Nature 750ml" at bounding box center [354, 481] width 213 height 39
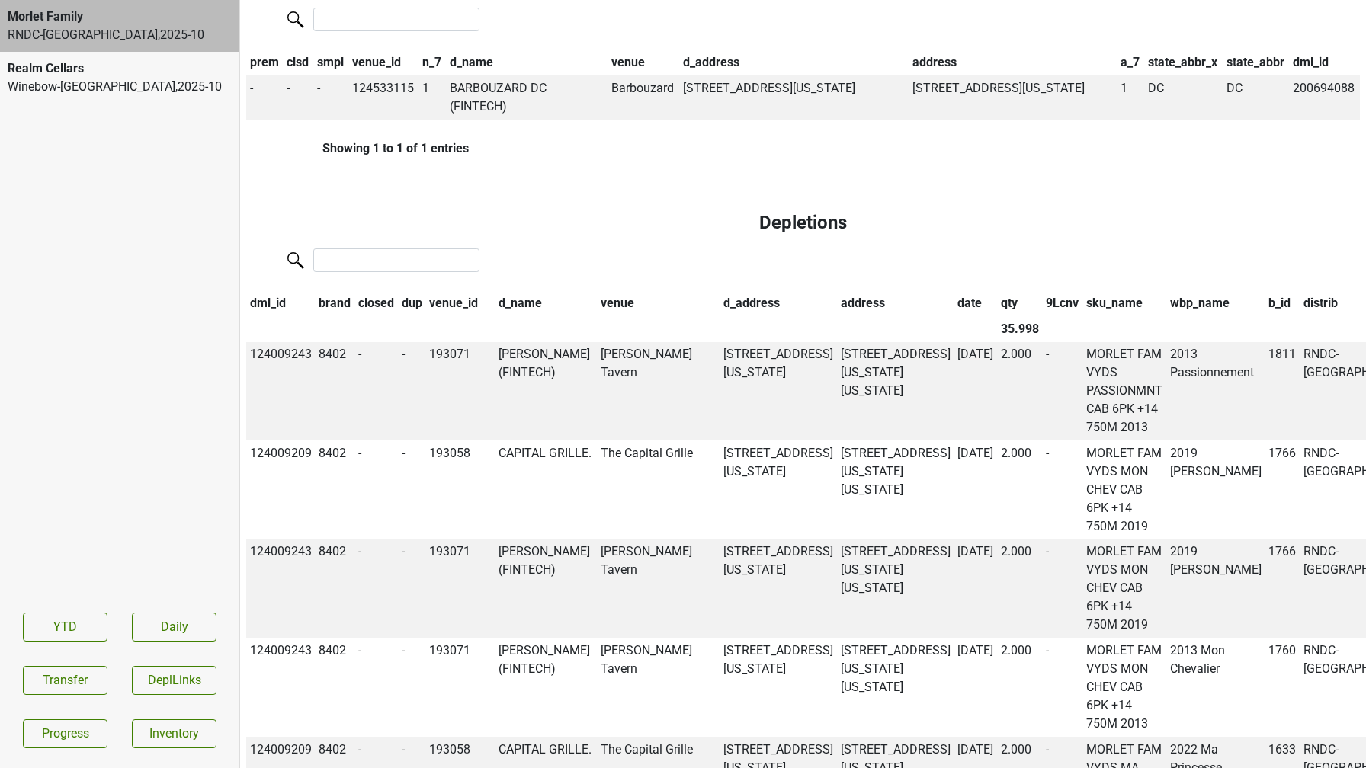
scroll to position [1070, 0]
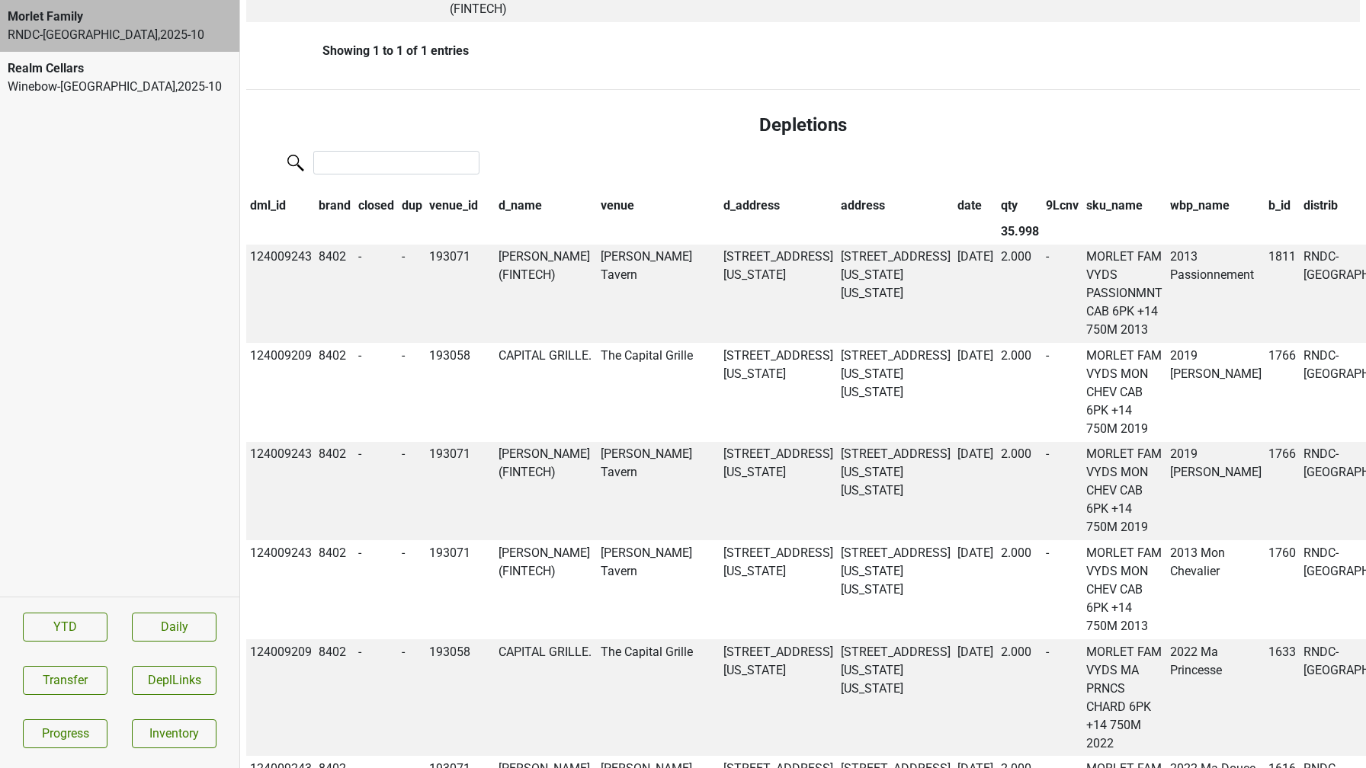
click at [997, 208] on th "qty" at bounding box center [1020, 206] width 46 height 26
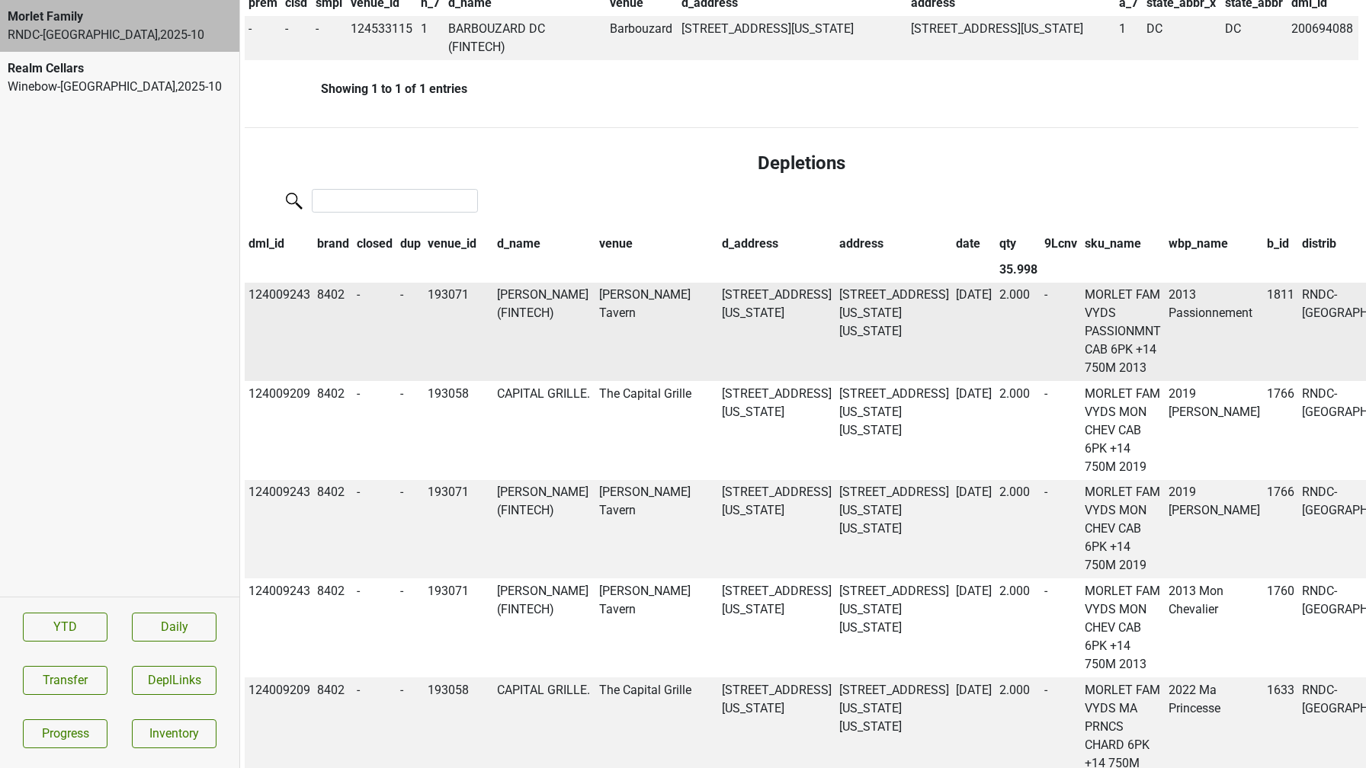
scroll to position [889, 2]
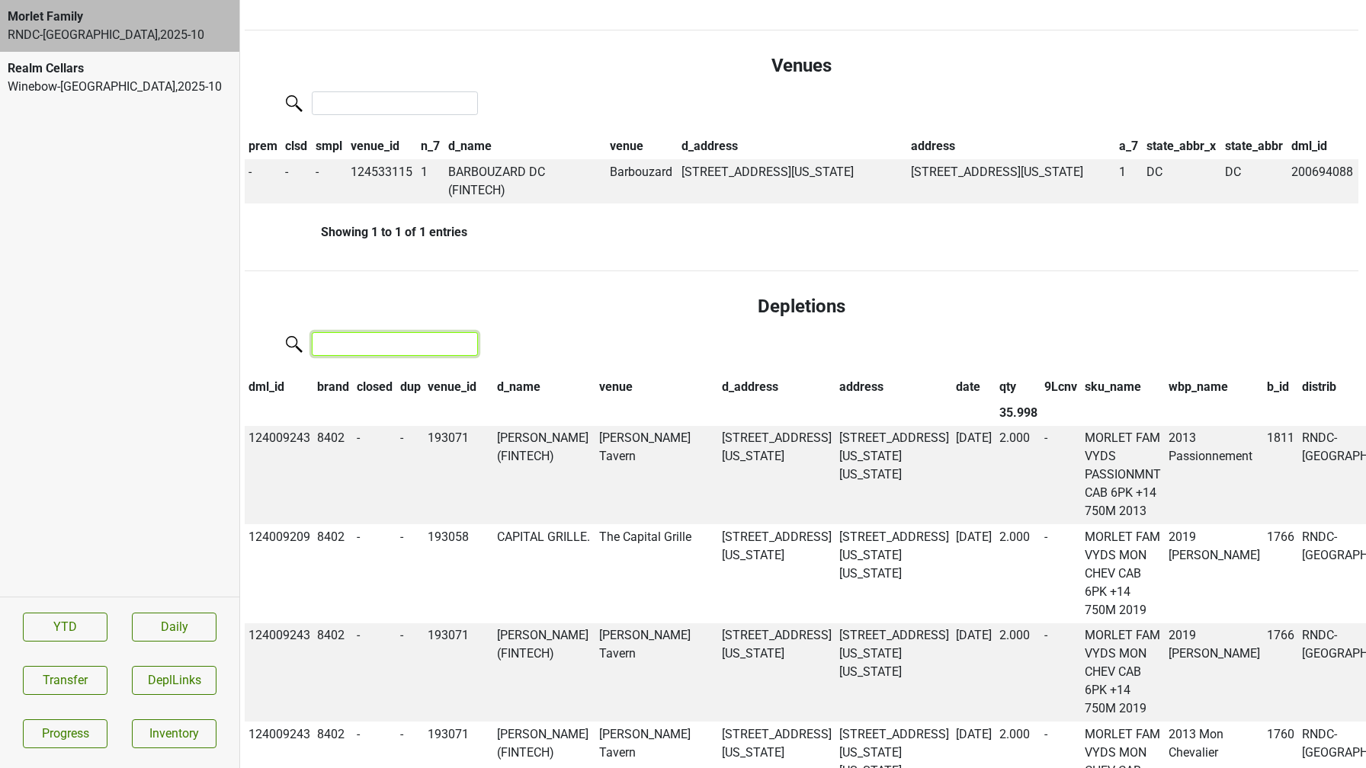
click at [376, 342] on input "search" at bounding box center [395, 344] width 166 height 24
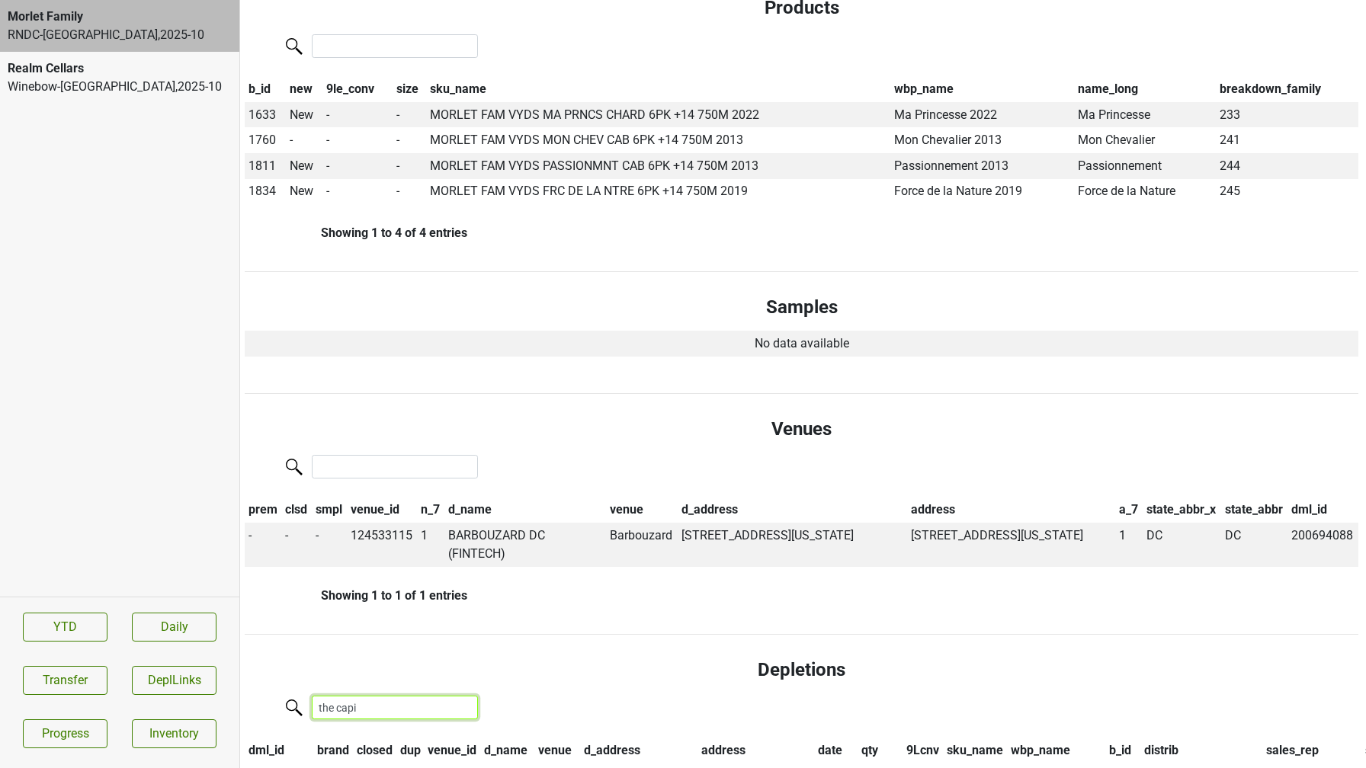
scroll to position [0, 2]
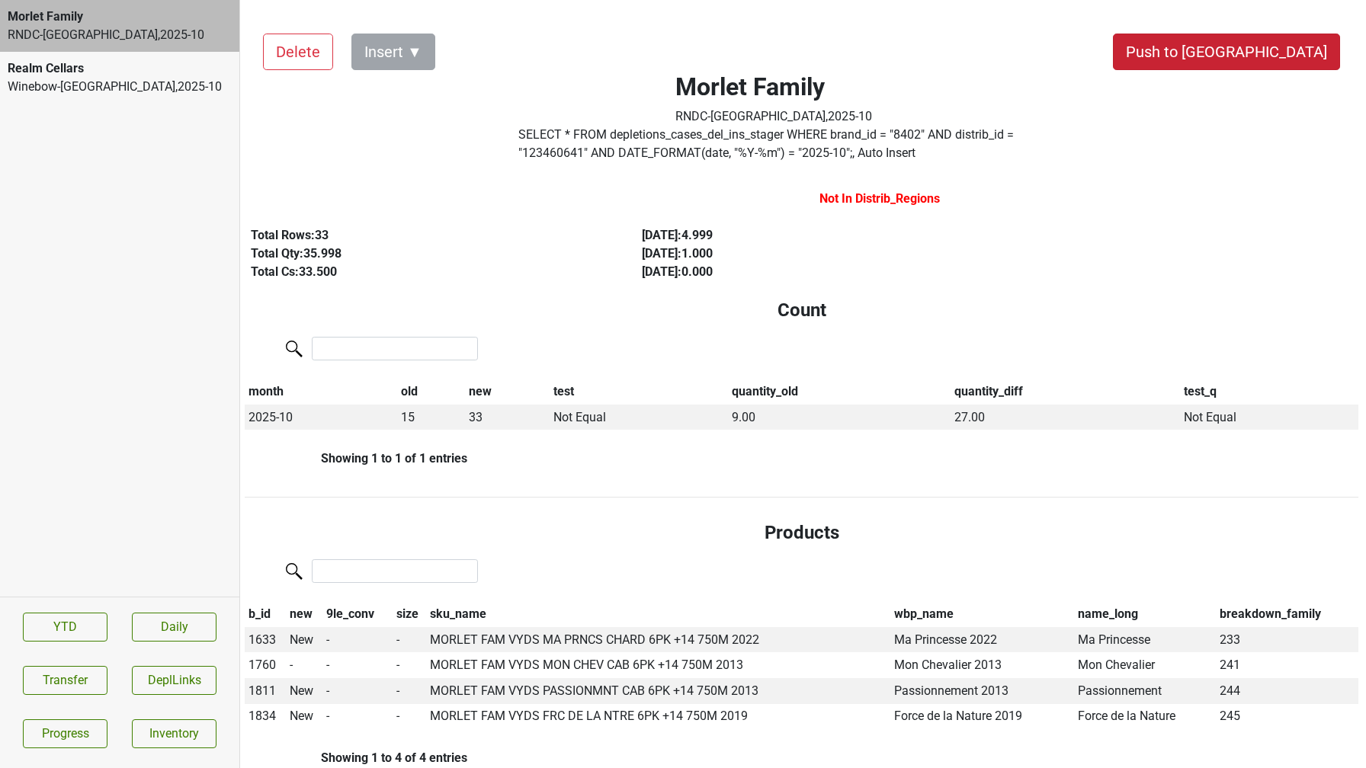
type input "the capi"
click at [1282, 40] on button "Push to [GEOGRAPHIC_DATA]" at bounding box center [1226, 52] width 227 height 37
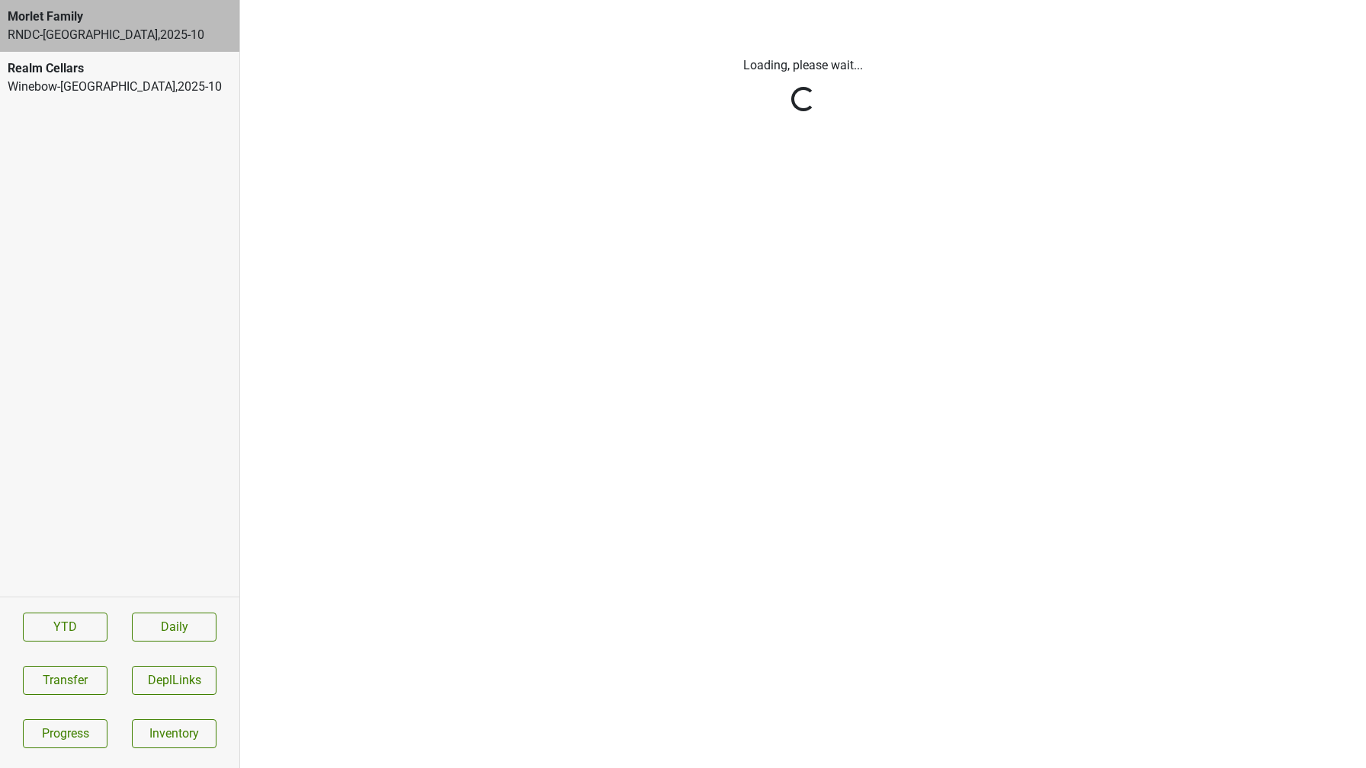
scroll to position [0, 0]
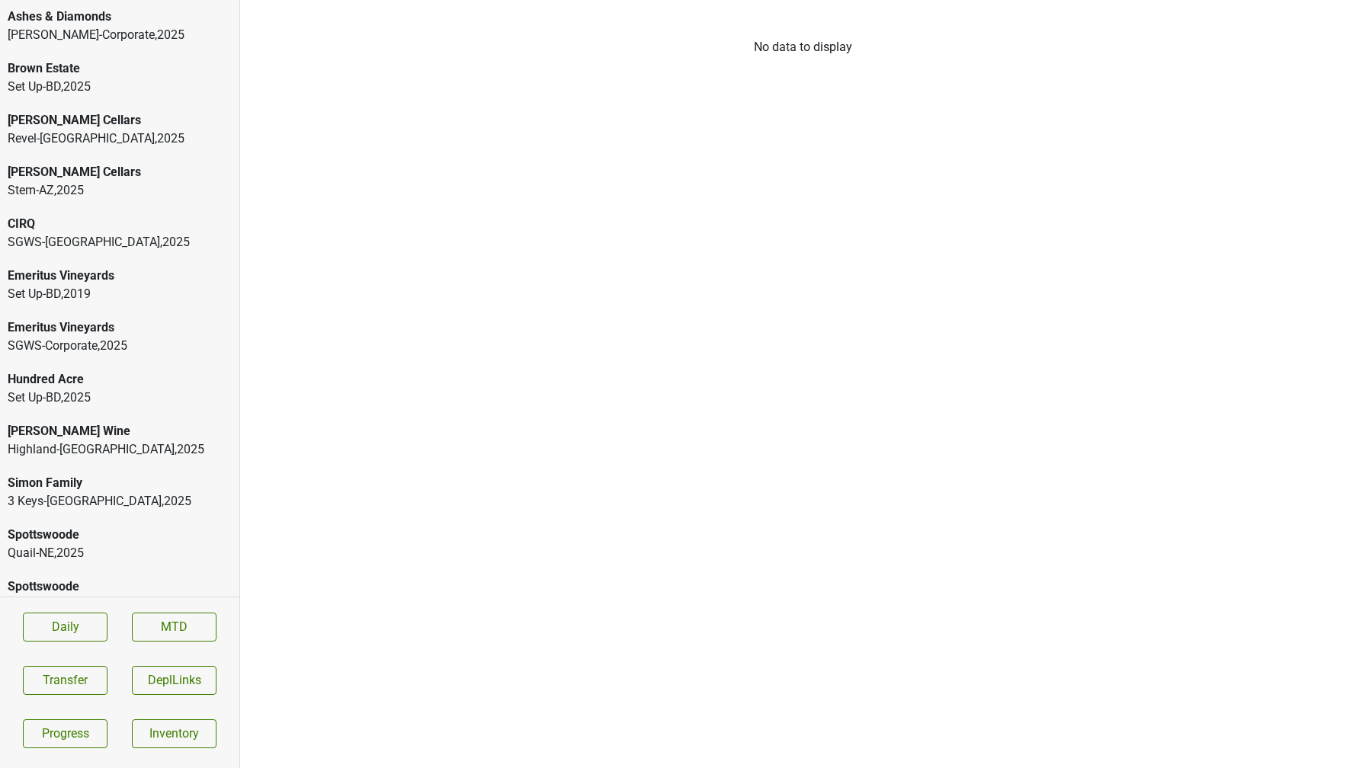
scroll to position [25, 0]
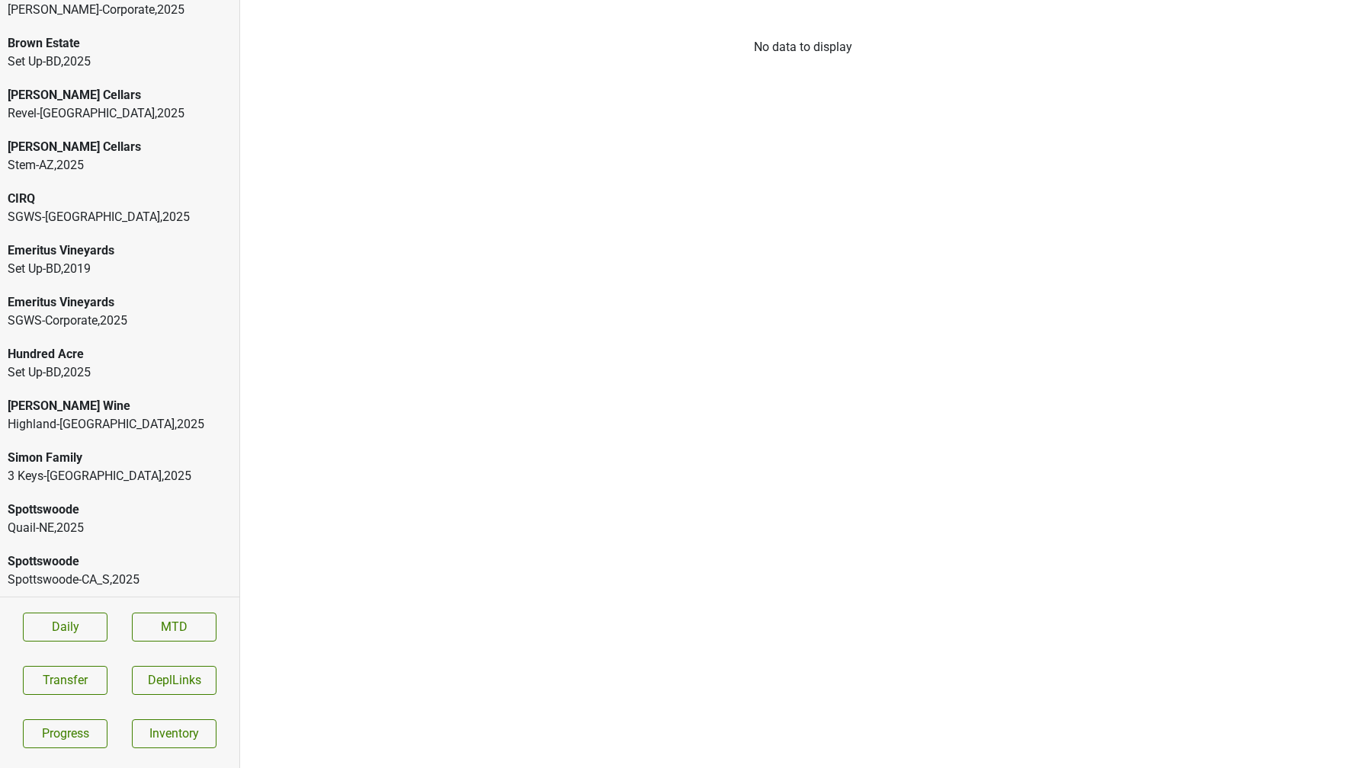
click at [66, 519] on div "Quail-NE , 2025" at bounding box center [120, 528] width 224 height 18
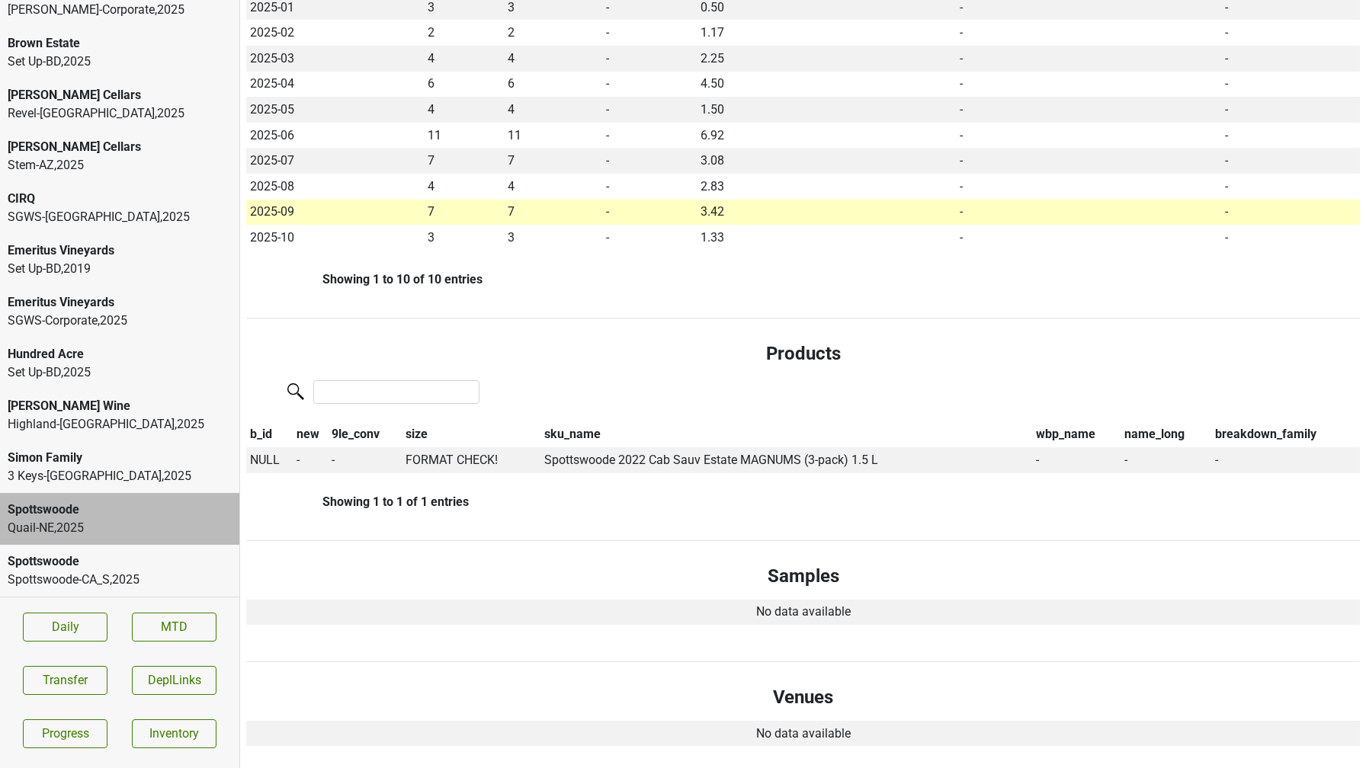
scroll to position [460, 0]
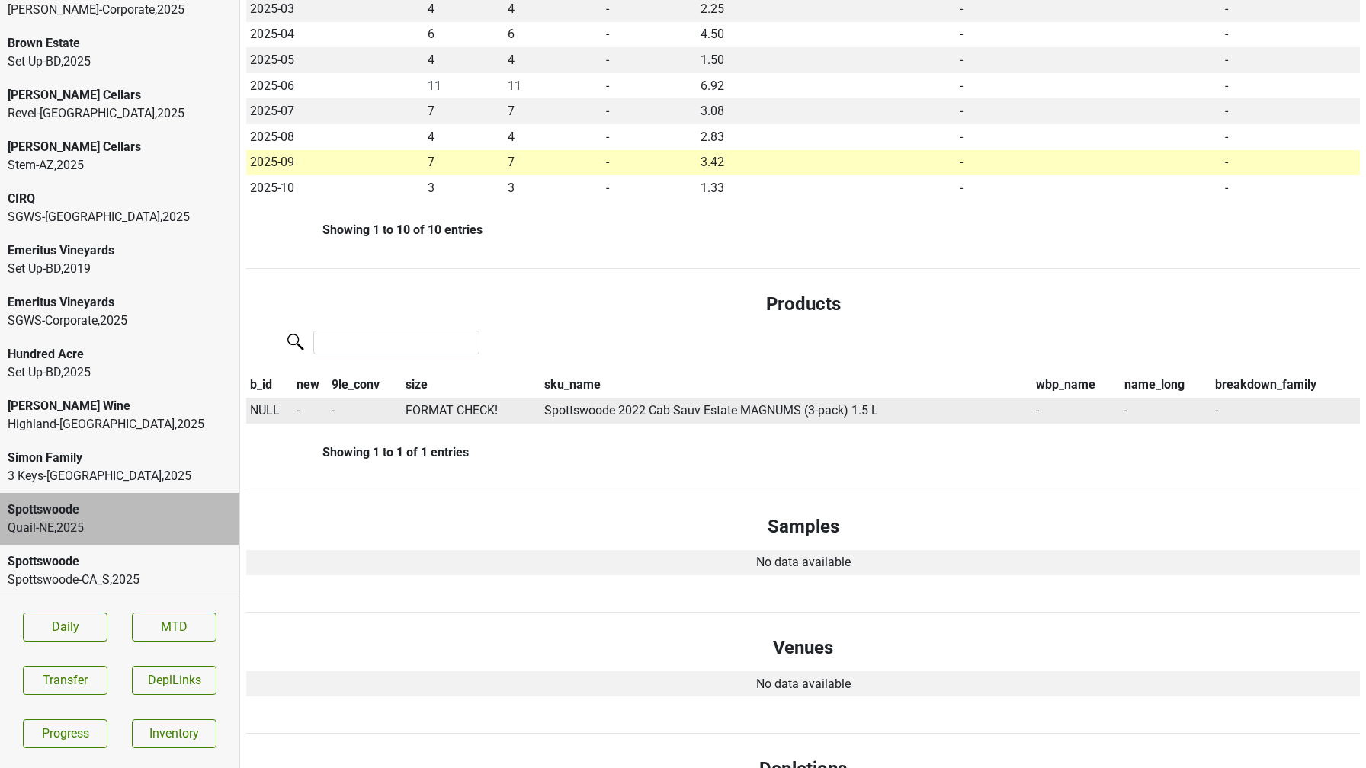
click at [260, 407] on span "NULL" at bounding box center [265, 410] width 30 height 14
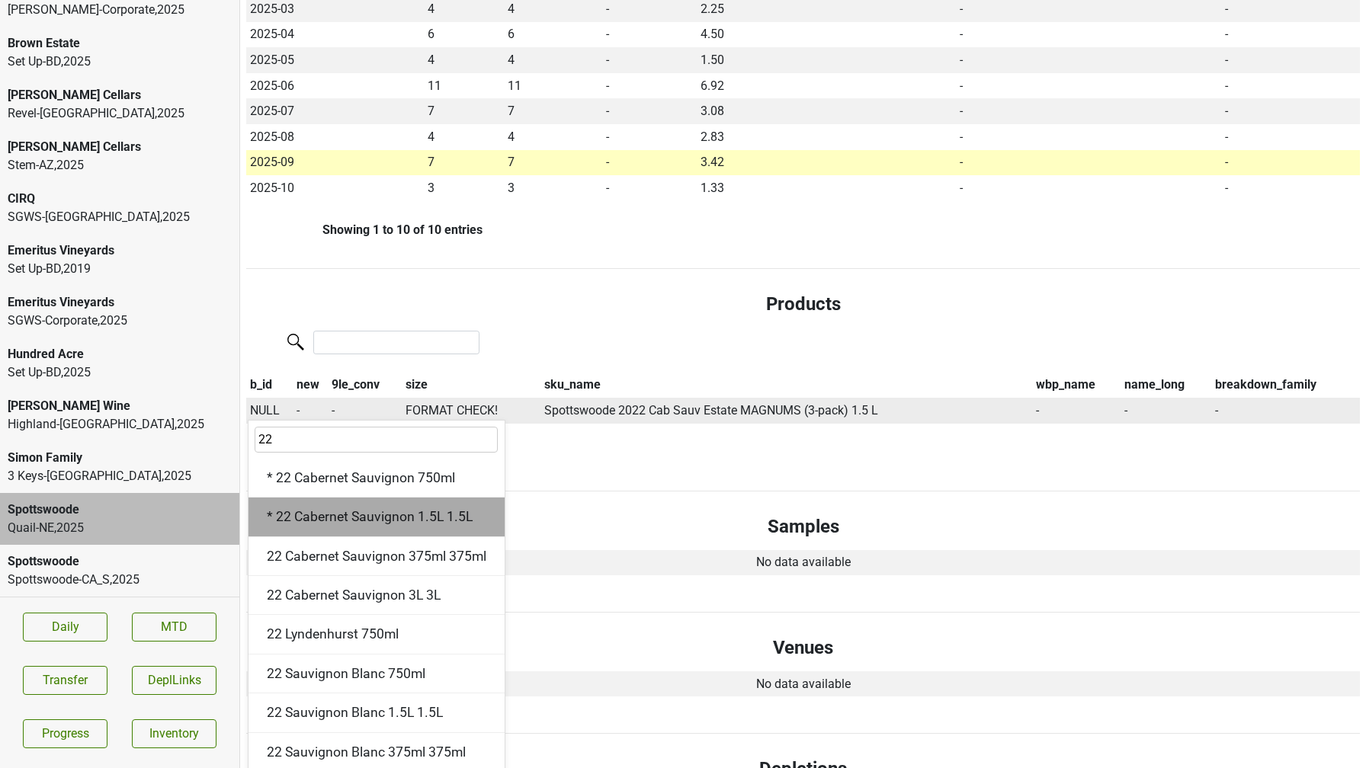
type input "22"
click at [431, 516] on div "* 22 Cabernet Sauvignon 1.5L 1.5L" at bounding box center [376, 517] width 256 height 39
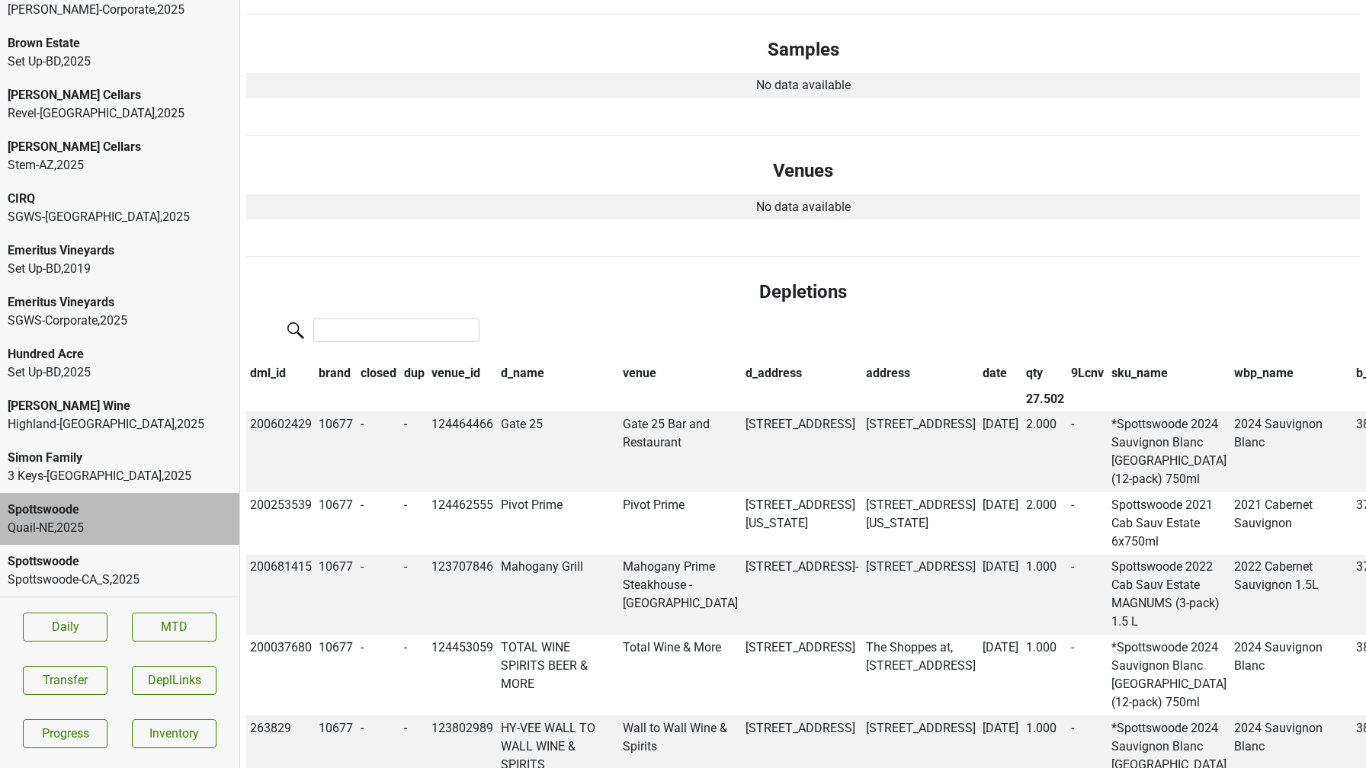
scroll to position [0, 0]
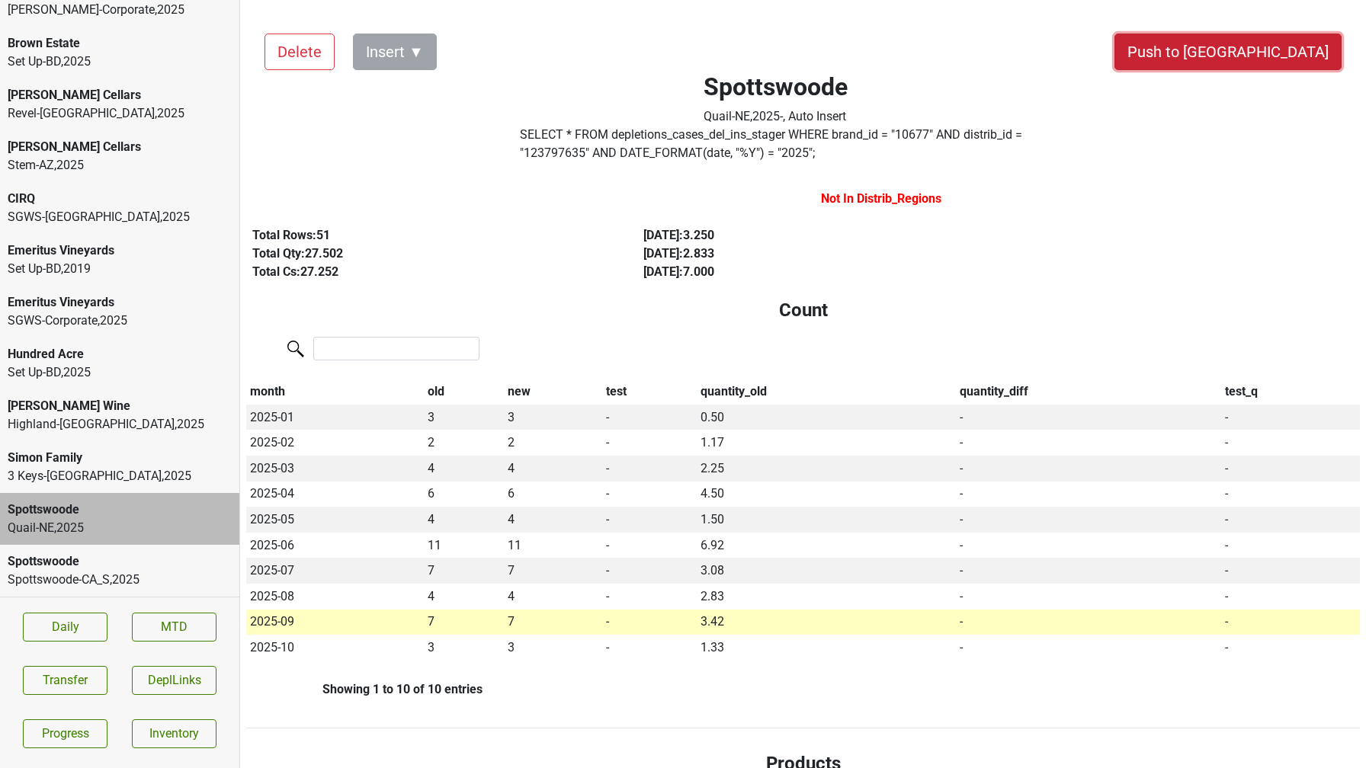
click at [1257, 59] on button "Push to [GEOGRAPHIC_DATA]" at bounding box center [1227, 52] width 227 height 37
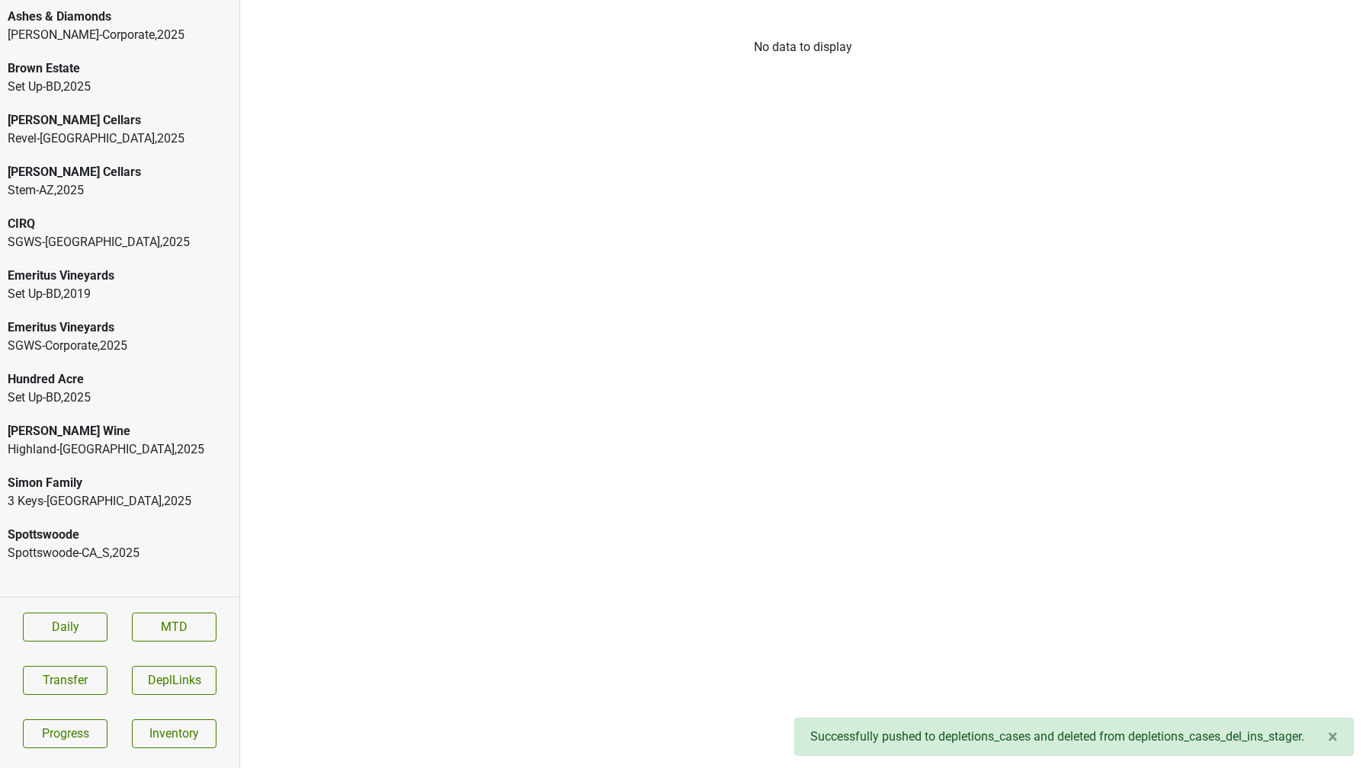
click at [81, 541] on div "Spottswoode" at bounding box center [120, 535] width 224 height 18
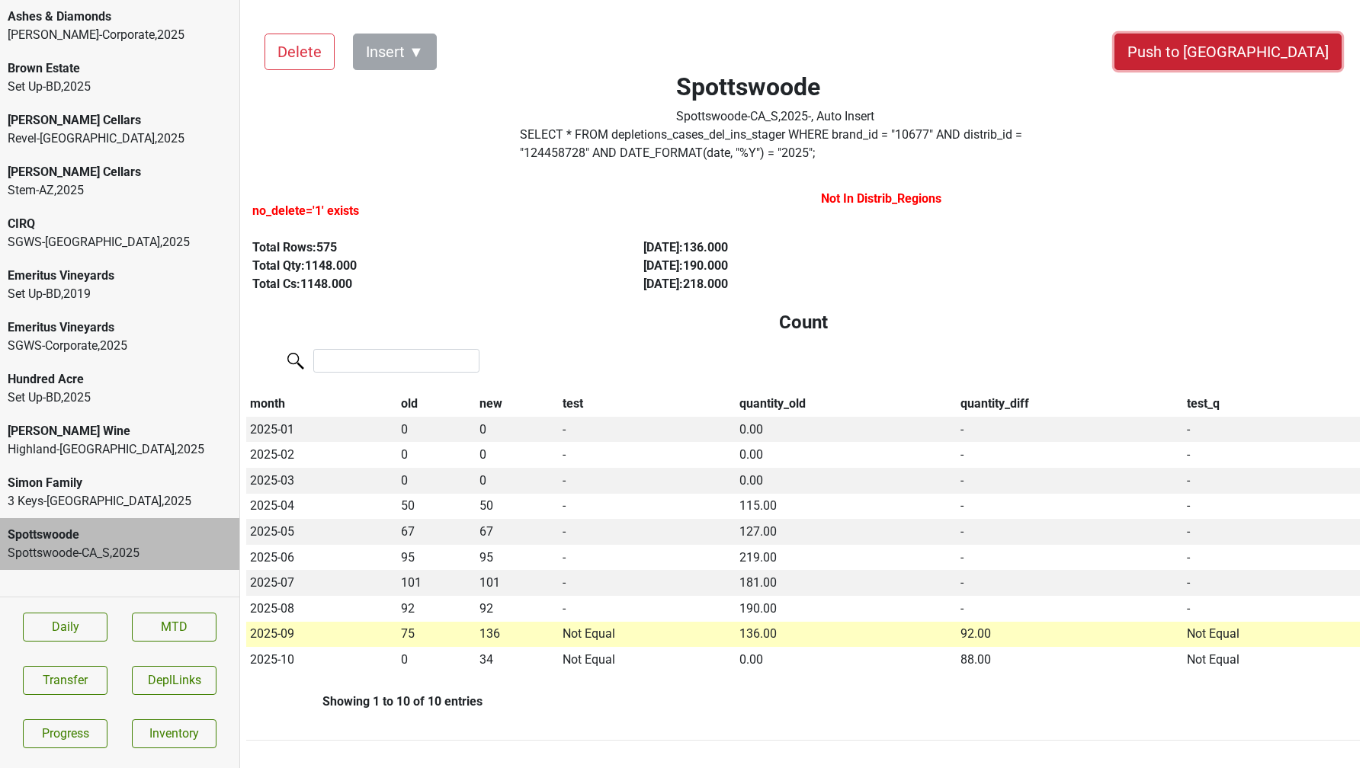
click at [1273, 55] on button "Push to DC" at bounding box center [1227, 52] width 227 height 37
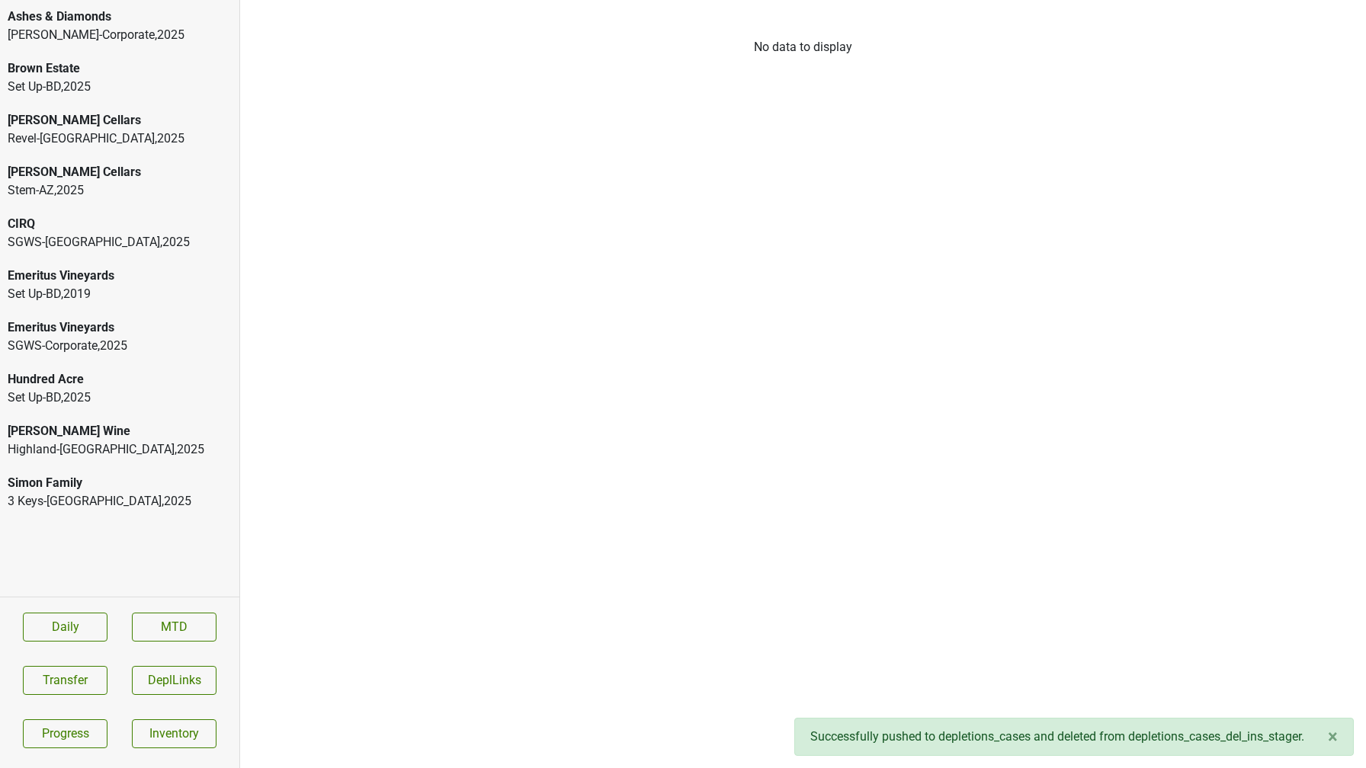
click at [119, 433] on div "[PERSON_NAME] Wine" at bounding box center [120, 431] width 224 height 18
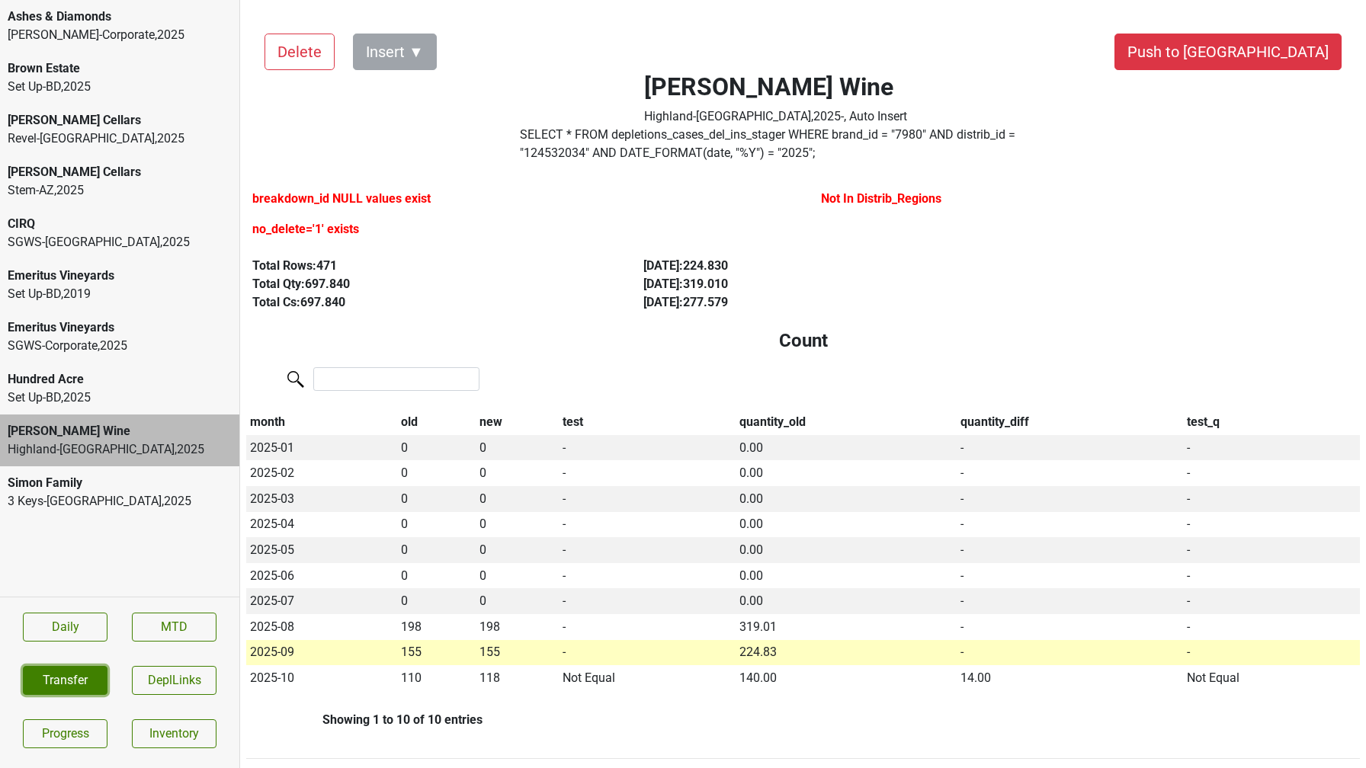
click at [63, 680] on button "Transfer" at bounding box center [65, 680] width 85 height 29
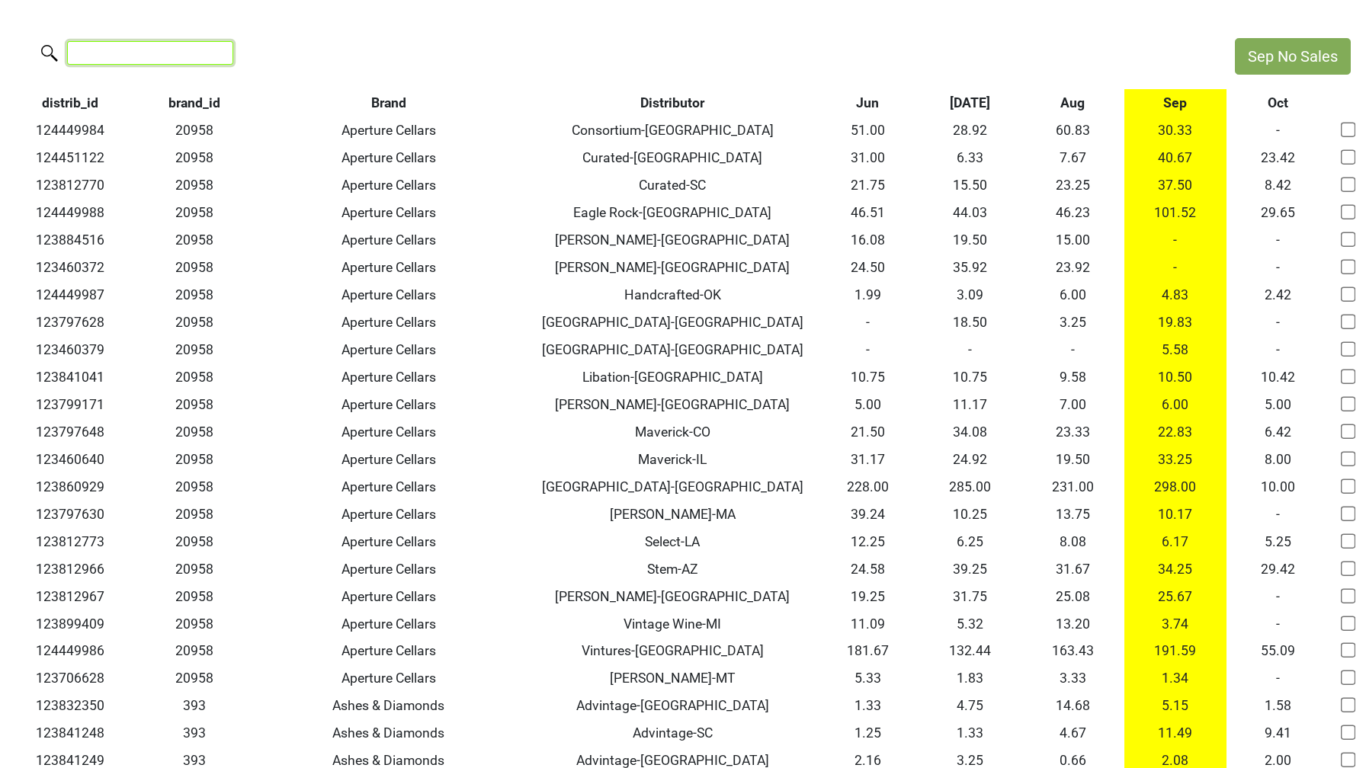
click at [159, 59] on input "search" at bounding box center [150, 53] width 166 height 24
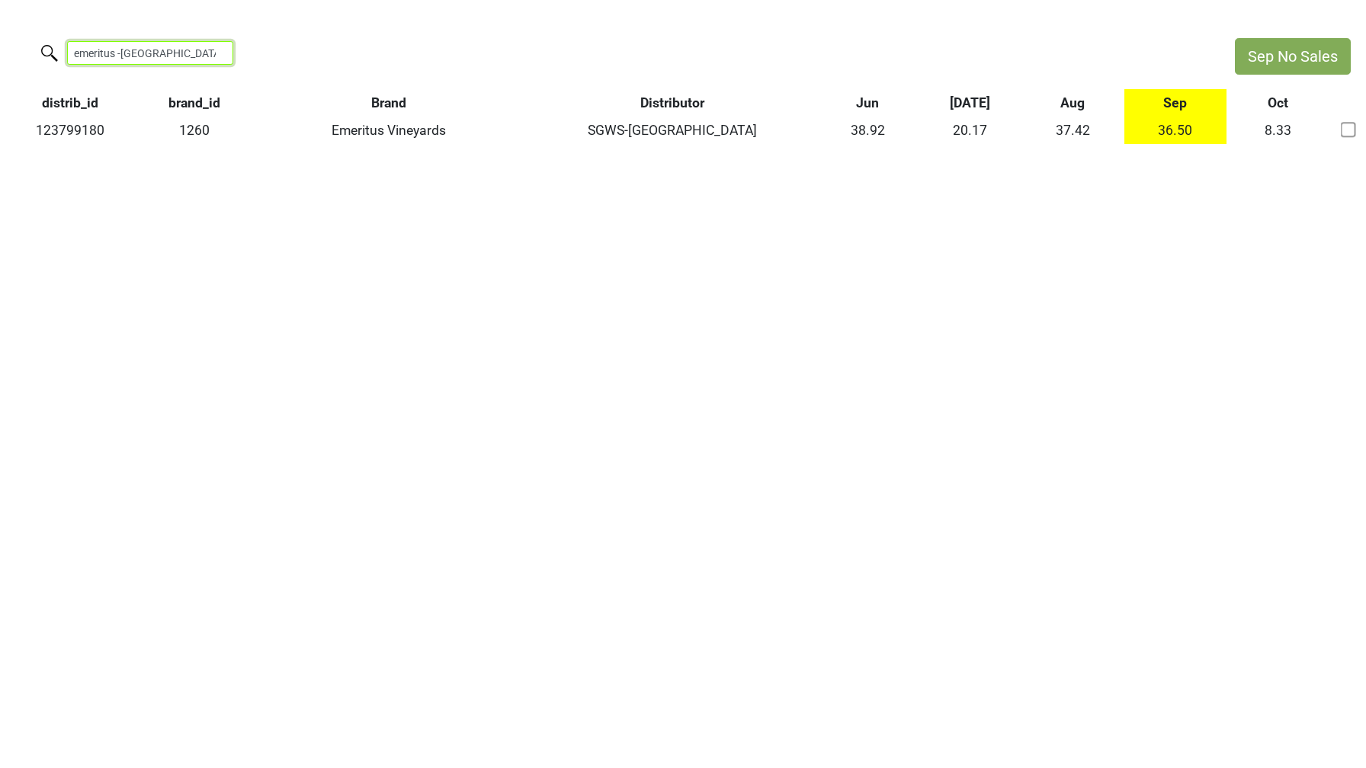
type input "emeritus -[GEOGRAPHIC_DATA]"
